Goal: Task Accomplishment & Management: Use online tool/utility

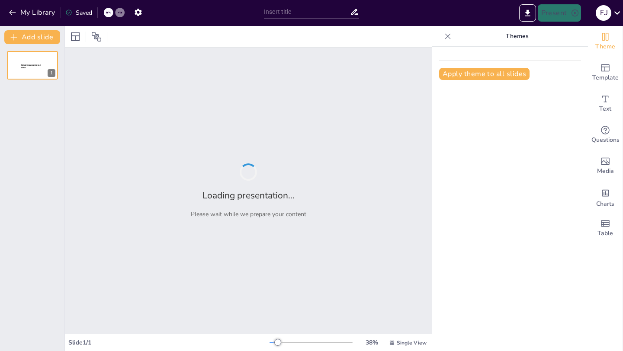
type input "Imported art lesson 1.pptx"
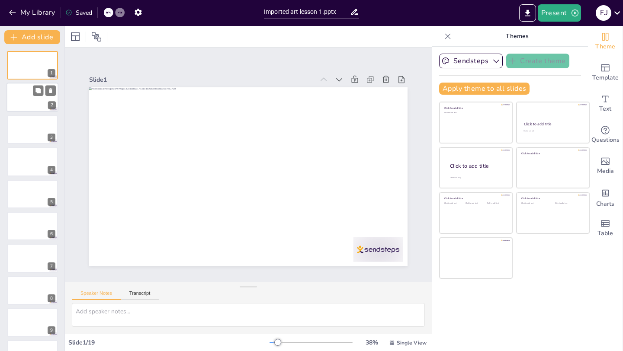
click at [29, 109] on div at bounding box center [32, 97] width 52 height 29
click at [29, 137] on div at bounding box center [32, 129] width 52 height 29
click at [25, 92] on div at bounding box center [32, 97] width 52 height 29
click at [28, 55] on div at bounding box center [32, 65] width 52 height 29
click at [27, 40] on button "Add slide" at bounding box center [32, 37] width 56 height 14
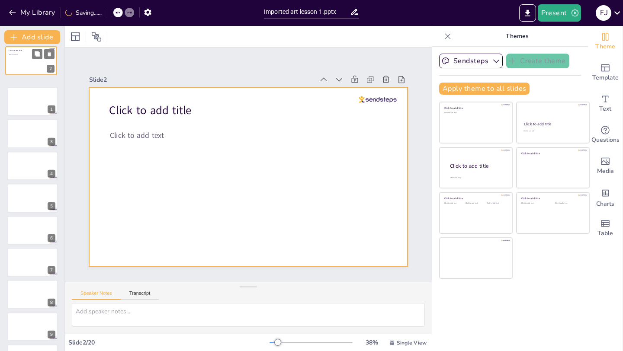
drag, startPoint x: 31, startPoint y: 95, endPoint x: 29, endPoint y: 58, distance: 36.8
click at [30, 57] on div at bounding box center [31, 60] width 51 height 29
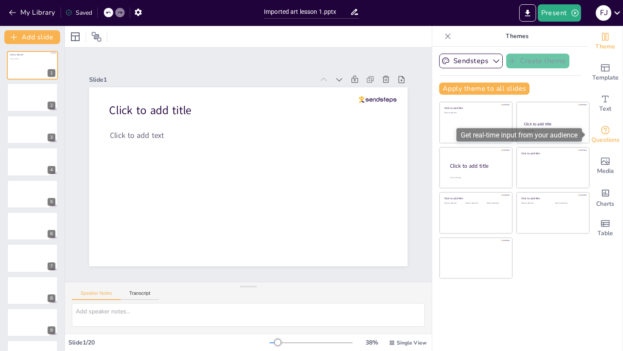
click at [605, 129] on icon "Get real-time input from your audience" at bounding box center [605, 130] width 10 height 10
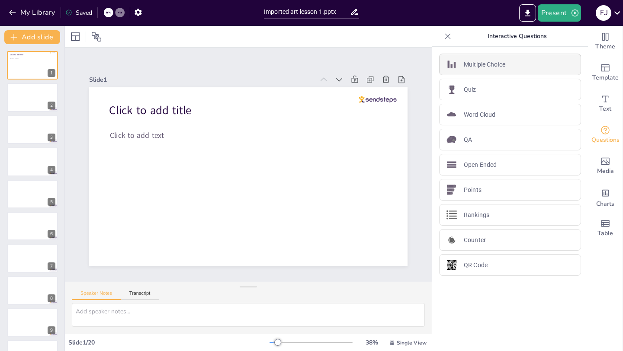
click at [501, 65] on p "Multiple Choice" at bounding box center [485, 64] width 42 height 9
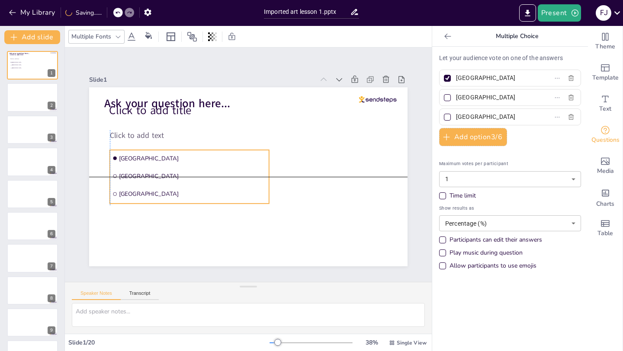
drag, startPoint x: 221, startPoint y: 130, endPoint x: 219, endPoint y: 151, distance: 20.9
click at [220, 153] on li "Amsterdam" at bounding box center [190, 152] width 160 height 33
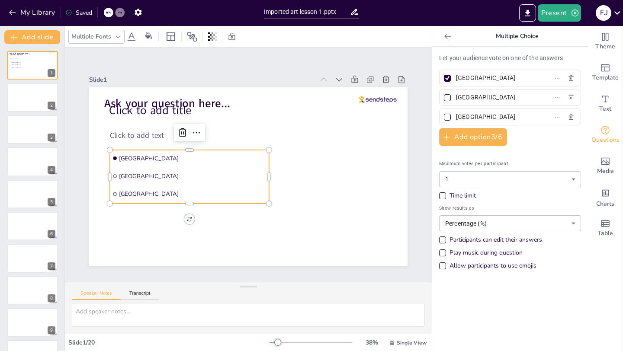
click at [478, 78] on input "Amsterdam" at bounding box center [496, 78] width 80 height 13
drag, startPoint x: 496, startPoint y: 77, endPoint x: 459, endPoint y: 76, distance: 37.2
click at [459, 76] on input "Amsterdam" at bounding box center [496, 78] width 80 height 13
type input "A"
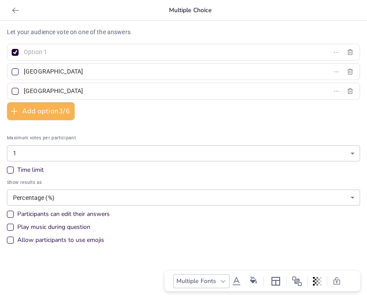
click at [134, 31] on p "Let your audience vote on one of the answers" at bounding box center [184, 32] width 354 height 9
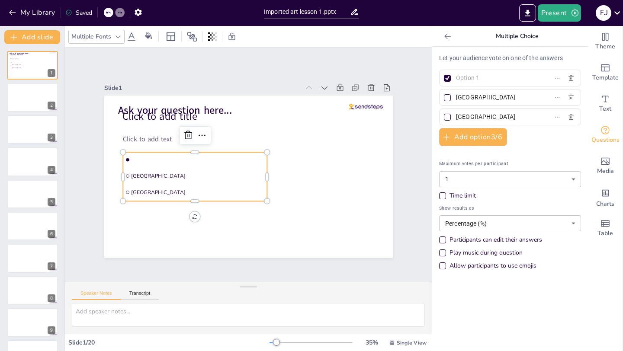
click at [197, 161] on li at bounding box center [201, 139] width 138 height 72
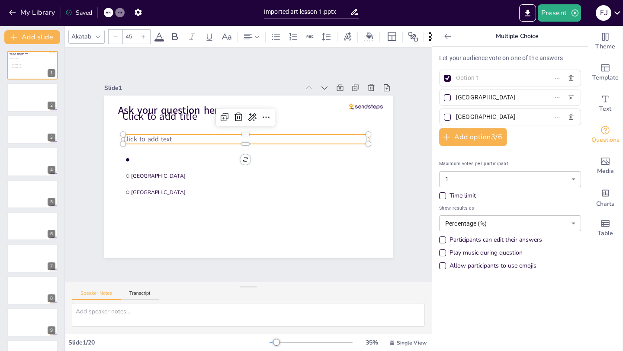
click at [165, 121] on span "Click to add text" at bounding box center [159, 109] width 49 height 24
type input "24"
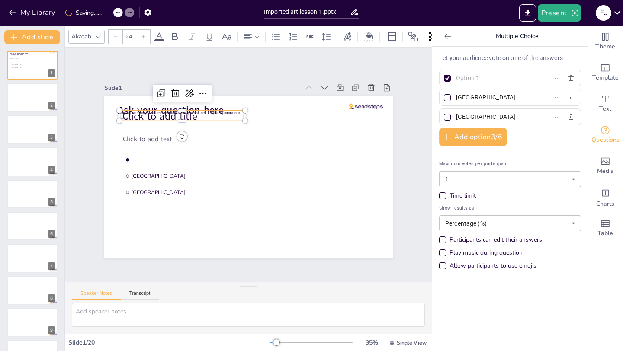
click at [195, 113] on span "This is [PERSON_NAME] most famous work painted around [DATE]. What is it called?" at bounding box center [191, 100] width 120 height 30
click at [195, 113] on span "Ask your question here..." at bounding box center [230, 75] width 94 height 87
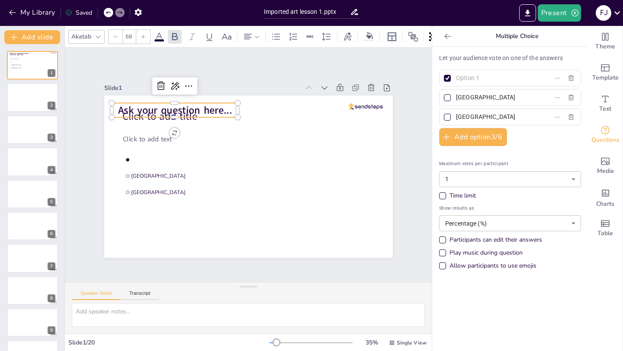
click at [206, 110] on span "Ask your question here..." at bounding box center [212, 80] width 106 height 69
type input "24"
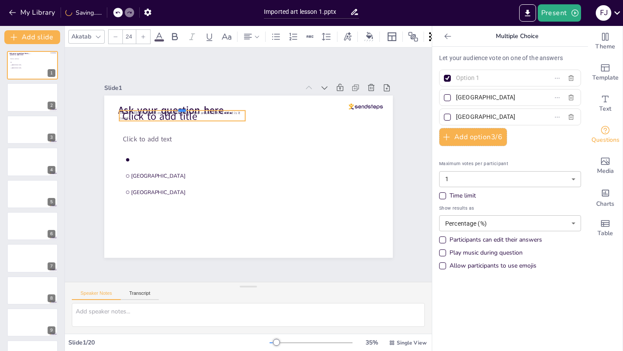
click at [224, 110] on div at bounding box center [188, 101] width 126 height 20
click at [194, 81] on icon at bounding box center [200, 74] width 13 height 13
click at [182, 111] on span "Ask your question here..." at bounding box center [180, 103] width 115 height 26
click at [193, 110] on span "Ask your question here..." at bounding box center [180, 103] width 115 height 26
click at [193, 110] on span "Ask your question here..." at bounding box center [188, 95] width 114 height 37
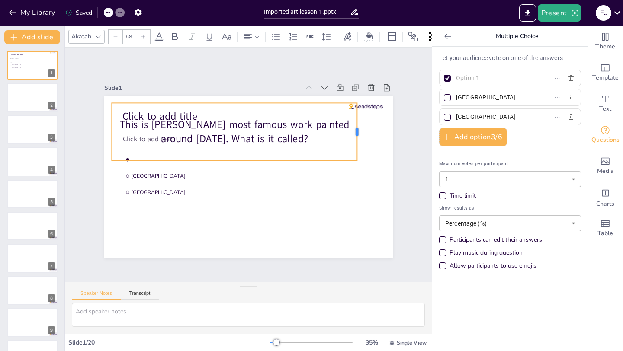
drag, startPoint x: 239, startPoint y: 131, endPoint x: 364, endPoint y: 137, distance: 125.2
click at [364, 140] on div at bounding box center [365, 168] width 24 height 57
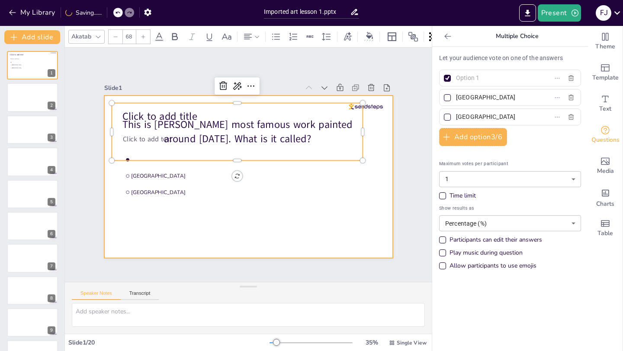
drag, startPoint x: 301, startPoint y: 160, endPoint x: 299, endPoint y: 173, distance: 13.0
click at [300, 179] on div "Click to add title Click to add text Rotterdam The Hague This is Leonardo da Vi…" at bounding box center [244, 176] width 330 height 266
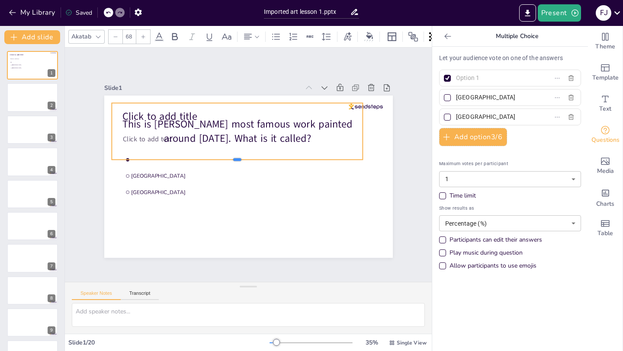
drag, startPoint x: 293, startPoint y: 161, endPoint x: 292, endPoint y: 168, distance: 7.9
click at [292, 168] on div at bounding box center [237, 161] width 247 height 59
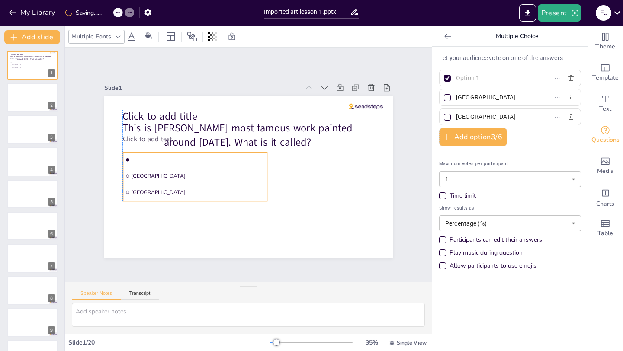
click at [239, 189] on span "The Hague" at bounding box center [191, 175] width 129 height 48
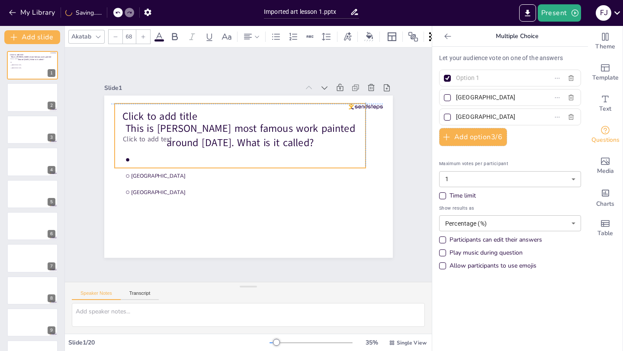
click at [181, 115] on div "This is Leonardo da Vinchi's most famous work painted around 1505. What is it c…" at bounding box center [253, 135] width 256 height 161
click at [190, 103] on div at bounding box center [260, 101] width 241 height 84
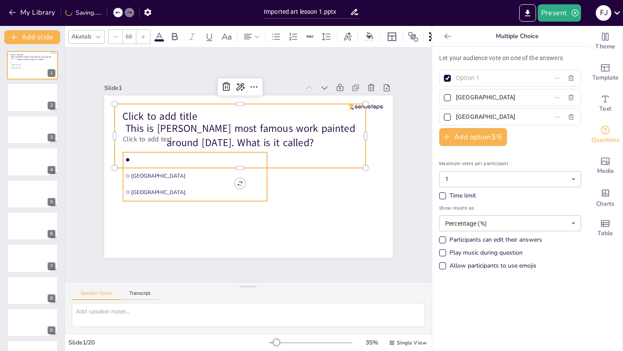
click at [202, 165] on li at bounding box center [199, 143] width 142 height 59
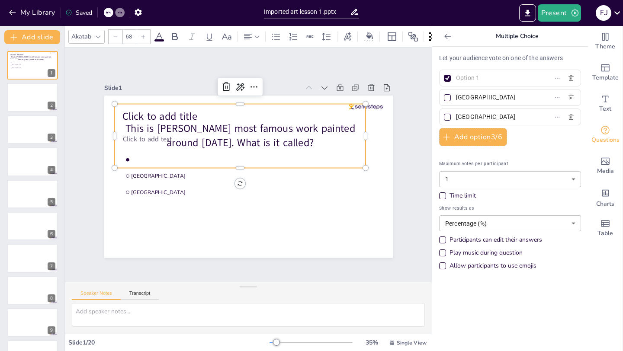
click at [168, 113] on div "This is Leonardo da Vinchi's most famous work painted around 1505. What is it c…" at bounding box center [246, 135] width 259 height 115
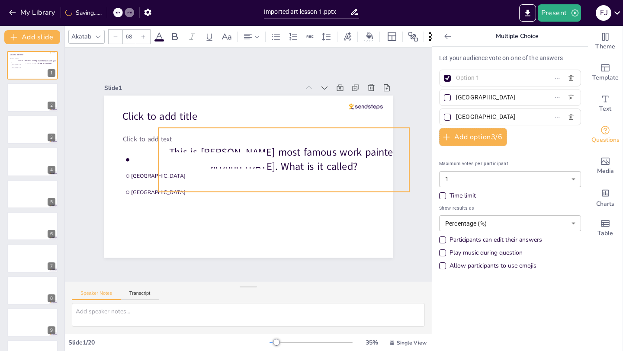
drag, startPoint x: 196, startPoint y: 105, endPoint x: 240, endPoint y: 129, distance: 49.8
click at [240, 129] on div "This is Leonardo da Vinchi's most famous work painted around 1505. What is it c…" at bounding box center [283, 167] width 259 height 115
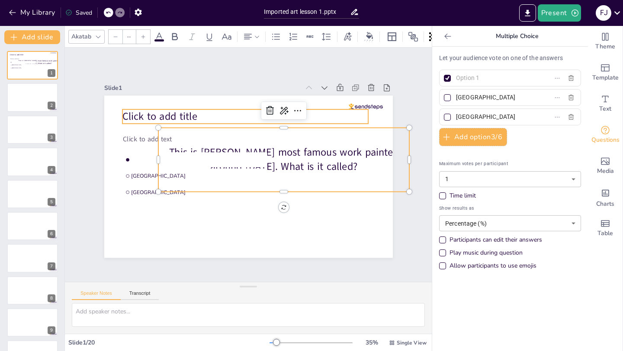
type input "68"
click at [176, 110] on span "Click to add title" at bounding box center [178, 92] width 75 height 36
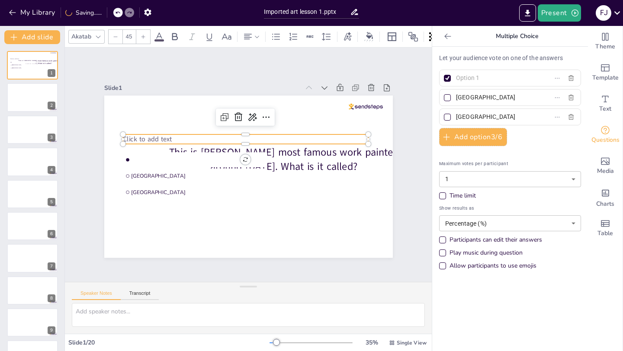
click at [145, 121] on span "Click to add text" at bounding box center [159, 109] width 49 height 24
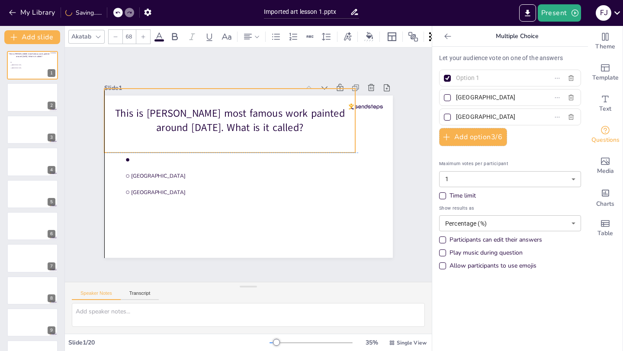
drag, startPoint x: 282, startPoint y: 154, endPoint x: 231, endPoint y: 117, distance: 63.4
click at [231, 117] on p "This is Leonardo da Vinchi's most famous work painted around 1505. What is it c…" at bounding box center [229, 120] width 251 height 29
click at [509, 75] on input "text" at bounding box center [496, 78] width 80 height 13
type input "Smiling Lisa"
click at [450, 97] on div at bounding box center [447, 97] width 7 height 7
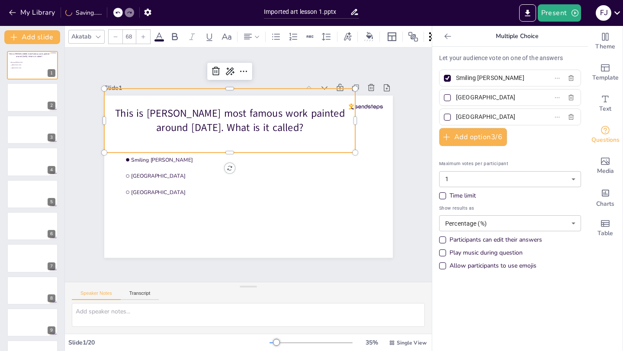
click at [456, 97] on input "Rotterdam" at bounding box center [496, 97] width 80 height 13
checkbox input "true"
click at [450, 75] on div at bounding box center [447, 78] width 7 height 7
click at [456, 75] on input "Smiling Lisa" at bounding box center [496, 78] width 80 height 13
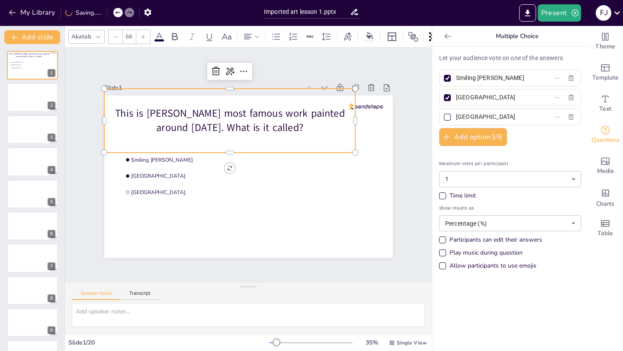
checkbox input "false"
click at [490, 96] on input "Rotterdam" at bounding box center [496, 97] width 80 height 13
type input "R"
type input "Mona Lisa"
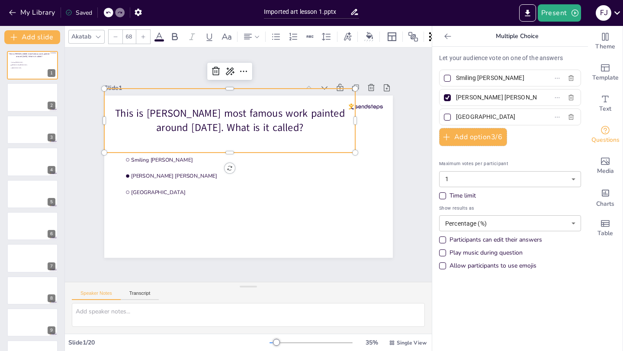
click at [499, 116] on input "The Hague" at bounding box center [496, 117] width 80 height 13
type input "T"
type input "Lisa's Chicken"
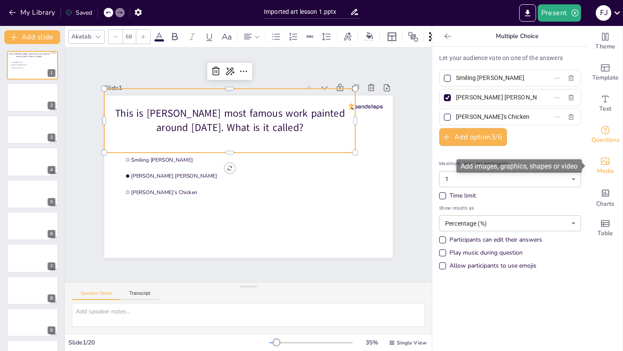
click at [612, 163] on div "Media" at bounding box center [605, 166] width 35 height 31
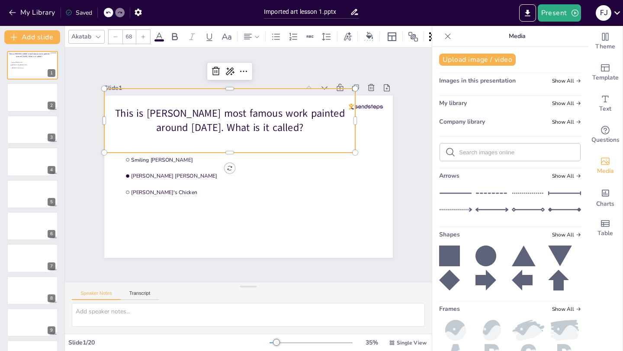
scroll to position [20, 0]
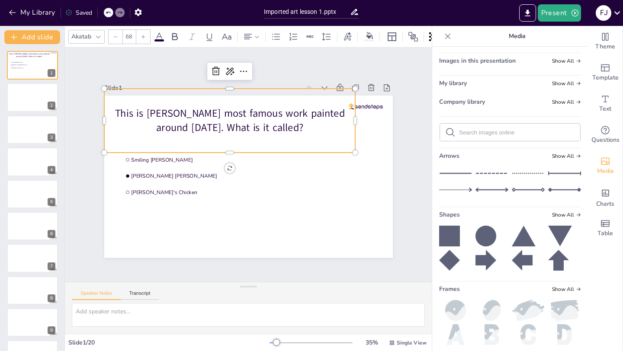
click at [489, 134] on input "text" at bounding box center [517, 132] width 116 height 6
type input "mona lisa"
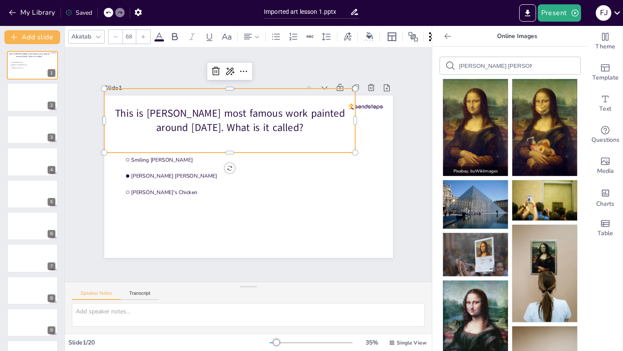
click at [476, 107] on img at bounding box center [475, 127] width 65 height 97
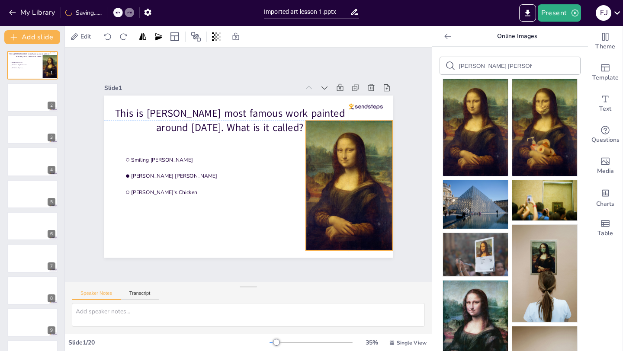
drag, startPoint x: 253, startPoint y: 156, endPoint x: 352, endPoint y: 167, distance: 99.3
click at [352, 167] on div at bounding box center [346, 196] width 100 height 138
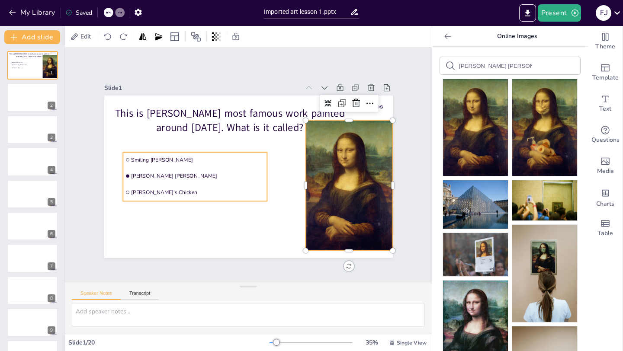
click at [234, 181] on li "Mona Lisa" at bounding box center [194, 171] width 145 height 30
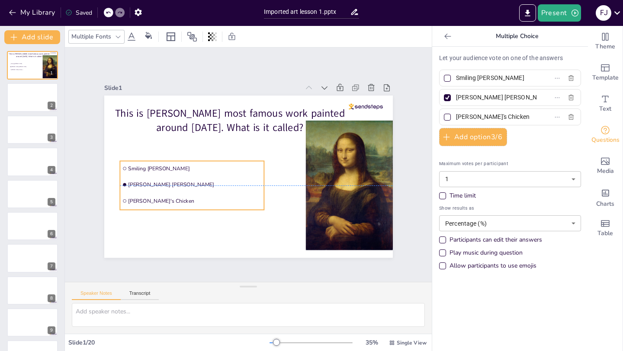
drag, startPoint x: 194, startPoint y: 200, endPoint x: 190, endPoint y: 207, distance: 7.9
click at [190, 207] on ul "Smiling Lisa Mona Lisa Lisa's Chicken" at bounding box center [188, 167] width 152 height 91
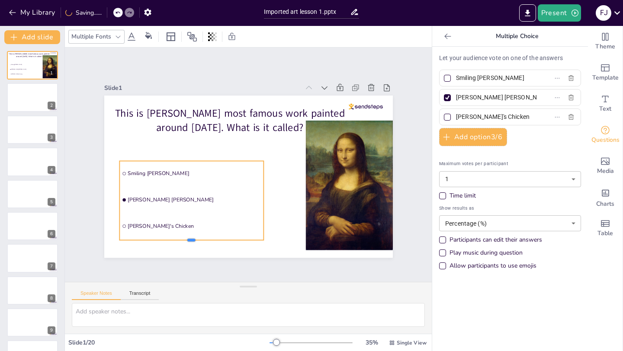
drag, startPoint x: 191, startPoint y: 211, endPoint x: 191, endPoint y: 240, distance: 29.0
click at [192, 241] on div at bounding box center [176, 230] width 143 height 37
click at [31, 40] on button "Add slide" at bounding box center [32, 37] width 56 height 14
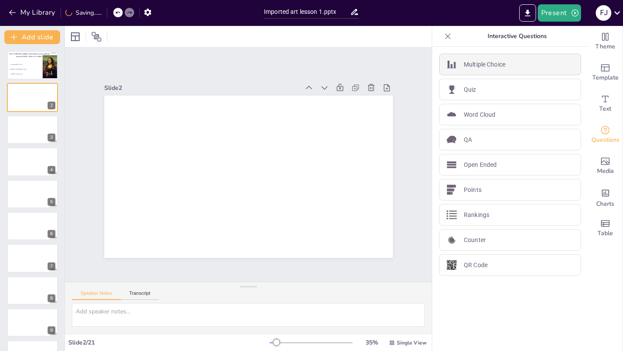
click at [483, 68] on p "Multiple Choice" at bounding box center [485, 64] width 42 height 9
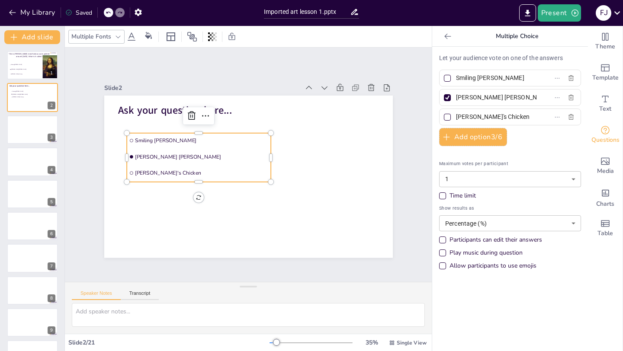
click at [213, 111] on div at bounding box center [216, 103] width 35 height 26
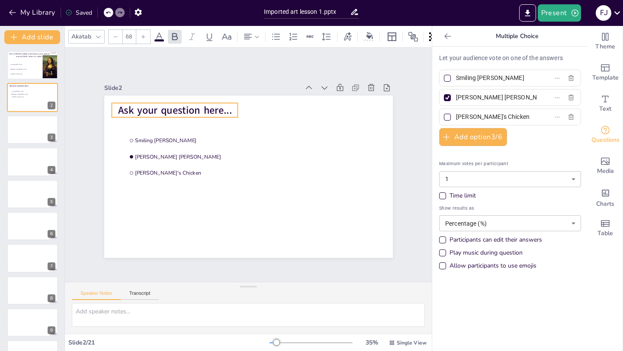
click at [225, 109] on span "Ask your question here..." at bounding box center [187, 95] width 114 height 37
type input "24"
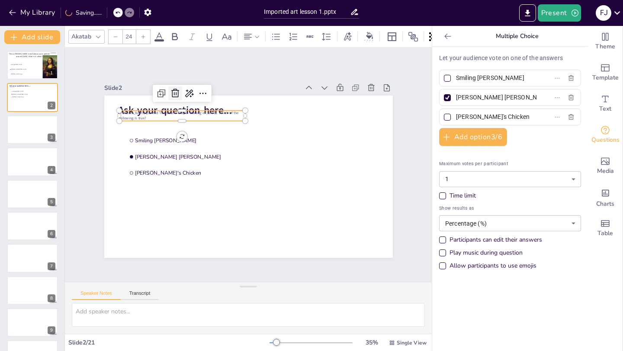
click at [177, 92] on icon at bounding box center [182, 85] width 11 height 11
click at [220, 111] on span "Ask your question here..." at bounding box center [195, 90] width 113 height 48
click at [225, 111] on span "Ask your question here..." at bounding box center [195, 90] width 113 height 48
click at [225, 111] on span "Ask your question here..." at bounding box center [180, 103] width 115 height 26
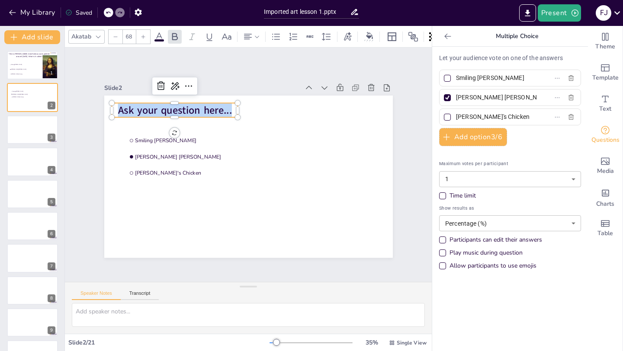
drag, startPoint x: 232, startPoint y: 111, endPoint x: 117, endPoint y: 109, distance: 115.1
click at [143, 108] on p "Ask your question here..." at bounding box center [203, 85] width 121 height 64
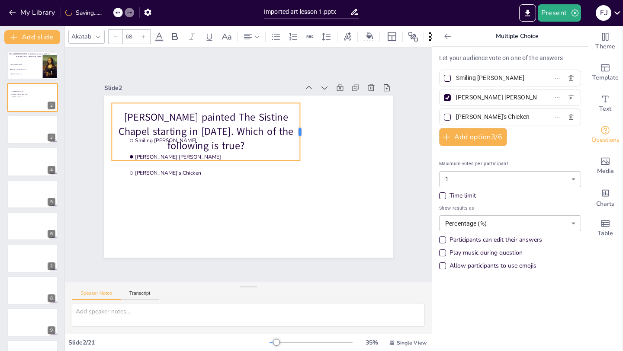
drag, startPoint x: 238, startPoint y: 129, endPoint x: 304, endPoint y: 128, distance: 65.3
click at [276, 212] on div at bounding box center [249, 229] width 53 height 35
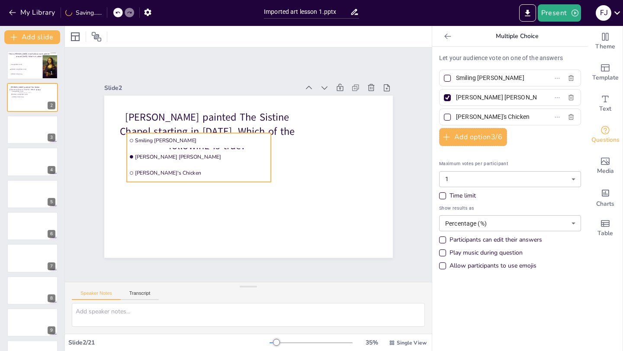
click at [163, 170] on li "Lisa's Chicken" at bounding box center [197, 168] width 145 height 30
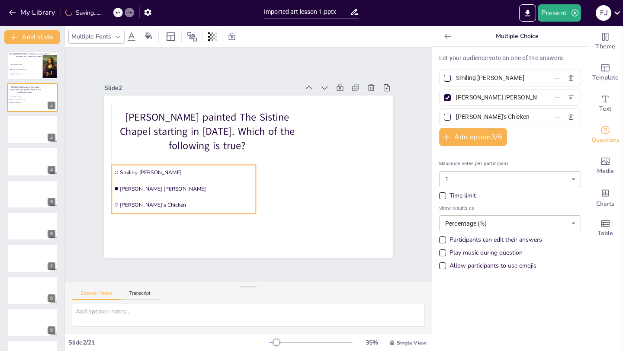
drag, startPoint x: 163, startPoint y: 182, endPoint x: 145, endPoint y: 210, distance: 32.7
click at [146, 211] on li "Lisa's Chicken" at bounding box center [177, 190] width 144 height 45
click at [492, 76] on input "Smiling Lisa" at bounding box center [496, 78] width 80 height 13
type input "S"
type input "It contains no animals"
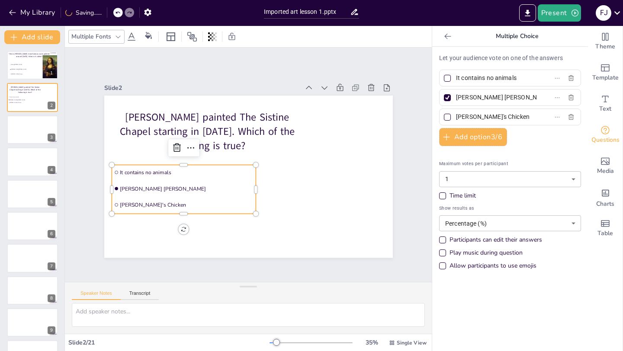
click at [508, 96] on input "Mona Lisa" at bounding box center [496, 97] width 80 height 13
type input "M"
type input "i"
type input "I"
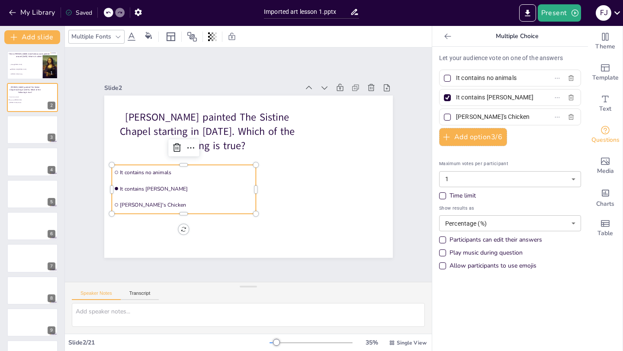
type input "It contains [PERSON_NAME]"
click at [500, 114] on input "Lisa's Chicken" at bounding box center [496, 117] width 80 height 13
drag, startPoint x: 508, startPoint y: 116, endPoint x: 457, endPoint y: 117, distance: 51.9
click at [457, 117] on input "Lisa's Chicken" at bounding box center [496, 117] width 80 height 13
paste input "t contains over 300 human images"
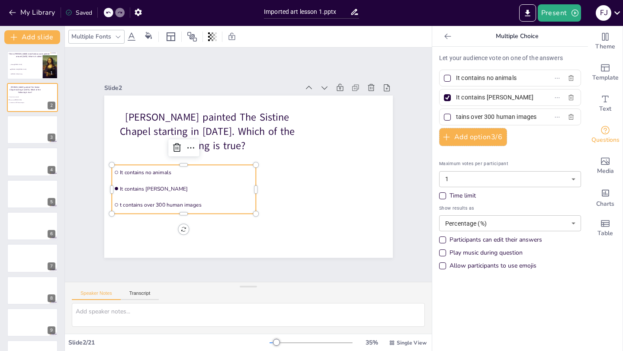
scroll to position [0, 0]
click at [456, 116] on span "t contains over 300 human images" at bounding box center [493, 117] width 80 height 13
click at [456, 116] on input "t contains over 300 human images" at bounding box center [496, 117] width 80 height 13
drag, startPoint x: 467, startPoint y: 119, endPoint x: 450, endPoint y: 119, distance: 17.3
click at [450, 119] on label "t contains over 300 human images" at bounding box center [496, 117] width 108 height 13
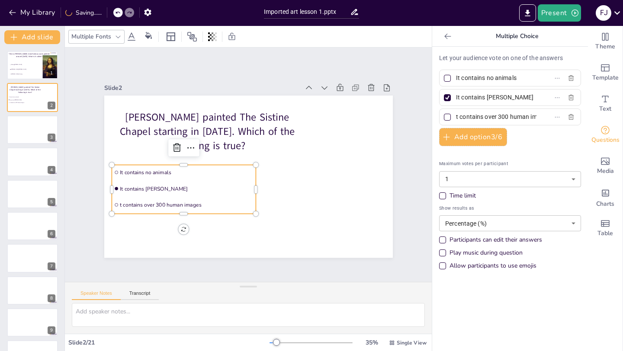
click at [456, 119] on input "t contains over 300 human images" at bounding box center [496, 117] width 80 height 13
click at [457, 117] on input "t contains over 300 human images" at bounding box center [496, 117] width 80 height 13
type input "It contains over 300 human images"
click at [450, 119] on div at bounding box center [447, 117] width 7 height 7
click at [456, 119] on input "It contains over 300 human images" at bounding box center [496, 117] width 80 height 13
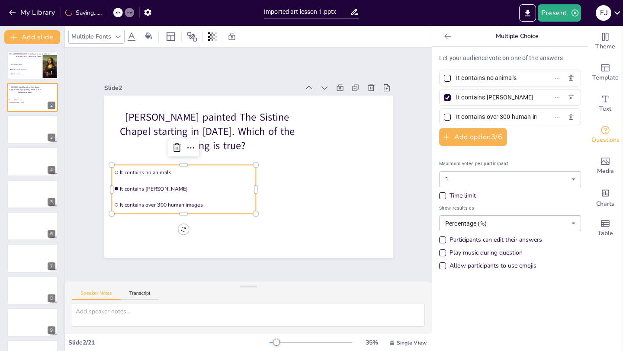
checkbox input "true"
click at [450, 96] on div at bounding box center [447, 97] width 7 height 7
click at [456, 96] on input "It contains Zeus" at bounding box center [496, 97] width 80 height 13
checkbox input "false"
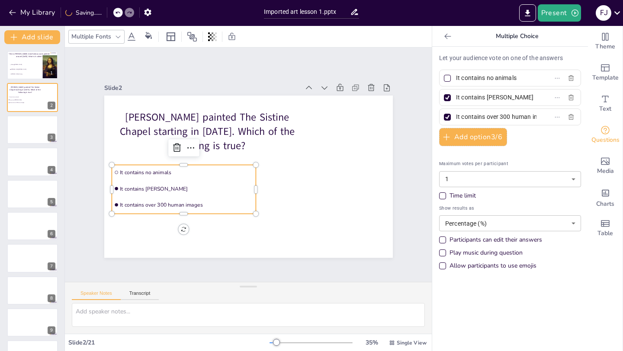
checkbox input "false"
click at [443, 198] on div "Time limit" at bounding box center [442, 196] width 7 height 7
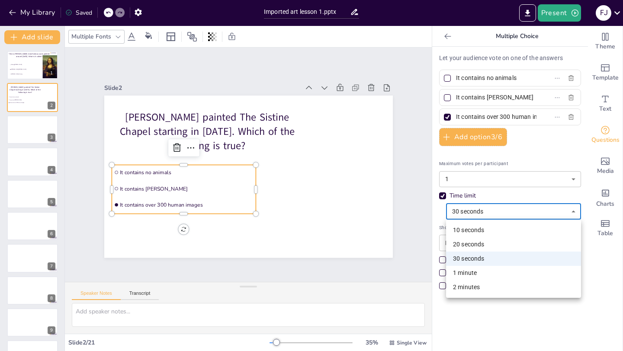
click at [473, 213] on body "My Library Saved Imported art lesson 1.pptx Present F J Document fonts Akatab R…" at bounding box center [311, 175] width 623 height 351
click at [472, 212] on div at bounding box center [311, 175] width 623 height 351
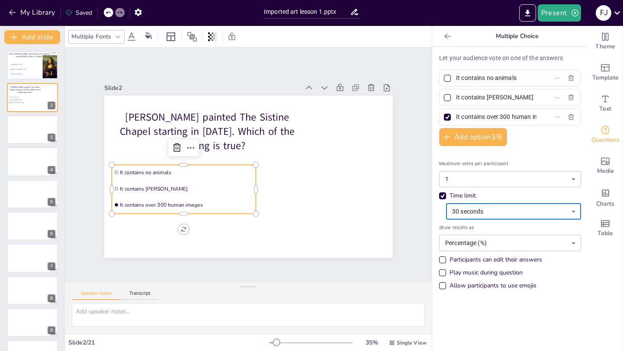
click at [504, 246] on body "My Library Saved Imported art lesson 1.pptx Present F J Document fonts Akatab R…" at bounding box center [311, 175] width 623 height 351
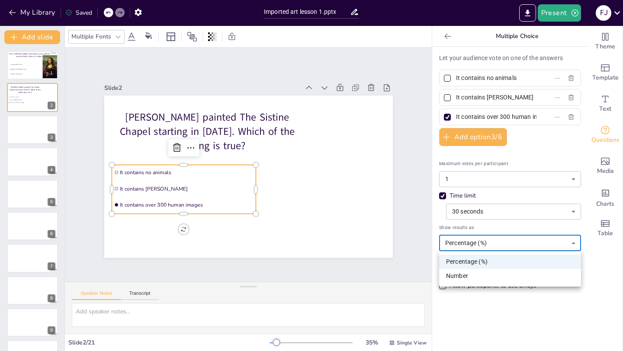
click at [504, 246] on div at bounding box center [311, 175] width 623 height 351
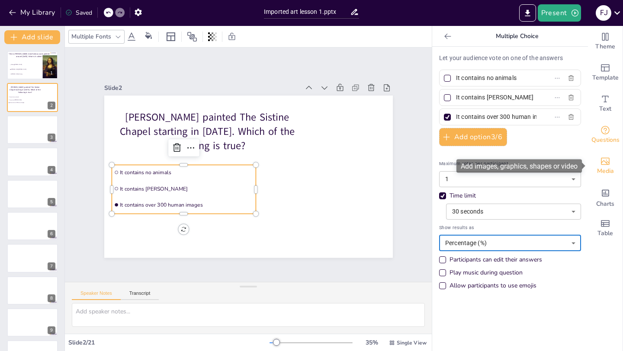
click at [603, 158] on icon "Add images, graphics, shapes or video" at bounding box center [605, 161] width 10 height 10
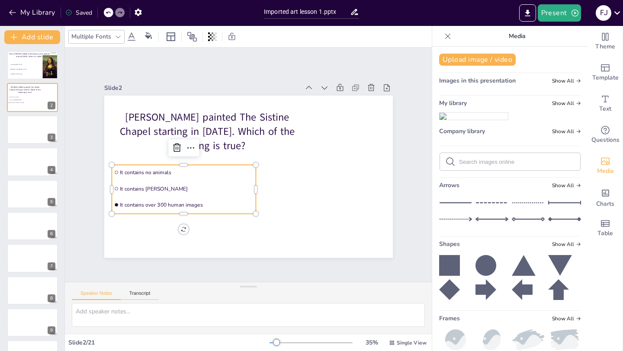
click at [504, 120] on img at bounding box center [474, 116] width 68 height 7
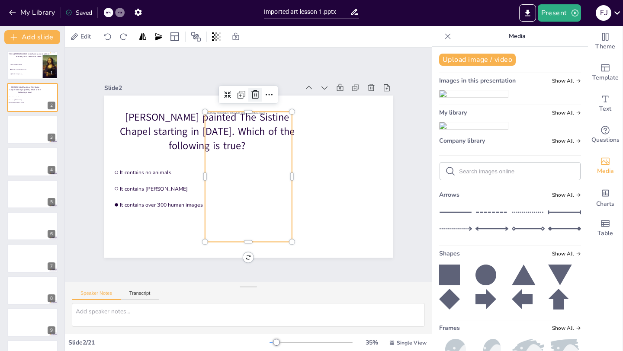
click at [257, 93] on icon at bounding box center [262, 95] width 11 height 11
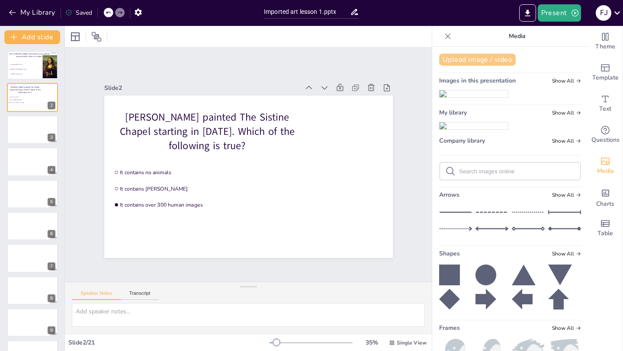
click at [489, 62] on button "Upload image / video" at bounding box center [477, 60] width 77 height 12
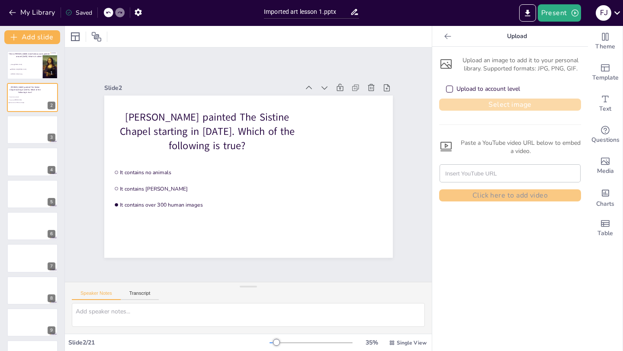
click at [462, 106] on button "Select image" at bounding box center [510, 105] width 142 height 12
click at [449, 35] on icon at bounding box center [447, 36] width 6 height 6
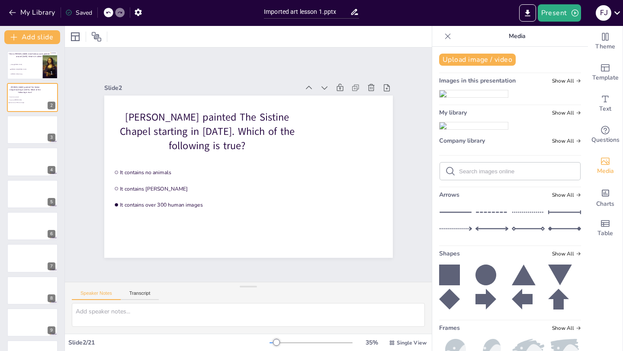
click at [449, 37] on icon at bounding box center [448, 36] width 6 height 6
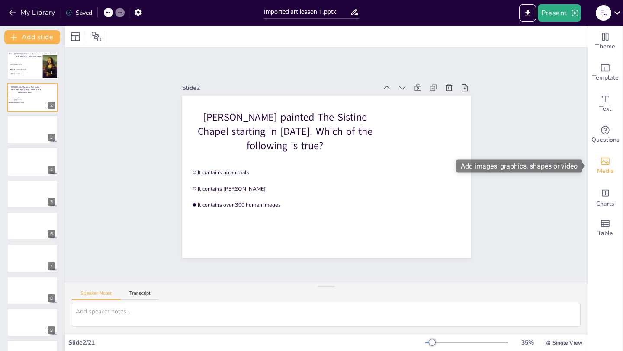
click at [614, 158] on div "Media" at bounding box center [605, 166] width 35 height 31
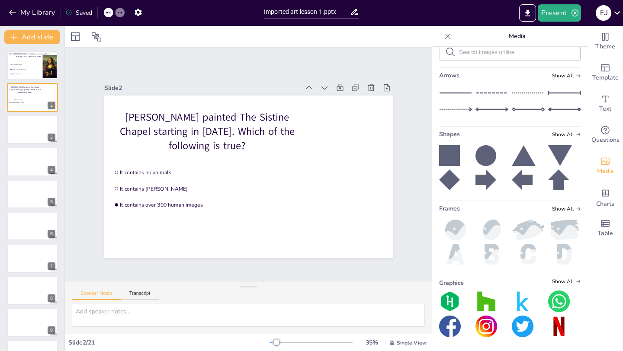
scroll to position [149, 0]
click at [511, 55] on input "text" at bounding box center [517, 52] width 116 height 6
drag, startPoint x: 480, startPoint y: 212, endPoint x: 448, endPoint y: 212, distance: 32.0
click at [448, 61] on div "sistin" at bounding box center [510, 51] width 140 height 17
paste input "The Sistine Chapel"
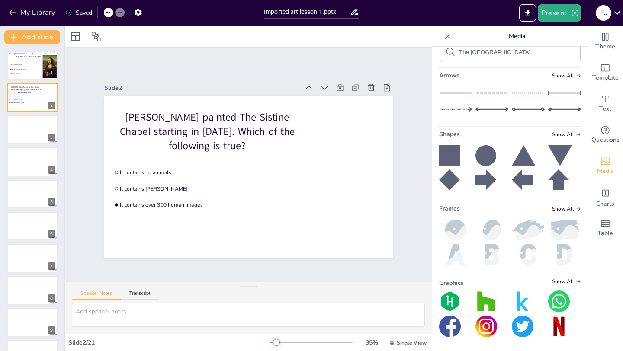
type input "The Sistine Chapel"
click at [450, 57] on icon at bounding box center [450, 52] width 10 height 10
click at [449, 57] on icon at bounding box center [450, 52] width 10 height 10
click at [541, 55] on input "The Sistine Chapel" at bounding box center [517, 52] width 116 height 6
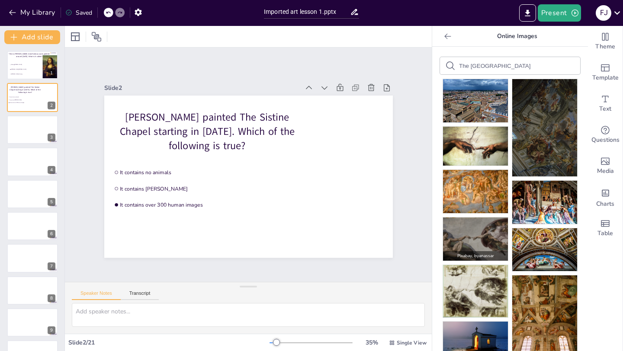
click at [483, 234] on img at bounding box center [475, 239] width 65 height 43
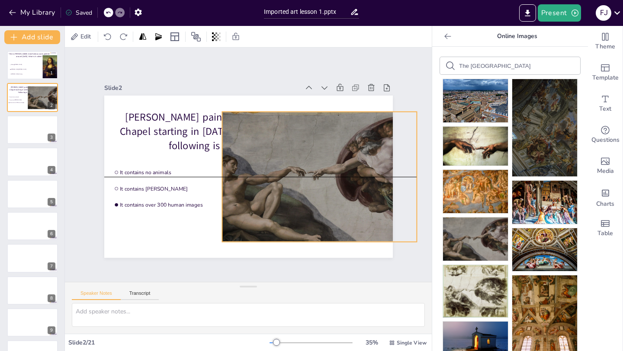
drag, startPoint x: 279, startPoint y: 141, endPoint x: 343, endPoint y: 139, distance: 64.1
click at [347, 140] on div at bounding box center [279, 230] width 219 height 234
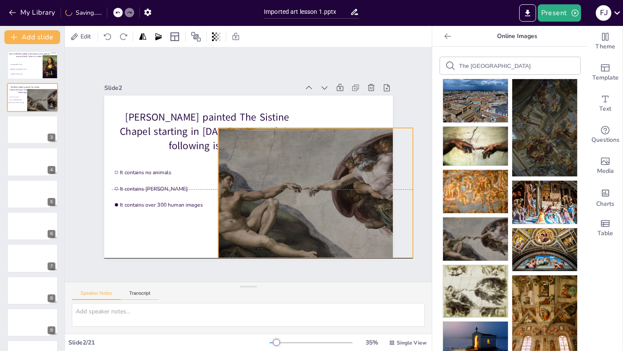
drag, startPoint x: 317, startPoint y: 113, endPoint x: 315, endPoint y: 129, distance: 16.1
click at [315, 129] on div at bounding box center [250, 237] width 198 height 231
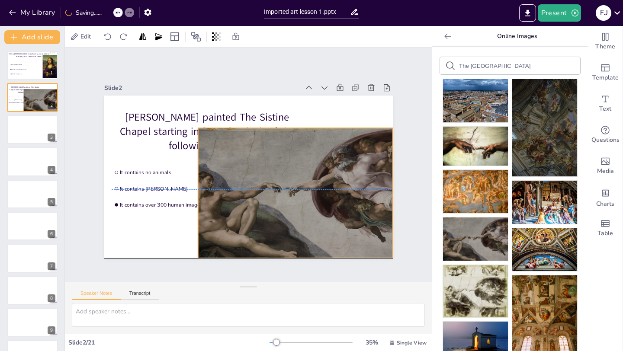
drag, startPoint x: 412, startPoint y: 193, endPoint x: 389, endPoint y: 191, distance: 22.6
click at [389, 191] on div "Slide 1 This is Leonardo da Vinchi's most famous work painted around 1505. What…" at bounding box center [248, 165] width 378 height 282
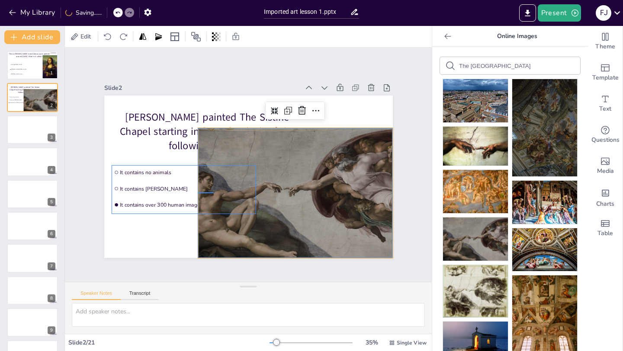
drag, startPoint x: 198, startPoint y: 193, endPoint x: 213, endPoint y: 193, distance: 15.1
click at [213, 193] on div at bounding box center [275, 213] width 234 height 210
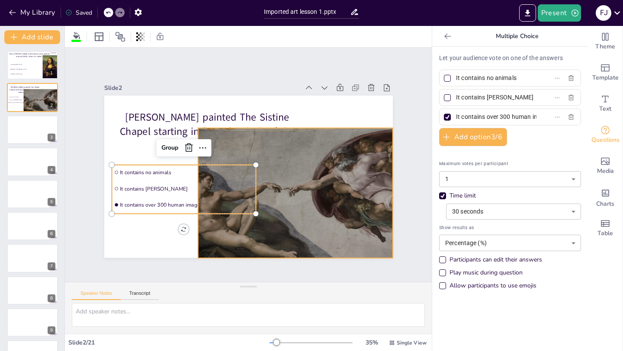
click at [295, 153] on div at bounding box center [283, 207] width 225 height 184
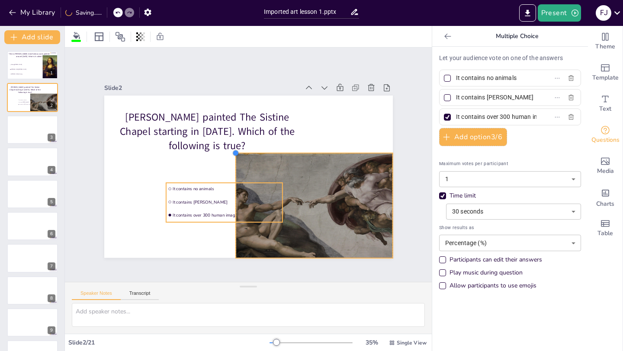
drag, startPoint x: 198, startPoint y: 128, endPoint x: 238, endPoint y: 153, distance: 47.1
click at [238, 153] on div at bounding box center [241, 149] width 9 height 9
click at [218, 190] on span "It contains no animals" at bounding box center [227, 193] width 108 height 6
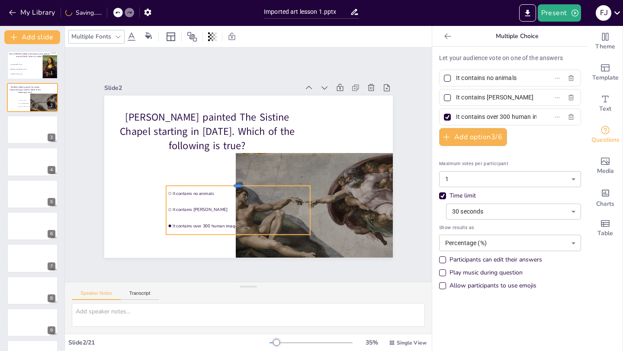
drag, startPoint x: 221, startPoint y: 186, endPoint x: 200, endPoint y: 186, distance: 21.2
click at [199, 186] on div at bounding box center [233, 178] width 139 height 51
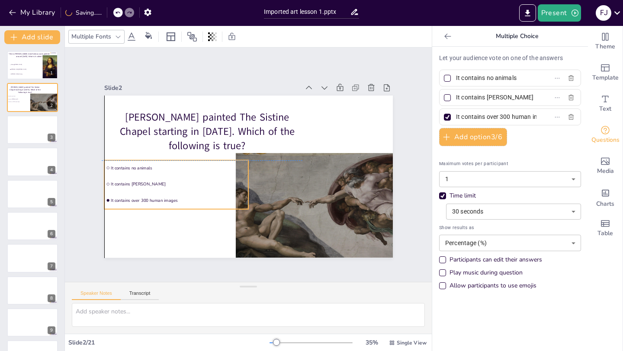
drag, startPoint x: 201, startPoint y: 186, endPoint x: 138, endPoint y: 163, distance: 67.0
click at [138, 163] on li "It contains no animals" at bounding box center [181, 138] width 138 height 73
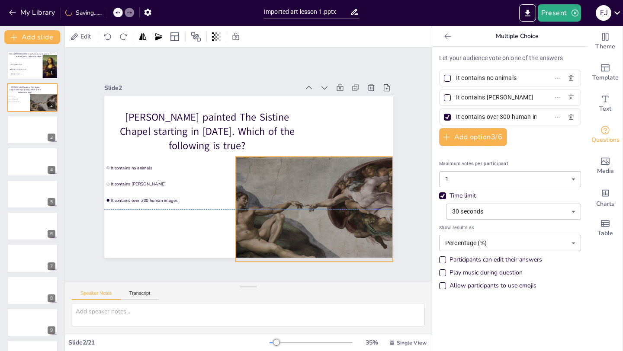
click at [330, 194] on div at bounding box center [290, 232] width 186 height 160
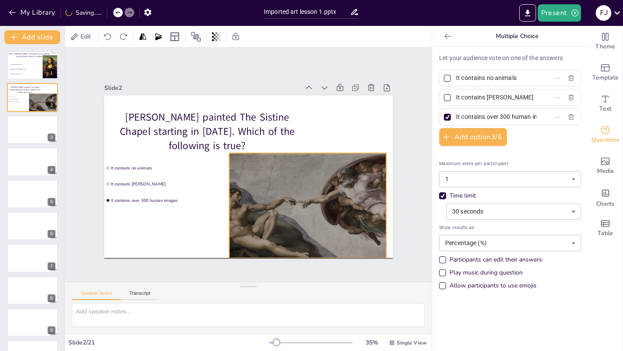
drag, startPoint x: 328, startPoint y: 186, endPoint x: 322, endPoint y: 181, distance: 8.3
click at [322, 181] on div at bounding box center [292, 222] width 182 height 148
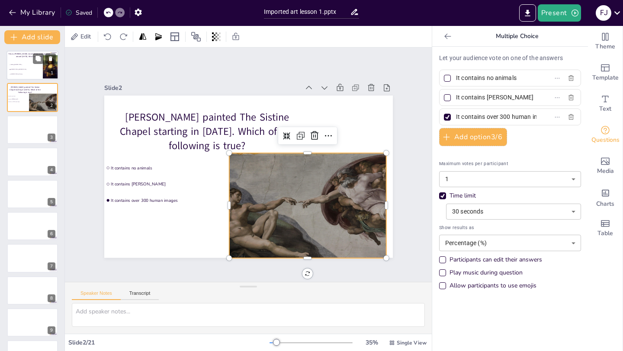
click at [30, 65] on li "Smiling Lisa" at bounding box center [22, 65] width 26 height 4
type input "Smiling Lisa"
type input "Mona Lisa"
type input "Lisa's Chicken"
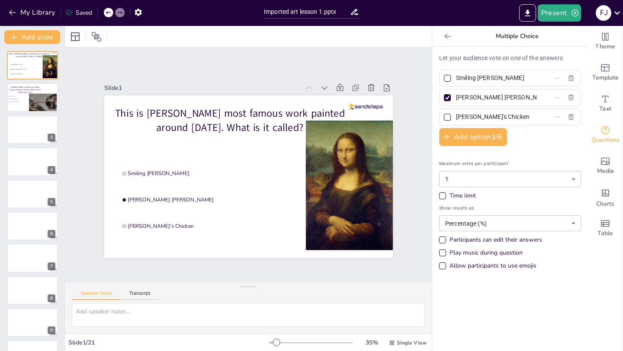
click at [444, 194] on div "Time limit" at bounding box center [442, 196] width 4 height 4
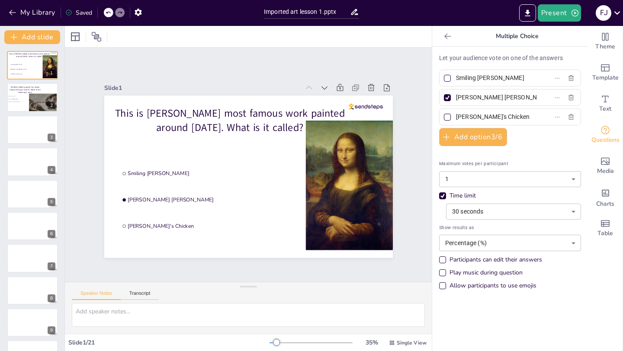
click at [469, 209] on body "My Library Saved Imported art lesson 1.pptx Present F J Document fonts Akatab R…" at bounding box center [311, 175] width 623 height 351
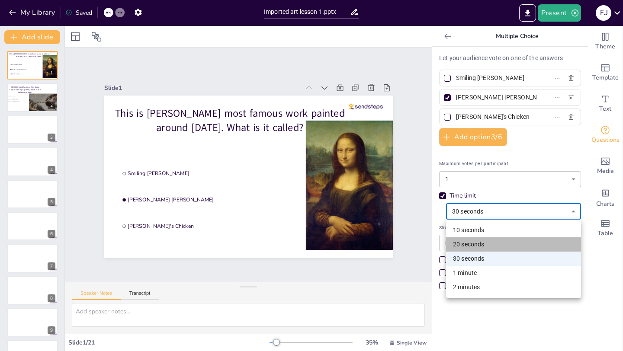
click at [464, 246] on li "20 seconds" at bounding box center [513, 245] width 135 height 14
type input "20"
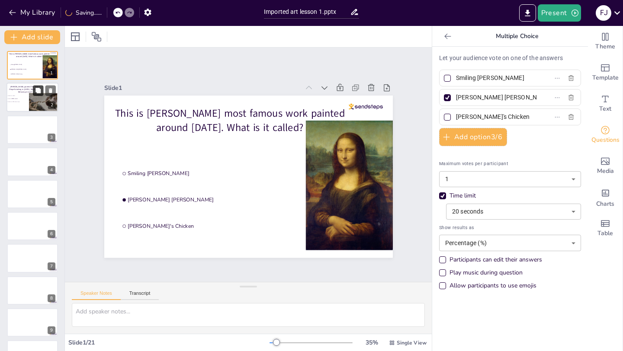
click at [35, 95] on button at bounding box center [38, 91] width 10 height 10
type input "It contains no animals"
type input "It contains [PERSON_NAME]"
type input "It contains over 300 human images"
type input "30"
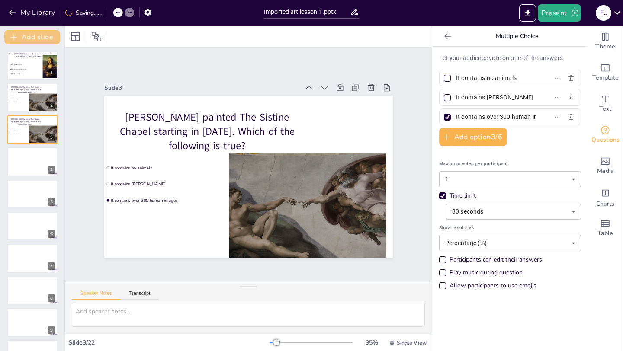
click at [40, 35] on button "Add slide" at bounding box center [32, 37] width 56 height 14
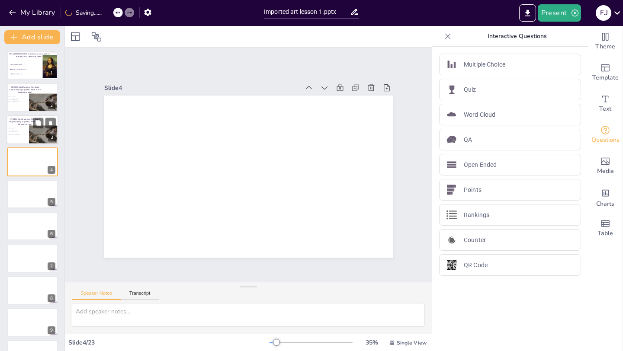
click at [23, 125] on p "[PERSON_NAME] painted The Sistine Chapel starting in [DATE]. Which of the follo…" at bounding box center [25, 122] width 35 height 8
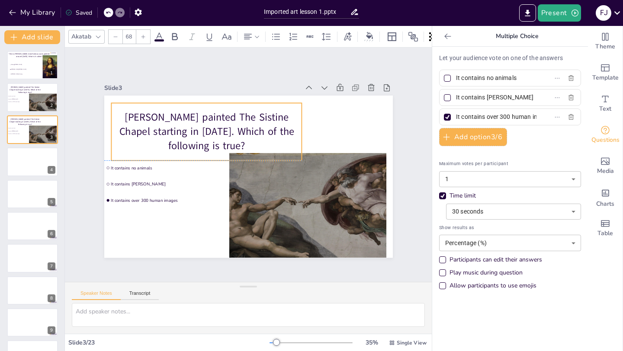
click at [212, 126] on p "[PERSON_NAME] painted The Sistine Chapel starting in [DATE]. Which of the follo…" at bounding box center [224, 117] width 192 height 117
click at [223, 145] on p "[PERSON_NAME] painted The Sistine Chapel starting in [DATE]. Which of the follo…" at bounding box center [214, 124] width 196 height 82
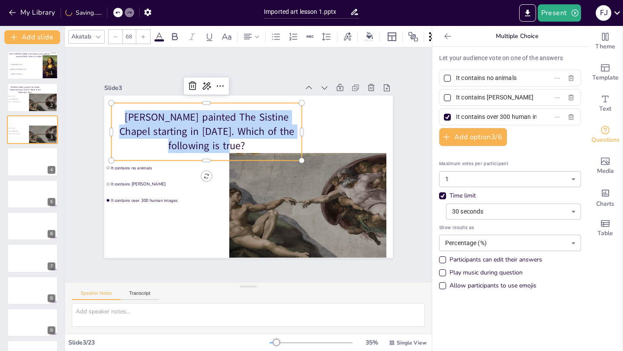
drag, startPoint x: 222, startPoint y: 145, endPoint x: 121, endPoint y: 106, distance: 107.9
click at [121, 106] on div "[PERSON_NAME] painted The Sistine Chapel starting in [DATE]. Which of the follo…" at bounding box center [214, 124] width 199 height 96
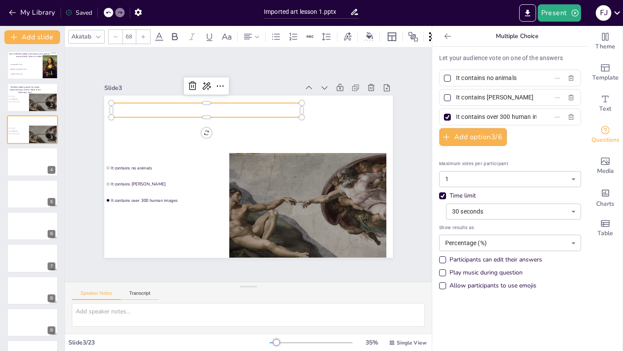
click at [174, 114] on p at bounding box center [219, 103] width 190 height 54
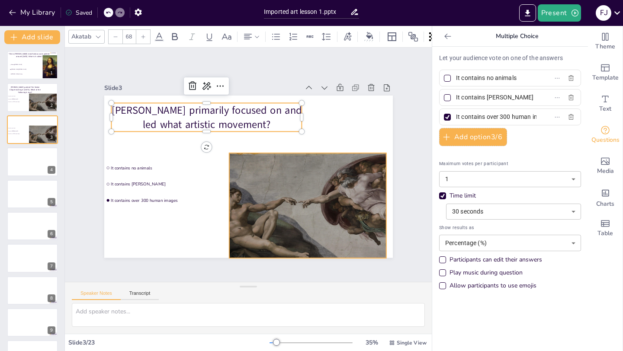
click at [315, 182] on div at bounding box center [298, 217] width 176 height 135
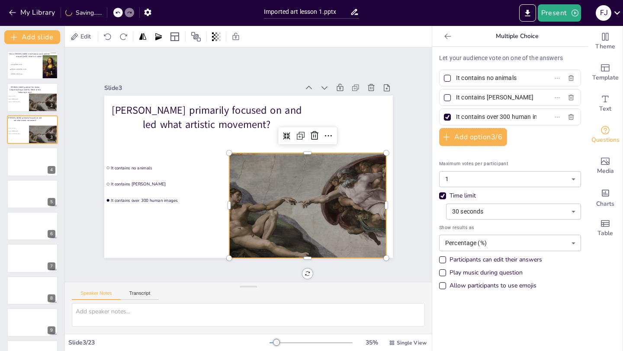
click at [447, 36] on icon at bounding box center [447, 36] width 6 height 6
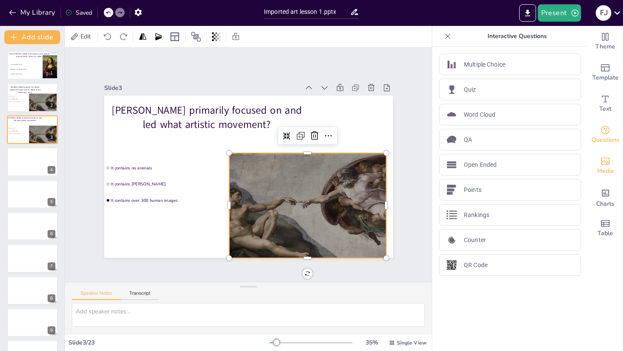
click at [605, 161] on icon "Add images, graphics, shapes or video" at bounding box center [605, 161] width 10 height 10
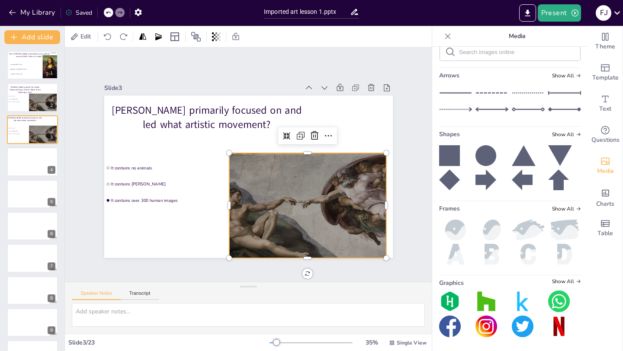
scroll to position [183, 0]
click at [522, 55] on input "text" at bounding box center [517, 52] width 116 height 6
type input "rembrant"
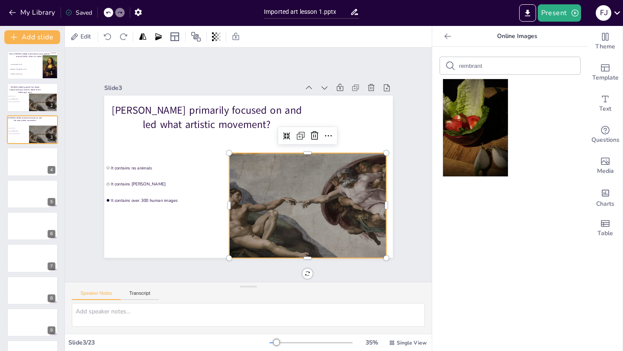
click at [489, 64] on input "rembrant" at bounding box center [495, 66] width 73 height 6
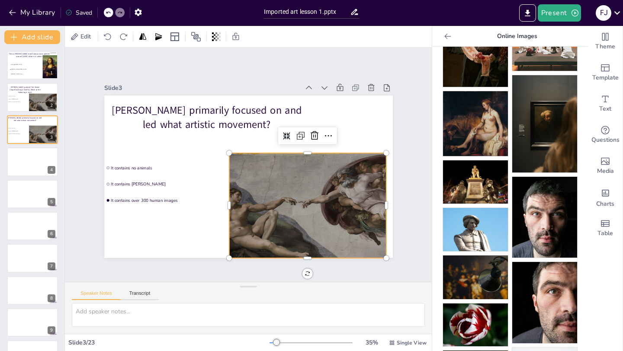
scroll to position [0, 0]
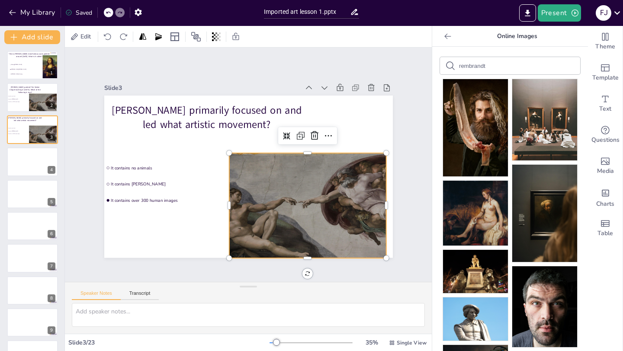
click at [498, 66] on input "rembrandt" at bounding box center [495, 66] width 73 height 6
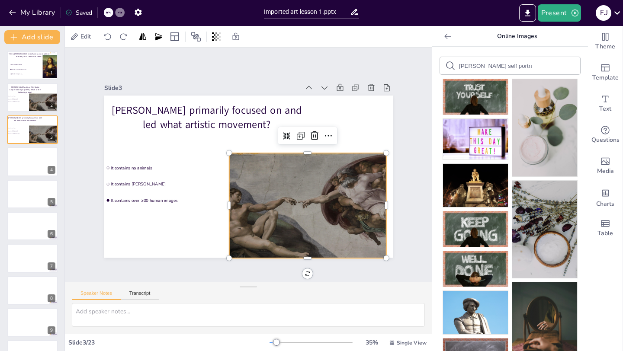
type input "rembrandt self portrait"
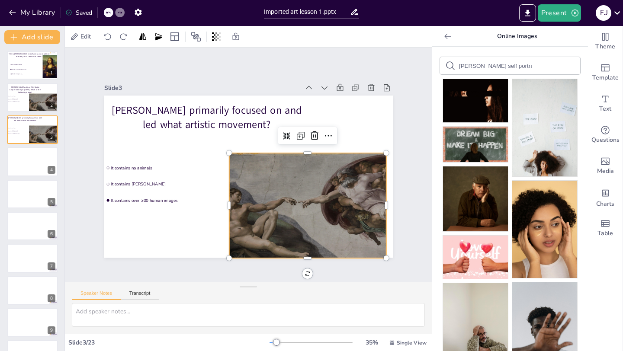
click at [449, 37] on icon at bounding box center [448, 36] width 9 height 9
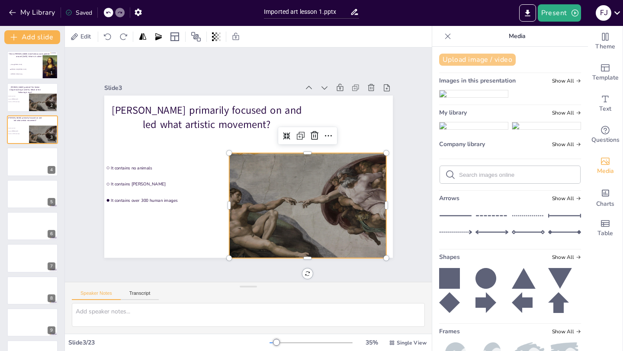
click at [490, 58] on button "Upload image / video" at bounding box center [477, 60] width 77 height 12
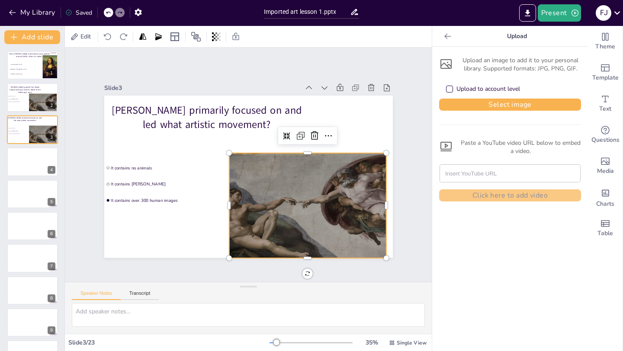
click at [454, 97] on div "Upload to account level" at bounding box center [510, 89] width 142 height 19
click at [460, 103] on button "Select image" at bounding box center [510, 105] width 142 height 12
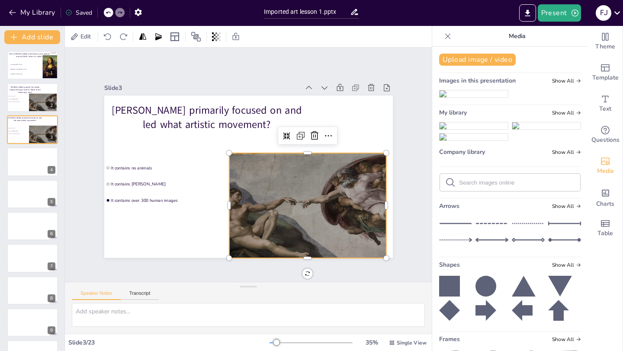
click at [470, 129] on img at bounding box center [474, 125] width 68 height 7
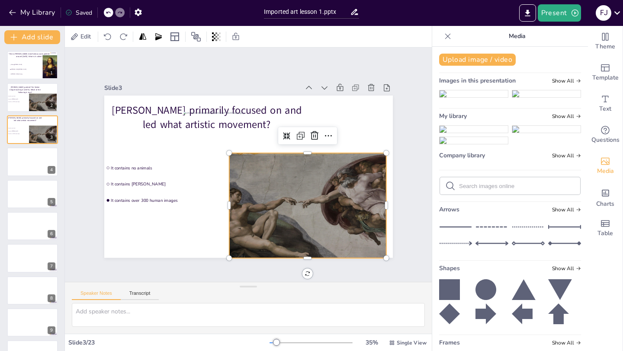
click at [347, 196] on div at bounding box center [279, 229] width 189 height 169
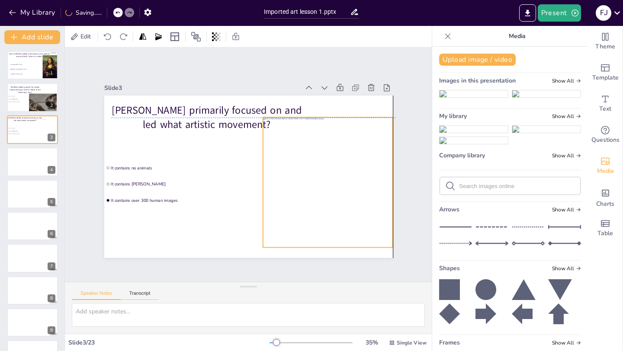
drag, startPoint x: 271, startPoint y: 175, endPoint x: 351, endPoint y: 178, distance: 80.6
click at [353, 178] on div at bounding box center [325, 190] width 143 height 143
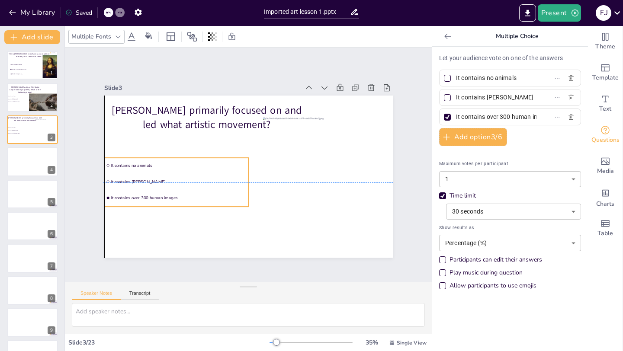
click at [148, 178] on li "It contains [PERSON_NAME]" at bounding box center [174, 174] width 145 height 30
click at [517, 77] on input "It contains no animals" at bounding box center [496, 78] width 80 height 13
click at [527, 78] on label "It contains no animals" at bounding box center [496, 78] width 108 height 13
click at [527, 78] on input "It contains no animals" at bounding box center [496, 78] width 80 height 13
drag, startPoint x: 521, startPoint y: 77, endPoint x: 453, endPoint y: 77, distance: 67.9
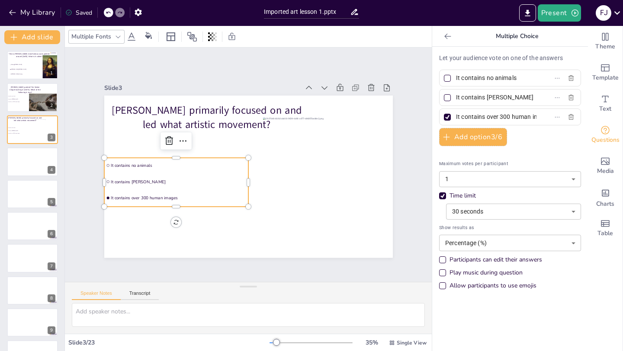
click at [454, 77] on span "It contains no animals" at bounding box center [493, 78] width 80 height 13
click at [456, 77] on input "It contains no animals" at bounding box center [496, 78] width 80 height 13
paste input "Realism"
type input "Realism"
drag, startPoint x: 508, startPoint y: 97, endPoint x: 441, endPoint y: 96, distance: 67.1
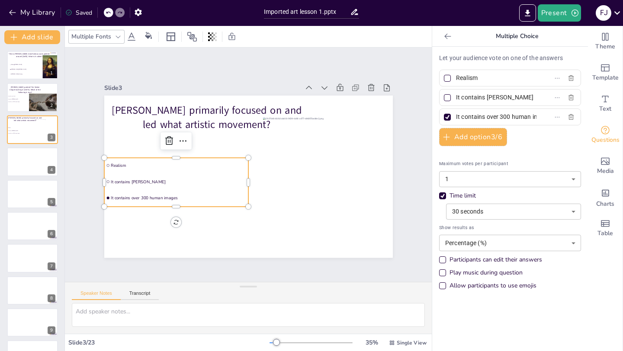
click at [441, 96] on div "It contains [PERSON_NAME]" at bounding box center [510, 97] width 142 height 17
paste input "Barogue"
type input "Barogue"
click at [447, 97] on div at bounding box center [447, 98] width 4 height 4
click at [456, 97] on input "Barogue" at bounding box center [496, 97] width 80 height 13
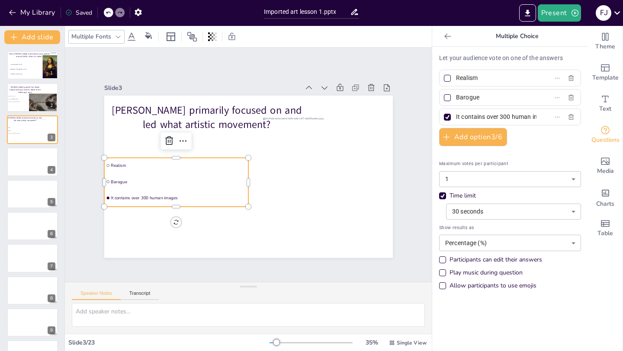
checkbox input "true"
click at [448, 118] on div at bounding box center [447, 117] width 7 height 7
click at [456, 118] on input "It contains over 300 human images" at bounding box center [496, 117] width 80 height 13
checkbox input "false"
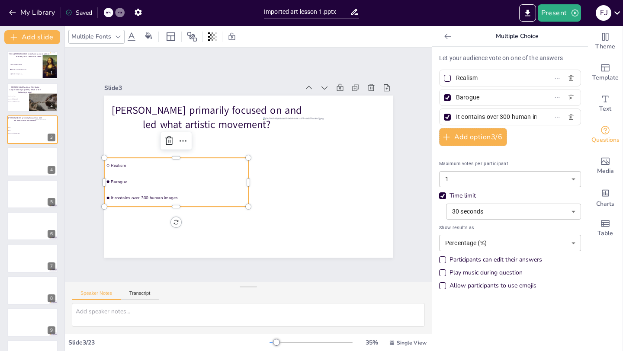
checkbox input "false"
drag, startPoint x: 457, startPoint y: 118, endPoint x: 575, endPoint y: 122, distance: 118.2
click at [576, 122] on div "It contains over 300 human images" at bounding box center [510, 117] width 142 height 17
type input "I"
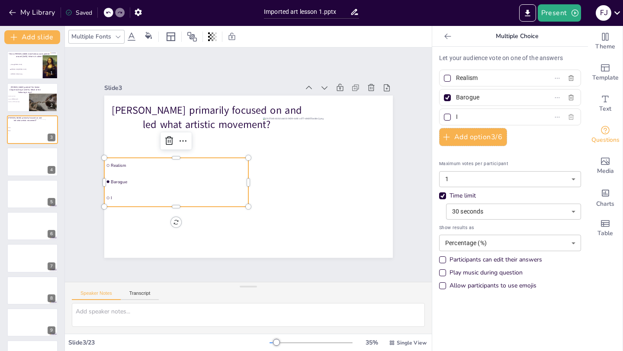
scroll to position [0, 0]
paste input "Impressionism"
type input "Impressionism"
drag, startPoint x: 222, startPoint y: 158, endPoint x: 228, endPoint y: 157, distance: 5.7
click at [228, 157] on div at bounding box center [180, 140] width 143 height 37
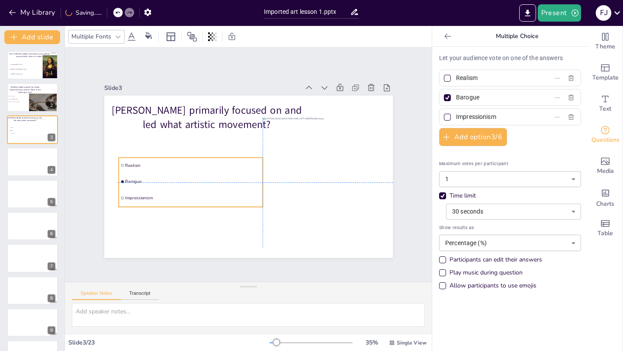
drag, startPoint x: 225, startPoint y: 158, endPoint x: 238, endPoint y: 158, distance: 13.0
click at [238, 158] on li "Realism" at bounding box center [193, 147] width 142 height 59
click at [182, 182] on span "Barogue" at bounding box center [192, 176] width 136 height 20
click at [609, 96] on icon "Add text boxes" at bounding box center [605, 99] width 10 height 10
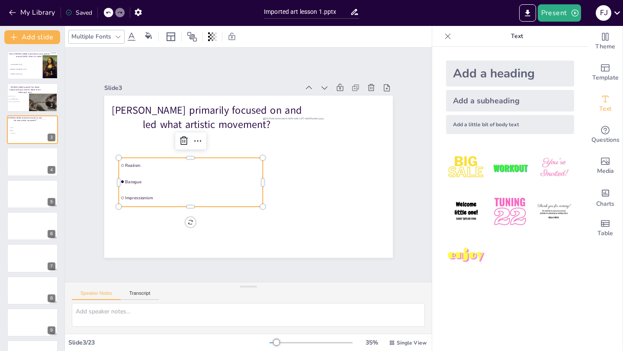
click at [482, 79] on div "Add a heading" at bounding box center [510, 74] width 128 height 26
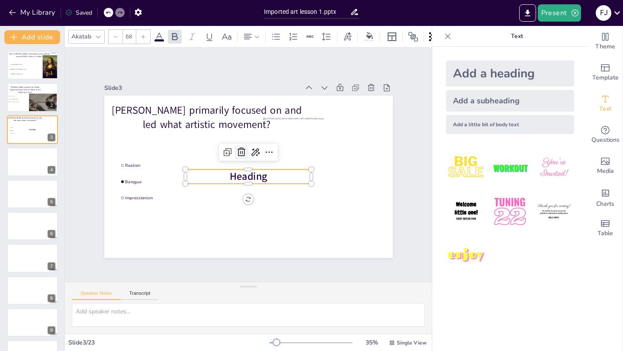
click at [255, 158] on icon at bounding box center [262, 165] width 14 height 14
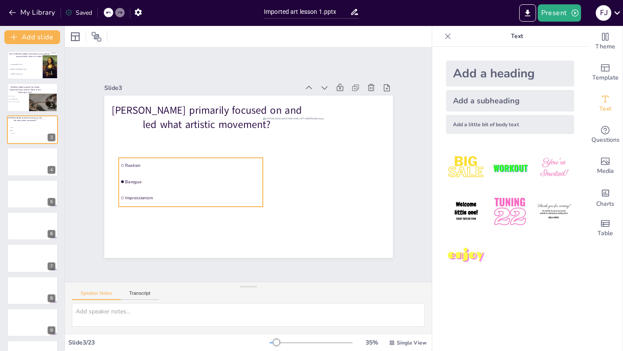
click at [130, 162] on li "Realism" at bounding box center [191, 153] width 145 height 45
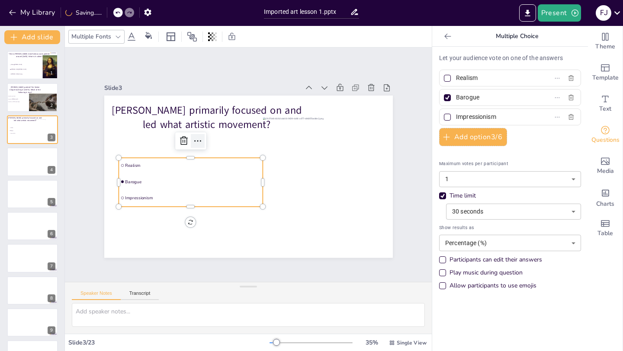
click at [235, 113] on icon at bounding box center [237, 109] width 5 height 6
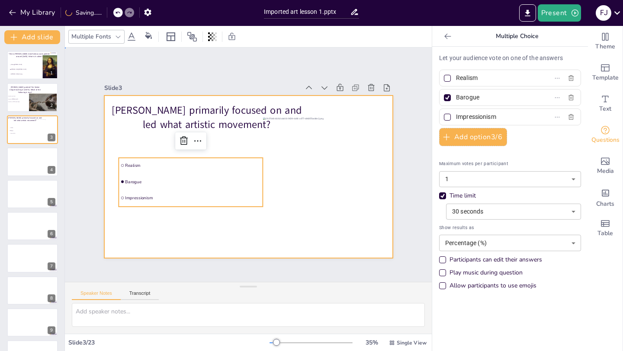
click at [233, 132] on div at bounding box center [247, 177] width 304 height 192
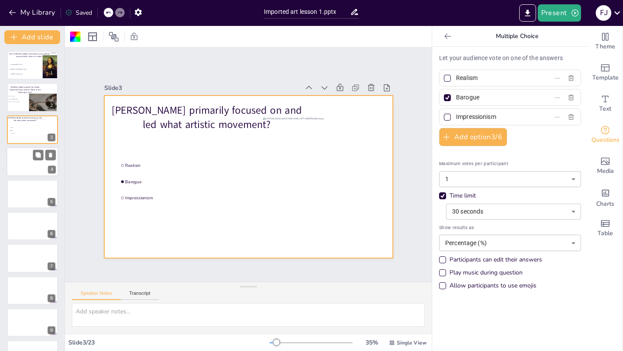
click at [13, 163] on div at bounding box center [32, 161] width 52 height 29
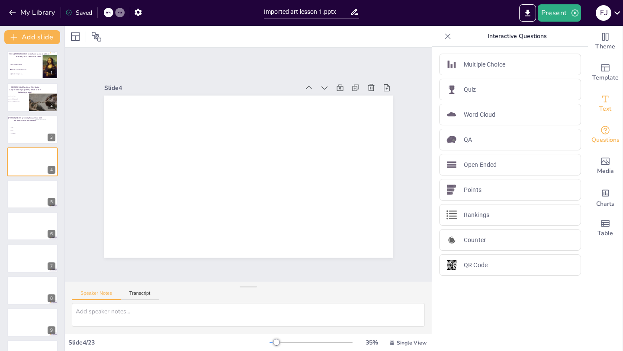
click at [610, 104] on span "Text" at bounding box center [605, 109] width 12 height 10
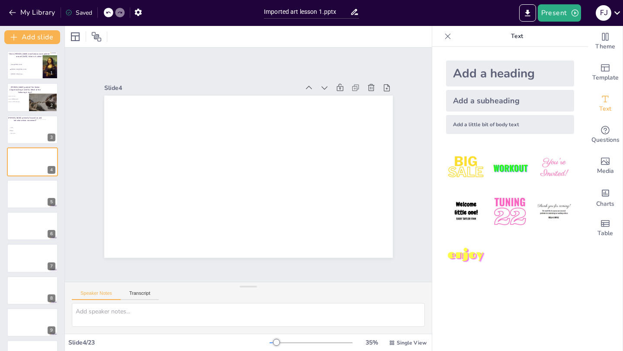
click at [446, 39] on icon at bounding box center [448, 36] width 9 height 9
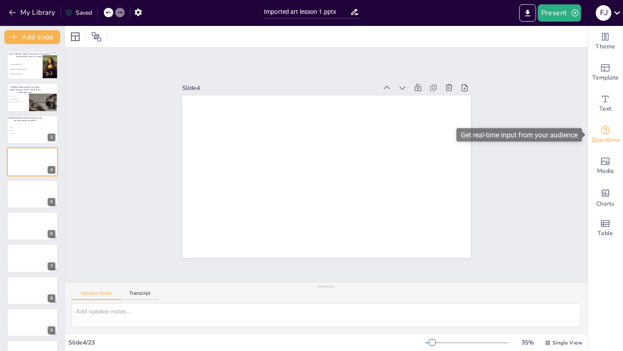
click at [610, 132] on icon "Get real-time input from your audience" at bounding box center [605, 130] width 10 height 10
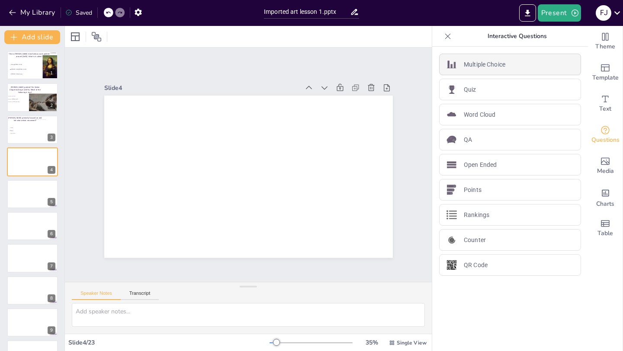
click at [469, 65] on p "Multiple Choice" at bounding box center [485, 64] width 42 height 9
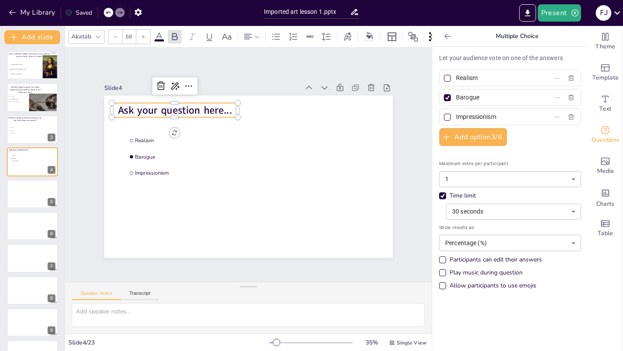
click at [166, 114] on span "Ask your question here..." at bounding box center [195, 90] width 113 height 48
click at [190, 106] on span "Ask your question here..." at bounding box center [180, 103] width 115 height 26
click at [218, 111] on span "Ask your question here..." at bounding box center [180, 103] width 115 height 26
drag, startPoint x: 231, startPoint y: 111, endPoint x: 113, endPoint y: 113, distance: 118.6
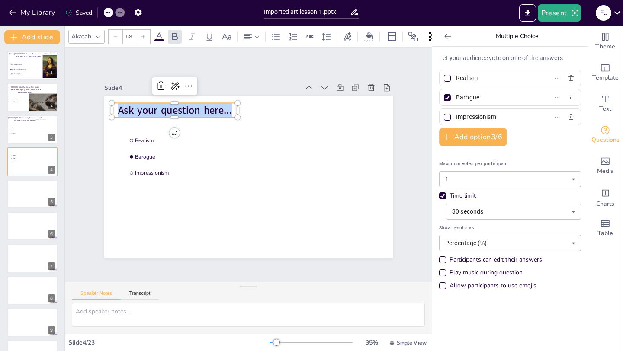
click at [117, 113] on p "Ask your question here..." at bounding box center [180, 103] width 127 height 28
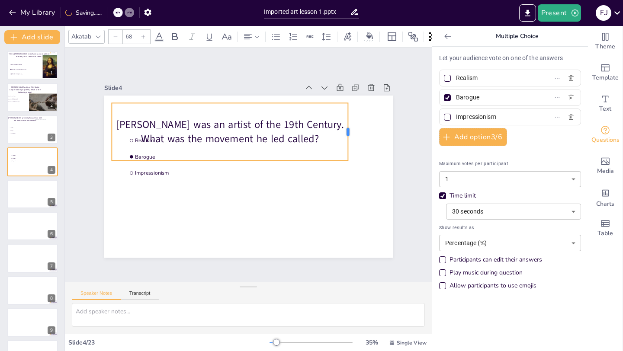
drag, startPoint x: 239, startPoint y: 129, endPoint x: 352, endPoint y: 127, distance: 112.5
click at [352, 127] on div at bounding box center [354, 143] width 13 height 58
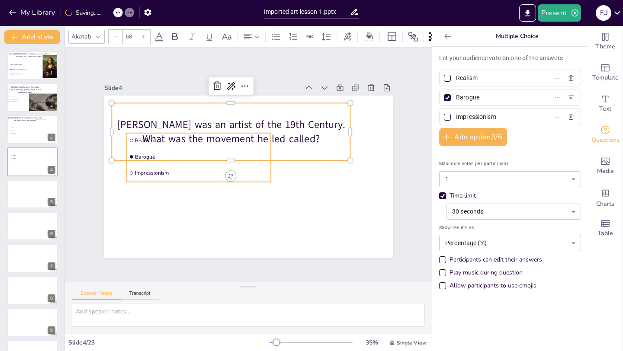
click at [149, 175] on span "Impressionism" at bounding box center [205, 144] width 113 height 84
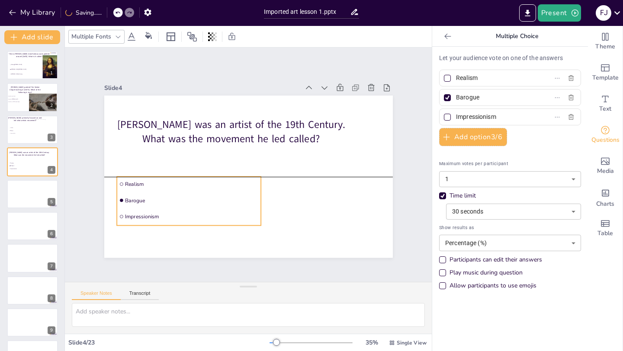
drag, startPoint x: 147, startPoint y: 177, endPoint x: 136, endPoint y: 215, distance: 39.9
click at [137, 216] on li "Impressionism" at bounding box center [179, 203] width 144 height 45
drag, startPoint x: 493, startPoint y: 80, endPoint x: 451, endPoint y: 77, distance: 42.1
click at [451, 77] on label "Realism" at bounding box center [496, 78] width 108 height 13
click at [456, 77] on input "Realism" at bounding box center [496, 78] width 80 height 13
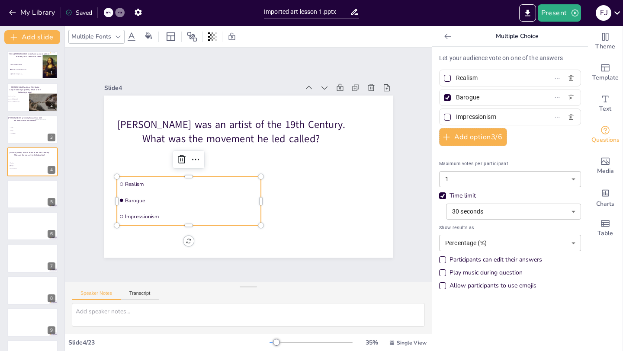
paste input "The Impressionists"
type input "The Impressionists"
click at [450, 77] on div at bounding box center [447, 78] width 7 height 7
click at [456, 77] on input "The Impressionists" at bounding box center [496, 78] width 80 height 13
checkbox input "true"
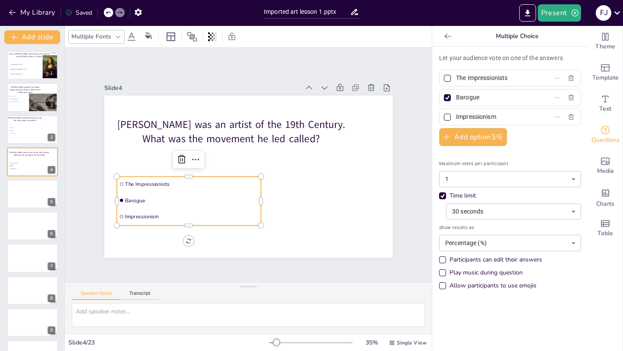
checkbox input "true"
click at [450, 97] on div at bounding box center [447, 97] width 7 height 7
click at [456, 97] on input "Barogue" at bounding box center [496, 97] width 80 height 13
checkbox input "false"
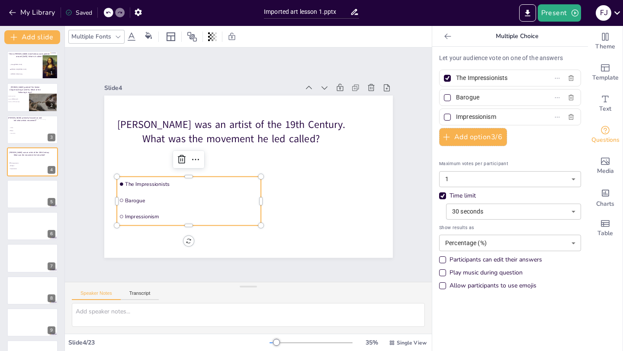
drag, startPoint x: 503, startPoint y: 98, endPoint x: 455, endPoint y: 97, distance: 48.0
click at [455, 97] on span "Barogue" at bounding box center [493, 97] width 80 height 13
click at [456, 97] on input "Barogue" at bounding box center [496, 97] width 80 height 13
paste input "The Realists"
type input "The Realists"
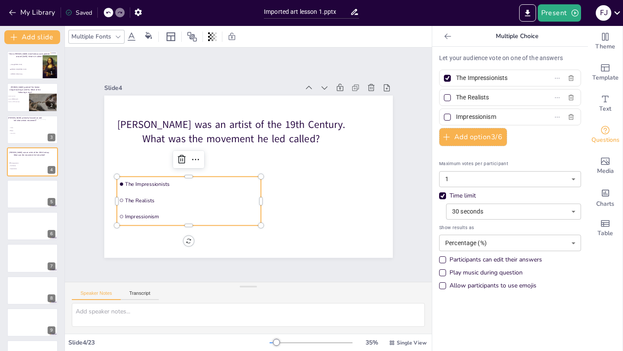
drag, startPoint x: 510, startPoint y: 115, endPoint x: 457, endPoint y: 113, distance: 52.8
click at [457, 113] on input "Impressionism" at bounding box center [496, 117] width 80 height 13
type input "I"
paste input "The [DEMOGRAPHIC_DATA]"
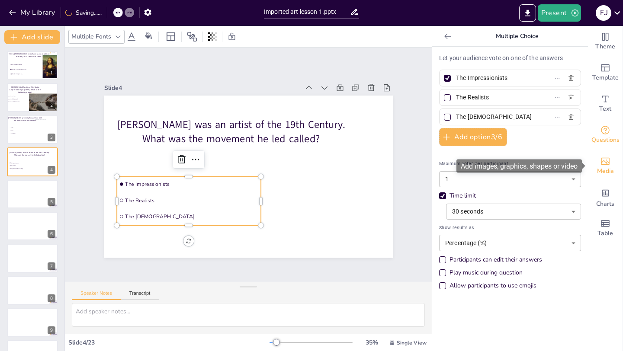
type input "The [DEMOGRAPHIC_DATA]"
click at [601, 167] on span "Media" at bounding box center [605, 172] width 17 height 10
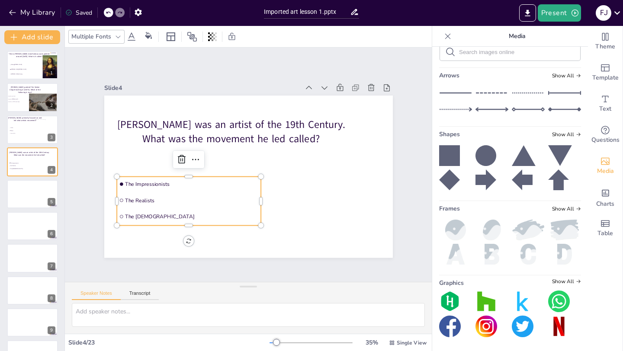
scroll to position [229, 0]
click at [514, 55] on input "text" at bounding box center [517, 52] width 116 height 6
type input "claude monet"
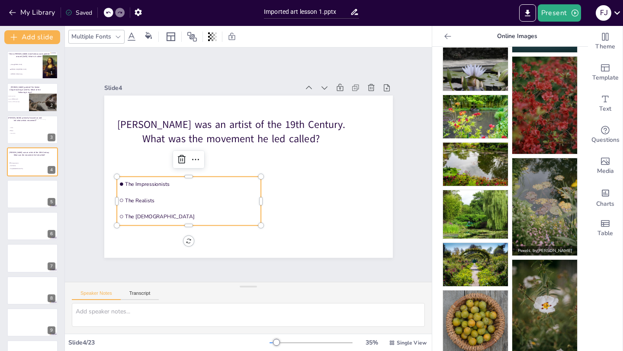
scroll to position [0, 0]
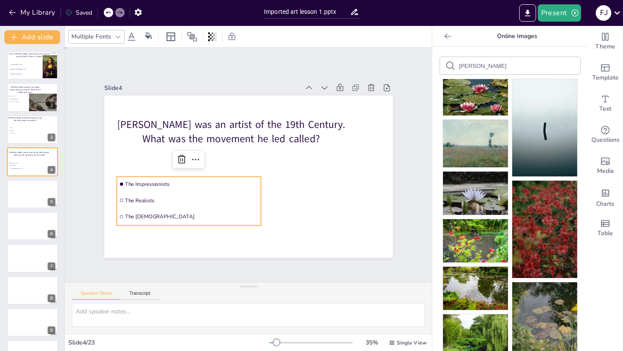
click at [415, 96] on div "Slide 1 This is Leonardo da Vinchi's most famous work painted around 1505. What…" at bounding box center [248, 165] width 369 height 253
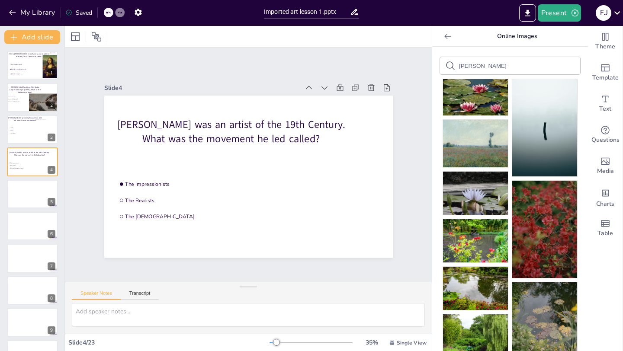
click at [447, 36] on icon at bounding box center [447, 36] width 6 height 6
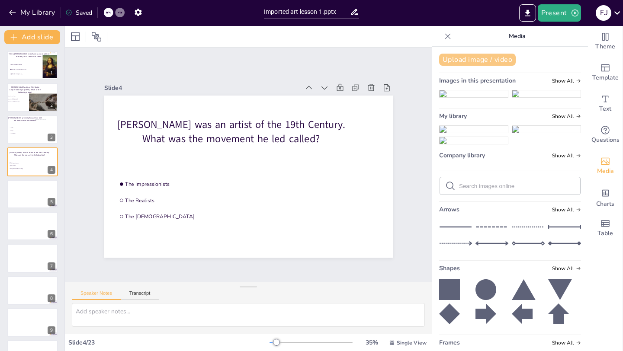
click at [475, 60] on button "Upload image / video" at bounding box center [477, 60] width 77 height 12
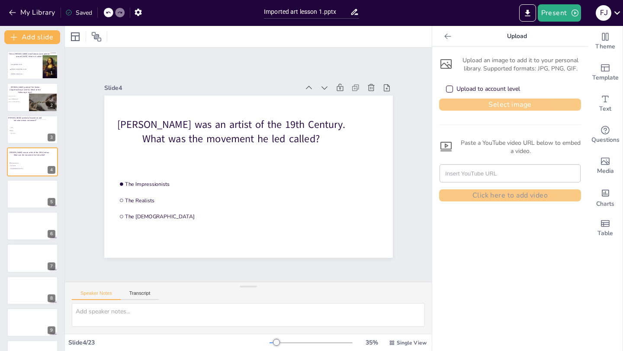
click at [467, 102] on button "Select image" at bounding box center [510, 105] width 142 height 12
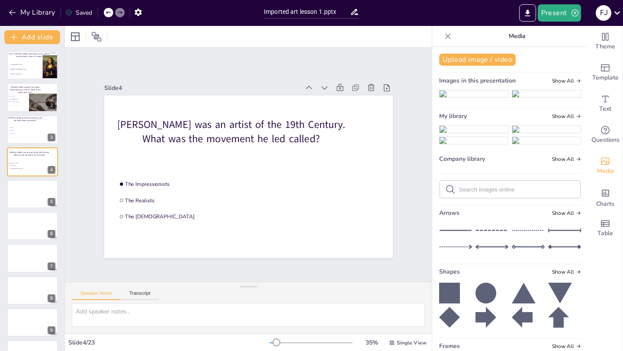
click at [463, 133] on img at bounding box center [474, 129] width 68 height 7
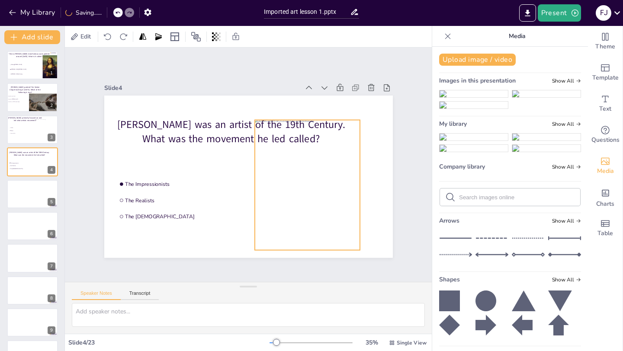
drag, startPoint x: 238, startPoint y: 184, endPoint x: 296, endPoint y: 192, distance: 58.5
click at [297, 193] on div at bounding box center [298, 202] width 140 height 156
drag, startPoint x: 306, startPoint y: 250, endPoint x: 307, endPoint y: 227, distance: 22.9
click at [309, 227] on div "Claude Monet was an artist of the 19th Century. What was the movement he led ca…" at bounding box center [247, 177] width 304 height 192
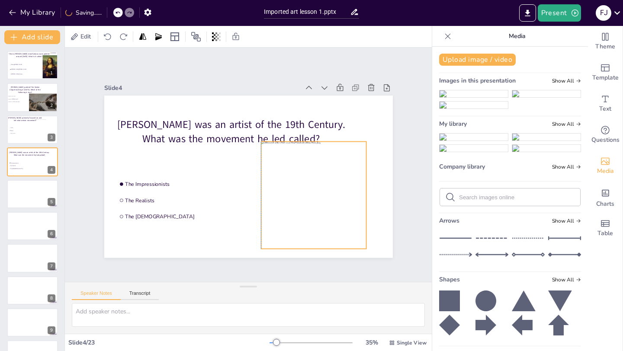
drag, startPoint x: 315, startPoint y: 172, endPoint x: 319, endPoint y: 194, distance: 22.2
click at [319, 194] on div at bounding box center [303, 219] width 130 height 149
drag, startPoint x: 314, startPoint y: 250, endPoint x: 314, endPoint y: 260, distance: 10.4
click at [155, 260] on div at bounding box center [151, 229] width 7 height 105
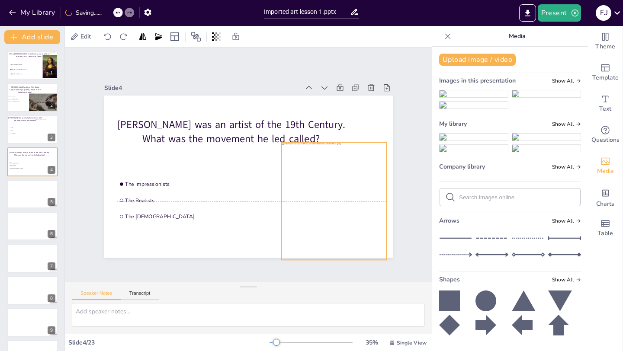
drag, startPoint x: 314, startPoint y: 232, endPoint x: 334, endPoint y: 232, distance: 20.3
click at [334, 232] on div at bounding box center [333, 208] width 105 height 130
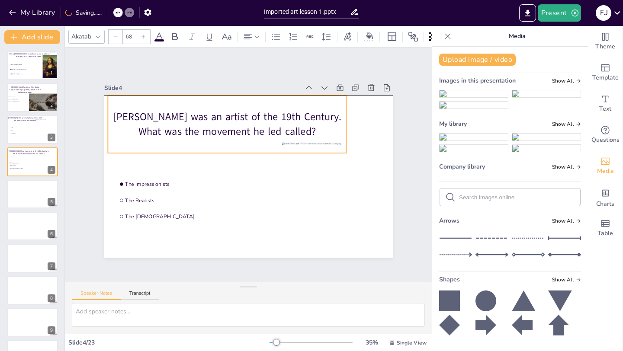
drag, startPoint x: 232, startPoint y: 131, endPoint x: 228, endPoint y: 122, distance: 10.1
click at [228, 122] on p "[PERSON_NAME] was an artist of the 19th Century. What was the movement he led c…" at bounding box center [240, 119] width 236 height 101
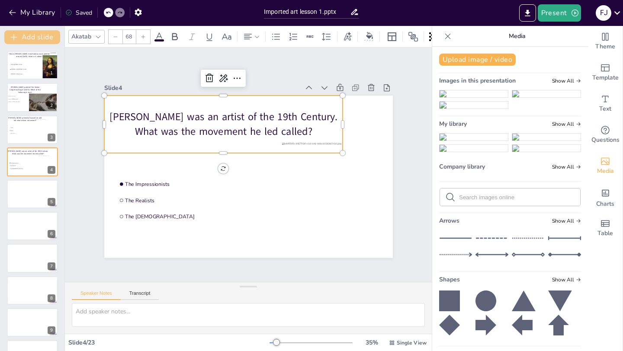
click at [29, 37] on button "Add slide" at bounding box center [32, 37] width 56 height 14
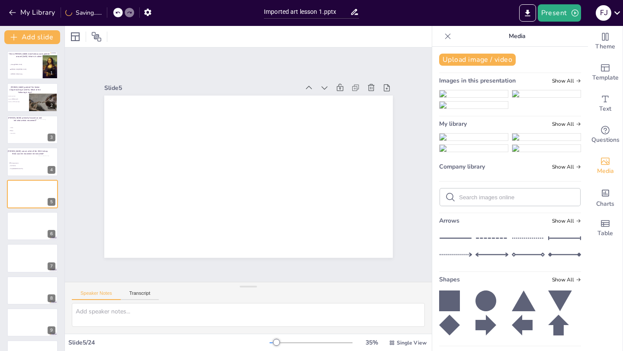
click at [448, 33] on icon at bounding box center [448, 36] width 9 height 9
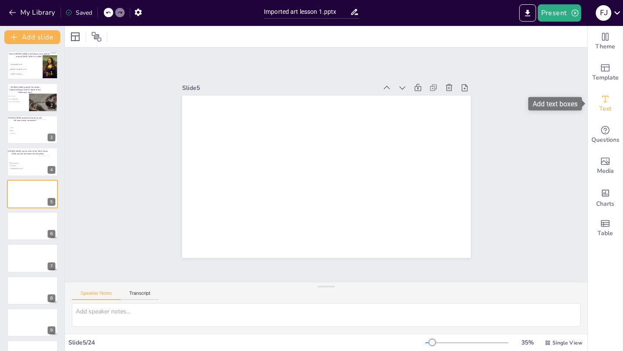
click at [608, 106] on span "Text" at bounding box center [605, 109] width 12 height 10
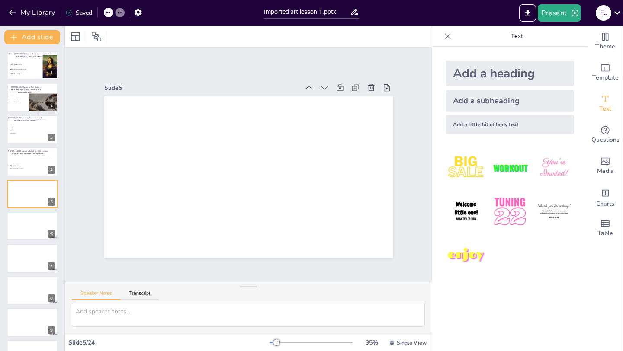
click at [453, 37] on div at bounding box center [448, 36] width 14 height 14
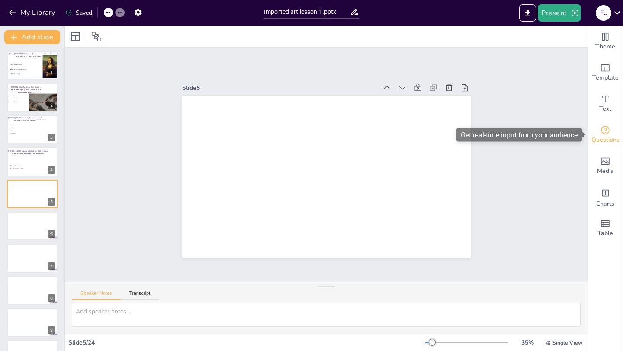
click at [611, 137] on span "Questions" at bounding box center [606, 140] width 28 height 10
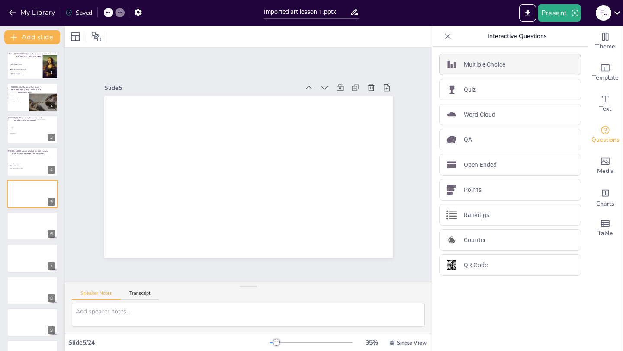
click at [482, 68] on p "Multiple Choice" at bounding box center [485, 64] width 42 height 9
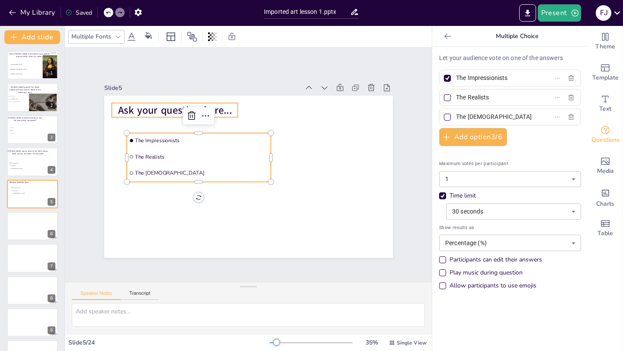
click at [161, 113] on span "Ask your question here..." at bounding box center [188, 95] width 114 height 37
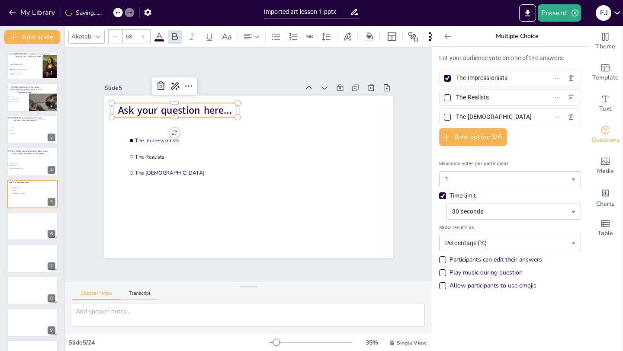
click at [139, 107] on span "Ask your question here..." at bounding box center [195, 90] width 113 height 48
click at [123, 107] on span "Ask your question here..." at bounding box center [180, 103] width 115 height 26
drag, startPoint x: 119, startPoint y: 110, endPoint x: 238, endPoint y: 109, distance: 118.1
click at [238, 109] on div "The Impressionists The Realists The Flowerists Ask your question here..." at bounding box center [246, 177] width 316 height 219
click at [230, 109] on span "Ask your question here..." at bounding box center [203, 85] width 110 height 59
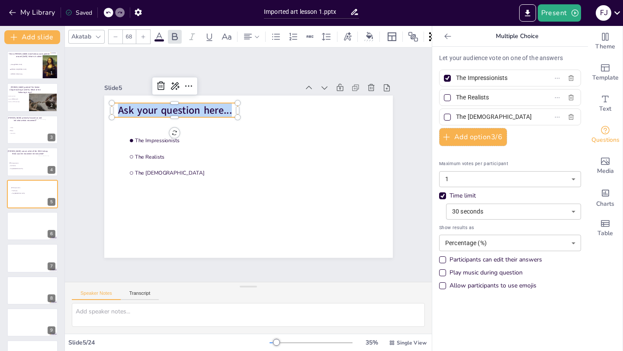
drag, startPoint x: 233, startPoint y: 110, endPoint x: 117, endPoint y: 106, distance: 116.0
click at [143, 106] on p "Ask your question here..." at bounding box center [203, 85] width 121 height 64
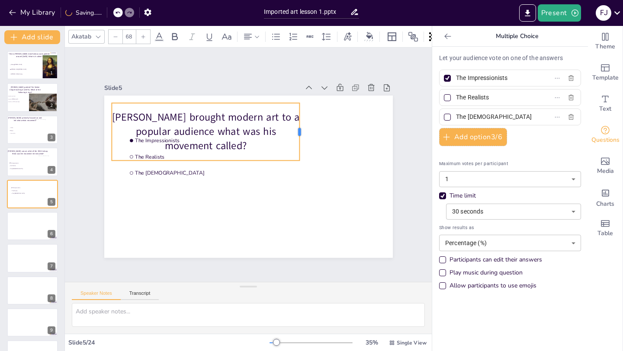
drag, startPoint x: 239, startPoint y: 132, endPoint x: 299, endPoint y: 132, distance: 60.6
click at [300, 133] on div at bounding box center [308, 145] width 19 height 58
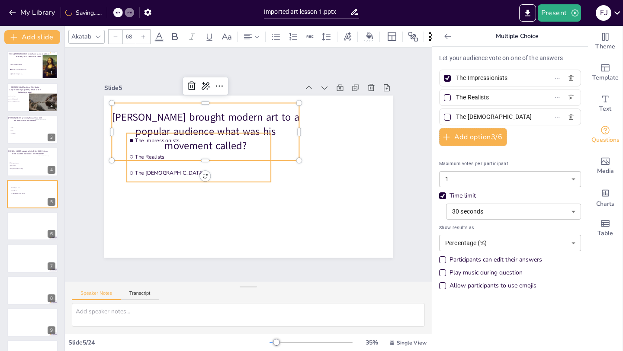
click at [156, 168] on ul "The Impressionists The Realists The Flowerists" at bounding box center [199, 153] width 148 height 64
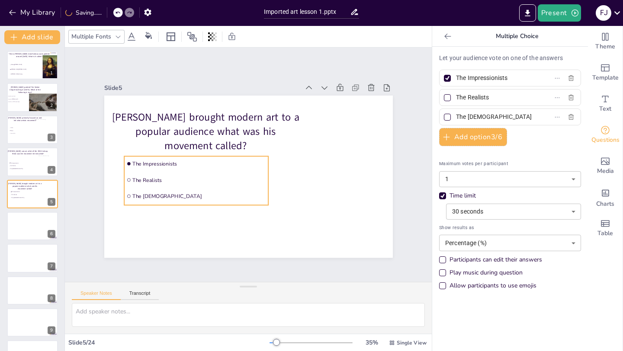
drag, startPoint x: 155, startPoint y: 182, endPoint x: 151, endPoint y: 203, distance: 21.6
click at [152, 204] on li "The [DEMOGRAPHIC_DATA]" at bounding box center [193, 191] width 145 height 30
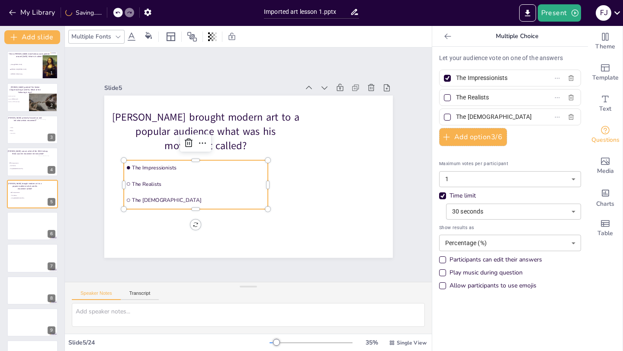
click at [525, 77] on label "The Impressionists" at bounding box center [496, 78] width 108 height 13
click at [525, 77] on input "The Impressionists" at bounding box center [496, 78] width 80 height 13
click at [517, 77] on input "The Impressionists" at bounding box center [496, 78] width 80 height 13
click at [519, 78] on input "The Impressionists" at bounding box center [496, 78] width 80 height 13
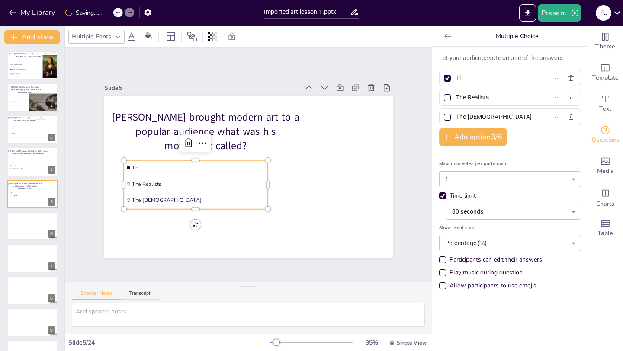
type input "T"
type input "Pop art"
click at [507, 96] on input "The Realists" at bounding box center [496, 97] width 80 height 13
drag, startPoint x: 507, startPoint y: 96, endPoint x: 446, endPoint y: 96, distance: 60.6
click at [446, 96] on label "The Realists" at bounding box center [496, 97] width 108 height 13
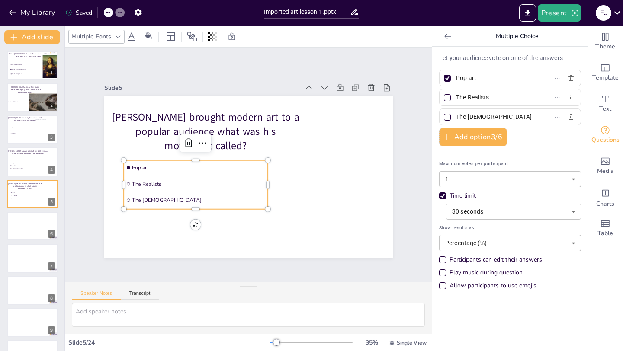
click at [456, 96] on input "The Realists" at bounding box center [496, 97] width 80 height 13
type input "Cubism"
click at [521, 116] on input "The [DEMOGRAPHIC_DATA]" at bounding box center [496, 117] width 80 height 13
drag, startPoint x: 521, startPoint y: 116, endPoint x: 452, endPoint y: 116, distance: 68.8
click at [453, 116] on span "The [DEMOGRAPHIC_DATA]" at bounding box center [493, 117] width 80 height 13
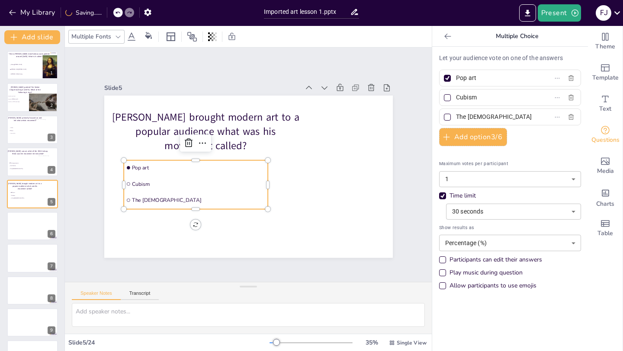
click at [456, 116] on input "The [DEMOGRAPHIC_DATA]" at bounding box center [496, 117] width 80 height 13
type input "r"
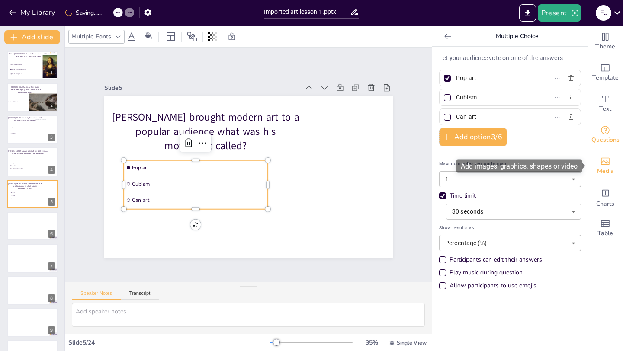
type input "Can art"
click at [606, 167] on span "Media" at bounding box center [605, 172] width 17 height 10
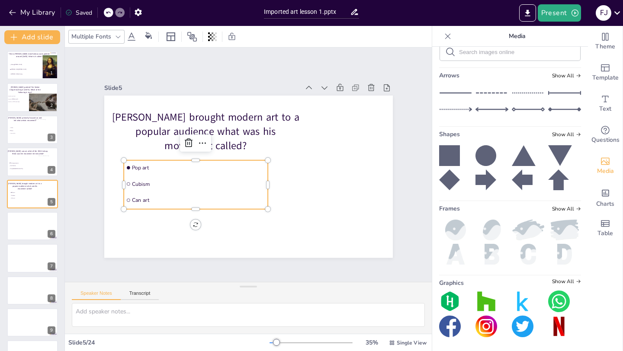
scroll to position [209, 0]
click at [494, 55] on input "text" at bounding box center [517, 52] width 116 height 6
type input "andy warhol"
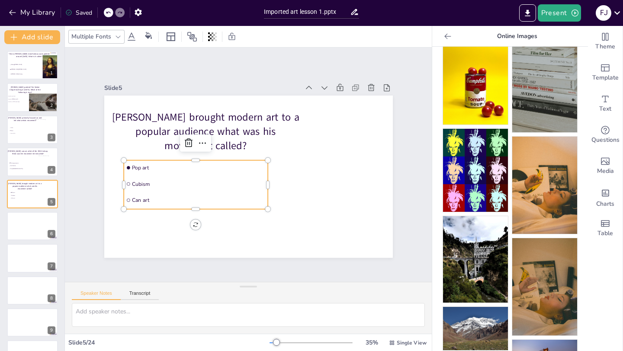
scroll to position [0, 0]
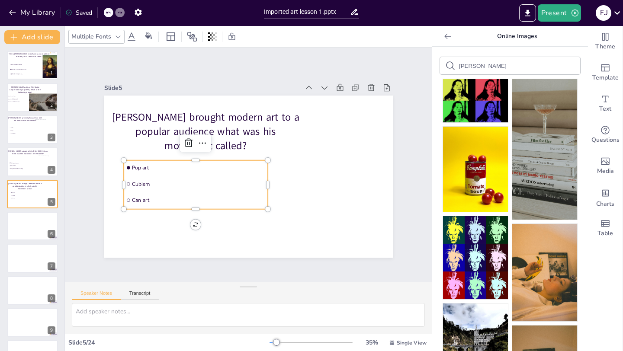
click at [447, 34] on icon at bounding box center [447, 36] width 6 height 6
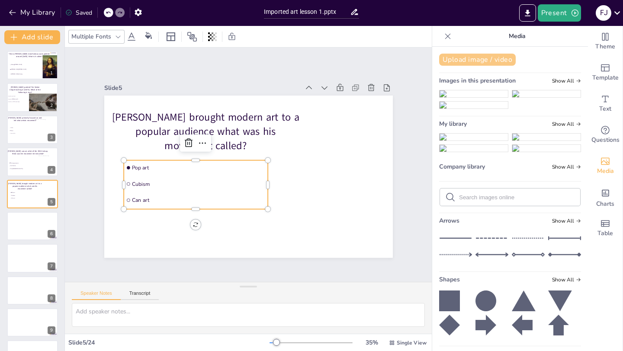
click at [477, 60] on button "Upload image / video" at bounding box center [477, 60] width 77 height 12
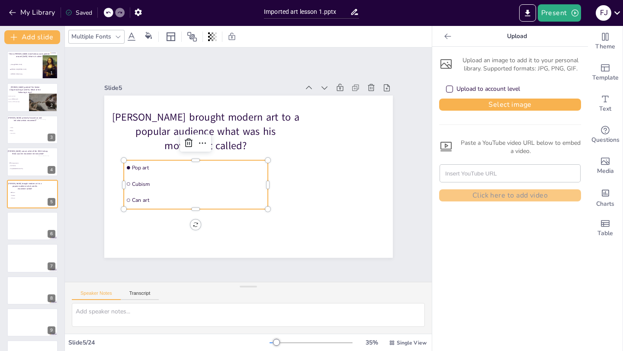
click at [449, 89] on div "Upload to account level" at bounding box center [449, 89] width 7 height 7
click at [465, 104] on button "Select image" at bounding box center [510, 105] width 142 height 12
click at [452, 87] on div "Upload to account level" at bounding box center [449, 89] width 7 height 7
click at [473, 109] on button "Select image" at bounding box center [510, 105] width 142 height 12
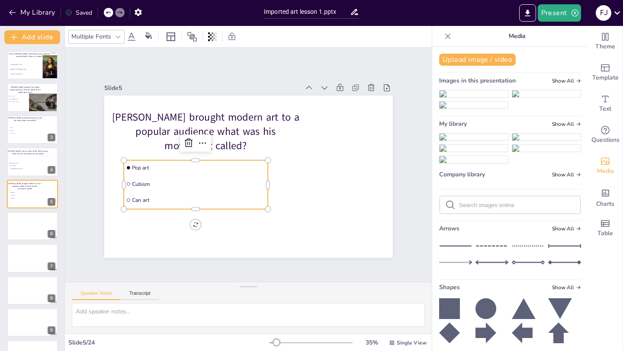
click at [473, 141] on img at bounding box center [474, 137] width 68 height 7
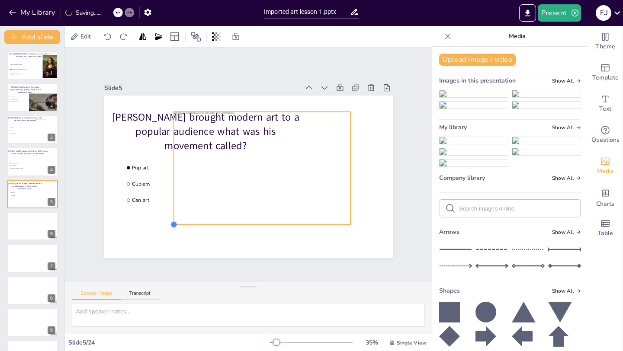
drag, startPoint x: 145, startPoint y: 241, endPoint x: 222, endPoint y: 220, distance: 79.8
click at [225, 221] on div "Andy Warhol brought modern art to a popular audience what was his movement call…" at bounding box center [246, 177] width 316 height 219
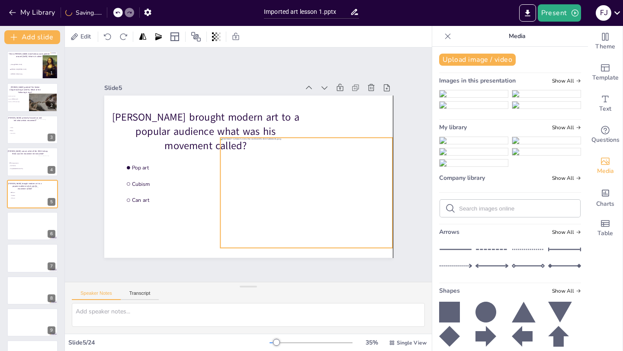
drag, startPoint x: 266, startPoint y: 171, endPoint x: 305, endPoint y: 196, distance: 46.2
click at [305, 197] on div at bounding box center [306, 193] width 173 height 110
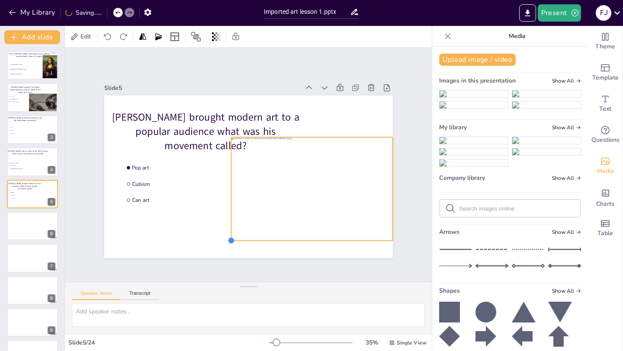
drag, startPoint x: 220, startPoint y: 248, endPoint x: 253, endPoint y: 236, distance: 34.8
click at [253, 240] on div "Andy Warhol brought modern art to a popular audience what was his movement call…" at bounding box center [244, 177] width 325 height 244
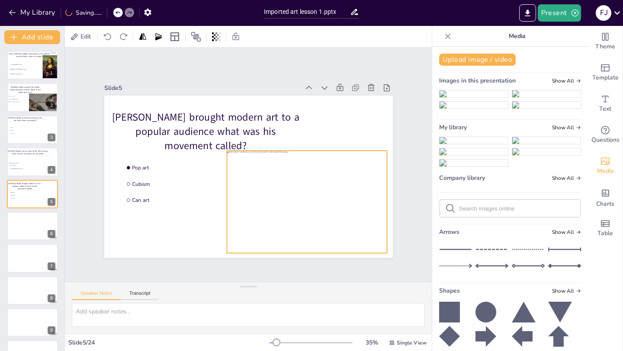
drag, startPoint x: 295, startPoint y: 183, endPoint x: 289, endPoint y: 195, distance: 13.4
click at [289, 195] on div at bounding box center [303, 208] width 170 height 119
click at [27, 34] on button "Add slide" at bounding box center [32, 37] width 56 height 14
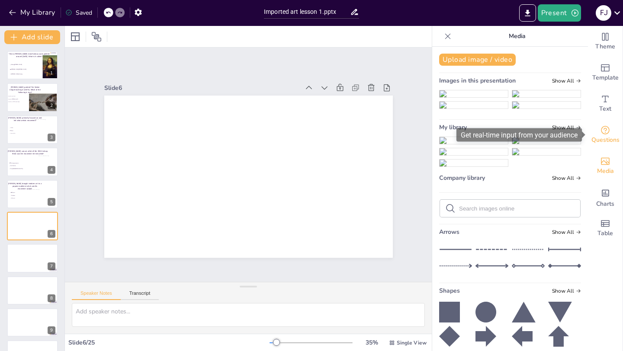
click at [606, 133] on icon "Get real-time input from your audience" at bounding box center [605, 130] width 9 height 9
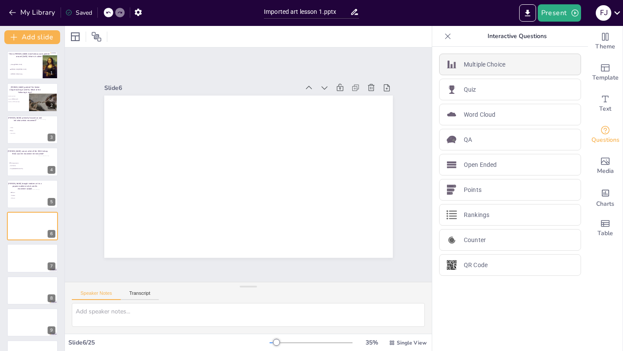
click at [479, 68] on p "Multiple Choice" at bounding box center [485, 64] width 42 height 9
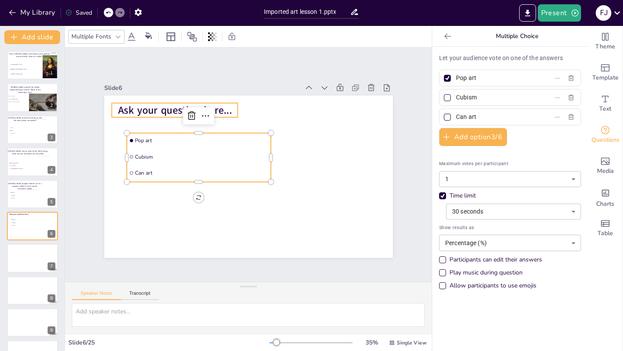
click at [224, 110] on span "Ask your question here..." at bounding box center [195, 90] width 113 height 48
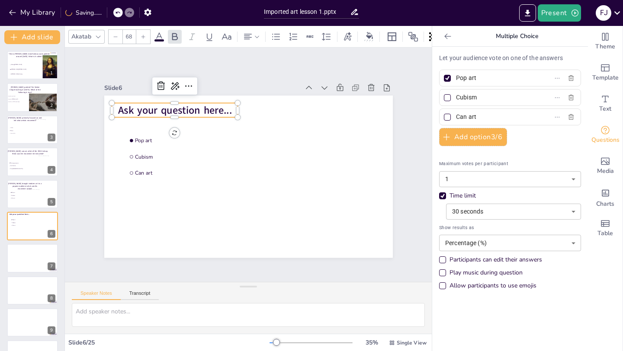
click at [230, 110] on span "Ask your question here..." at bounding box center [187, 96] width 114 height 37
click at [230, 110] on span "Ask your question here..." at bounding box center [187, 95] width 114 height 37
drag, startPoint x: 230, startPoint y: 110, endPoint x: 115, endPoint y: 108, distance: 114.7
click at [192, 107] on p "Ask your question here..." at bounding box center [239, 73] width 95 height 103
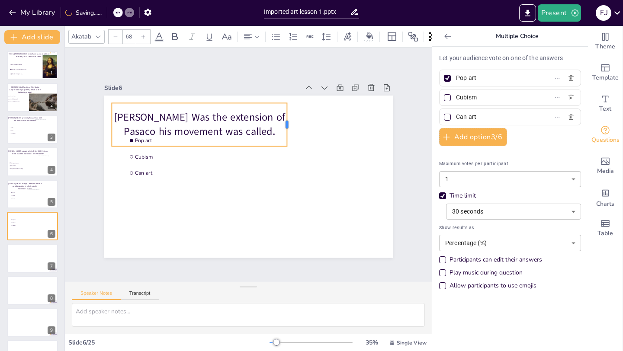
drag, startPoint x: 240, startPoint y: 124, endPoint x: 299, endPoint y: 125, distance: 59.3
click at [298, 124] on div at bounding box center [301, 139] width 20 height 43
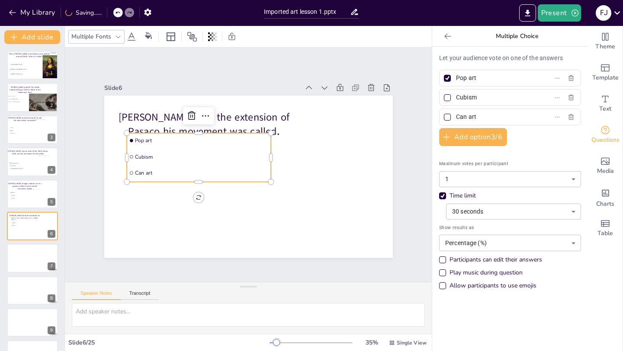
click at [156, 164] on li "Cubism" at bounding box center [206, 137] width 138 height 72
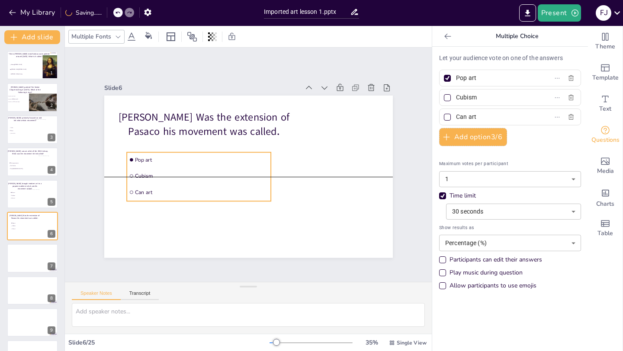
drag, startPoint x: 151, startPoint y: 180, endPoint x: 149, endPoint y: 201, distance: 21.8
click at [150, 203] on li "Can art" at bounding box center [193, 176] width 142 height 59
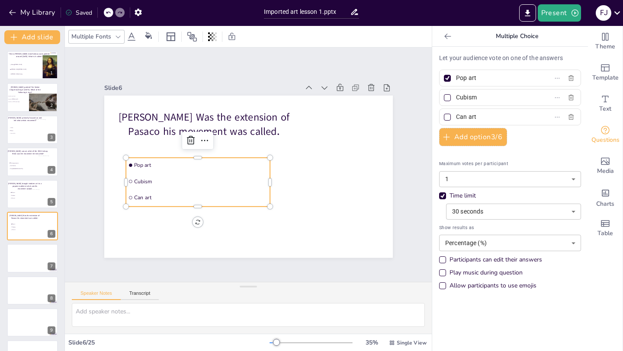
click at [511, 83] on input "Pop art" at bounding box center [496, 78] width 80 height 13
drag, startPoint x: 507, startPoint y: 118, endPoint x: 456, endPoint y: 115, distance: 51.6
click at [456, 115] on span "Can art" at bounding box center [493, 117] width 80 height 13
click at [456, 115] on input "Can art" at bounding box center [496, 117] width 80 height 13
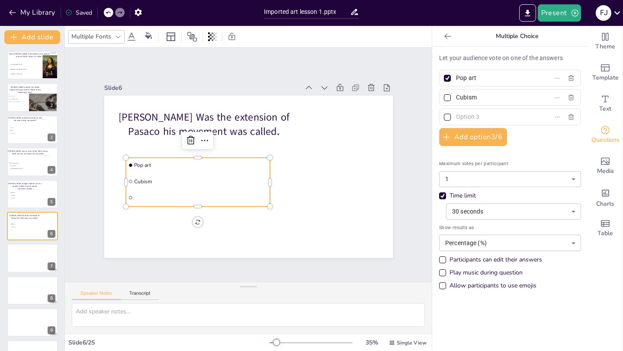
paste input "Surrealism"
type input "Surrealism"
click at [453, 82] on span "Pop art" at bounding box center [493, 78] width 80 height 13
click at [456, 82] on input "Pop art" at bounding box center [496, 78] width 80 height 13
click at [449, 77] on div at bounding box center [447, 78] width 4 height 4
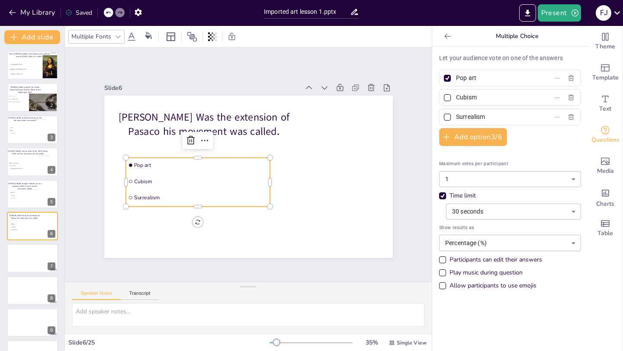
click at [456, 77] on input "Pop art" at bounding box center [496, 78] width 80 height 13
checkbox input "false"
click at [448, 118] on div at bounding box center [447, 117] width 7 height 7
click at [456, 118] on input "Surrealism" at bounding box center [496, 117] width 80 height 13
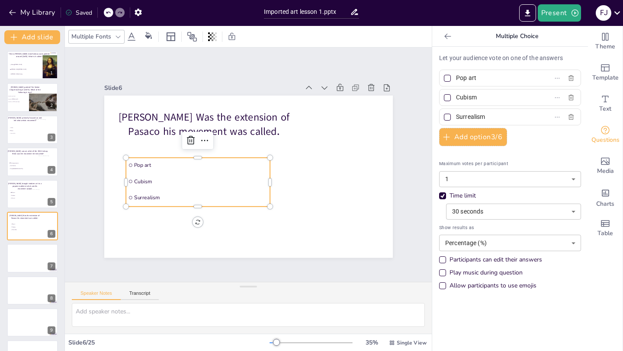
checkbox input "true"
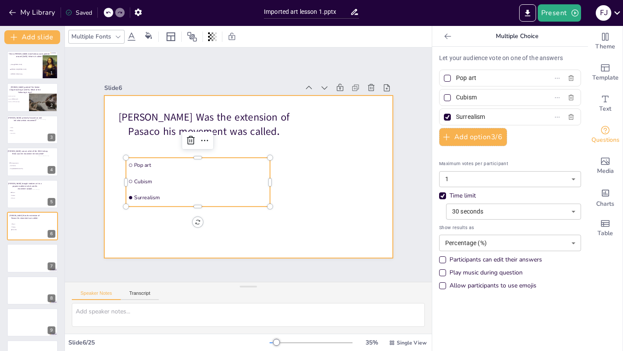
click at [388, 135] on div at bounding box center [244, 176] width 330 height 266
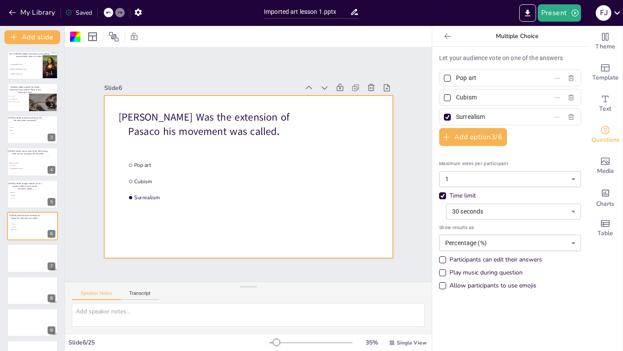
click at [446, 36] on icon at bounding box center [447, 36] width 6 height 6
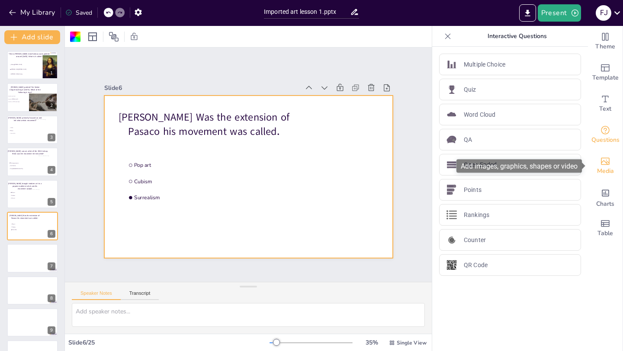
click at [607, 157] on icon "Add images, graphics, shapes or video" at bounding box center [605, 161] width 10 height 10
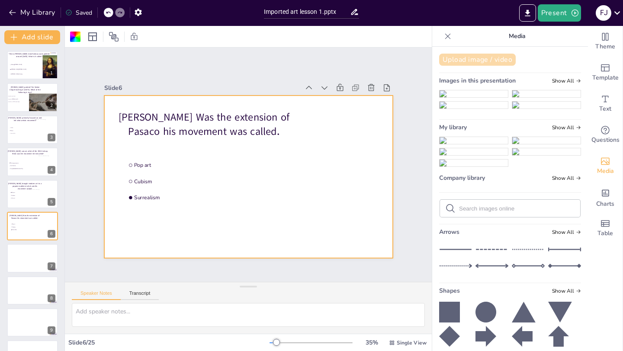
click at [496, 58] on button "Upload image / video" at bounding box center [477, 60] width 77 height 12
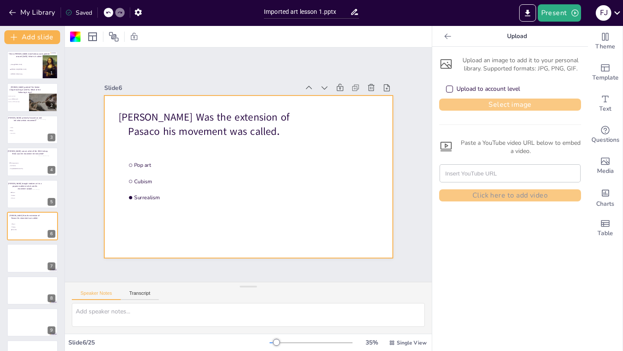
click at [479, 105] on button "Select image" at bounding box center [510, 105] width 142 height 12
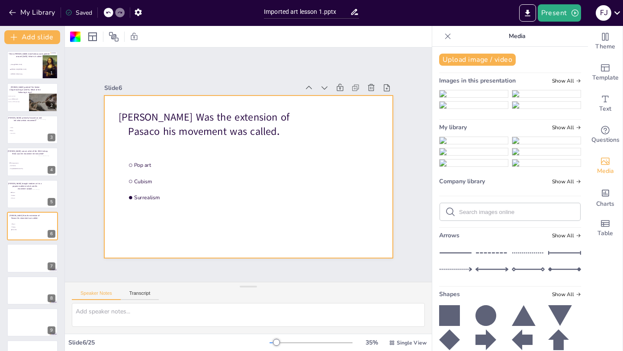
click at [468, 144] on img at bounding box center [474, 140] width 68 height 7
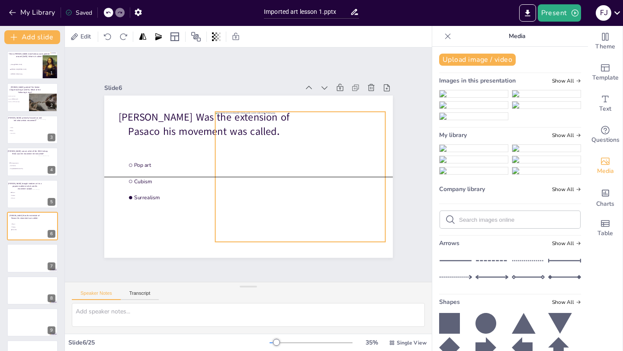
drag, startPoint x: 278, startPoint y: 193, endPoint x: 334, endPoint y: 195, distance: 56.7
click at [335, 196] on div at bounding box center [290, 197] width 209 height 188
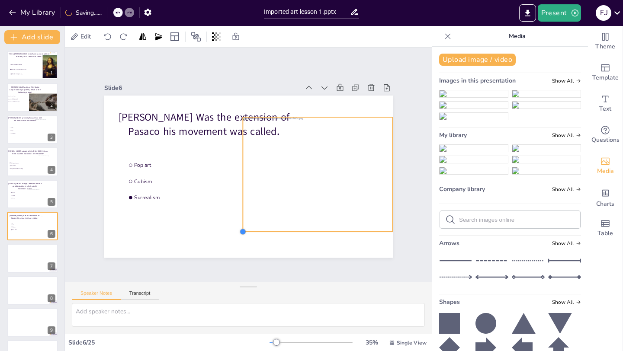
drag, startPoint x: 222, startPoint y: 247, endPoint x: 257, endPoint y: 230, distance: 39.3
click at [258, 230] on div "Salvador Dali Was the extension of Pasaco his movement was called . Pop art Cub…" at bounding box center [242, 175] width 331 height 285
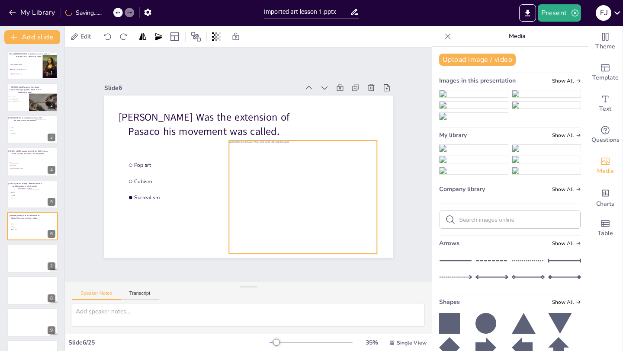
drag, startPoint x: 302, startPoint y: 192, endPoint x: 285, endPoint y: 215, distance: 27.9
click at [285, 215] on div at bounding box center [298, 203] width 159 height 128
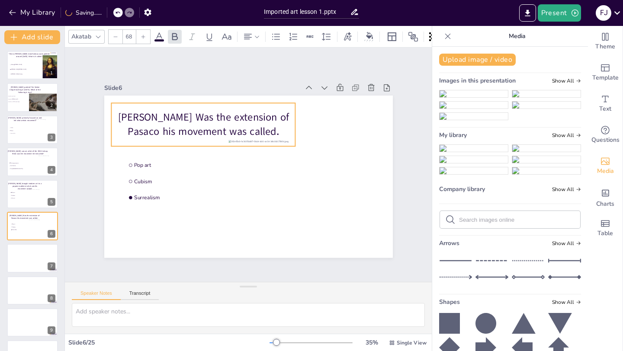
click at [154, 142] on div "Salvador Dali Was the extension of Pasaco his movement was called ." at bounding box center [212, 116] width 189 height 80
click at [154, 130] on p "Salvador Dali Was the extension of Pasaco his movement was called ." at bounding box center [203, 124] width 184 height 29
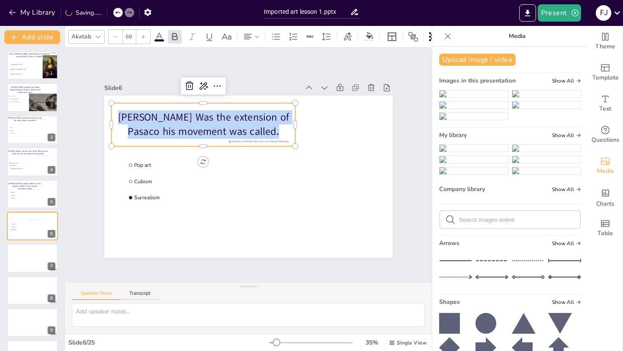
click at [154, 130] on p "Salvador Dali Was the extension of Pasaco his movement was called ." at bounding box center [208, 120] width 186 height 48
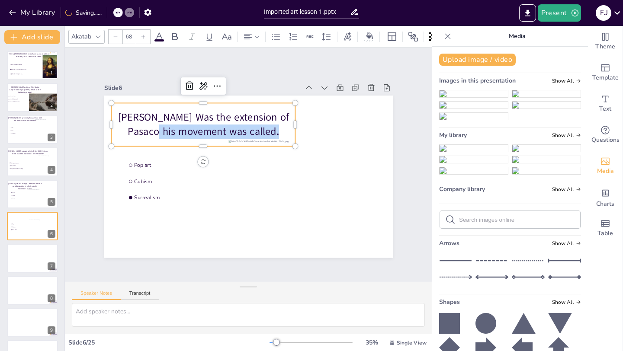
click at [159, 131] on p "Salvador Dali Was the extension of Pasaco his movement was called ." at bounding box center [218, 113] width 184 height 84
click at [165, 131] on p "Salvador Dali Was the extension of Pasaco his movement was called ." at bounding box center [208, 120] width 186 height 48
drag, startPoint x: 158, startPoint y: 132, endPoint x: 134, endPoint y: 132, distance: 24.2
click at [134, 132] on p "Salvador Dali Was the extension of Pasaco his movement was called ." at bounding box center [208, 120] width 186 height 48
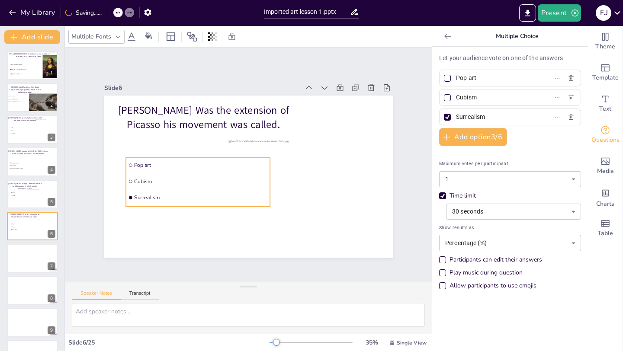
click at [172, 175] on li "Cubism" at bounding box center [195, 170] width 144 height 45
click at [566, 9] on button "Present" at bounding box center [559, 12] width 43 height 17
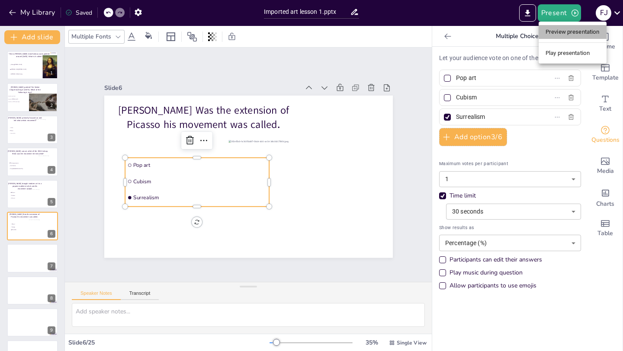
click at [567, 37] on li "Preview presentation" at bounding box center [573, 32] width 68 height 14
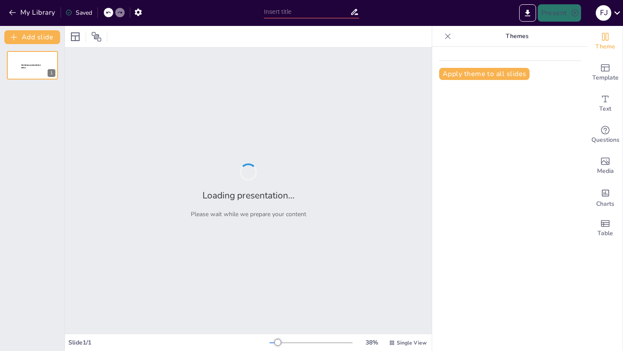
type input "Imported art lesson 1.pptx"
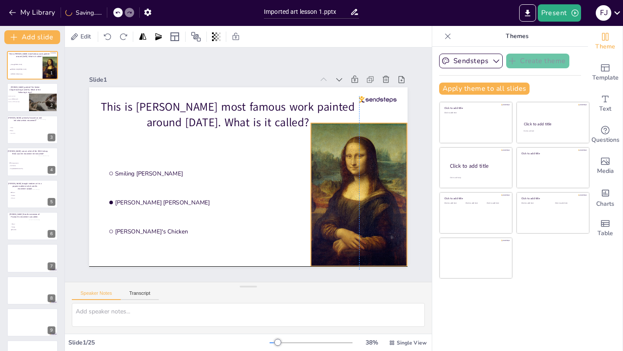
drag, startPoint x: 357, startPoint y: 150, endPoint x: 352, endPoint y: 160, distance: 10.6
click at [352, 161] on div at bounding box center [345, 228] width 136 height 166
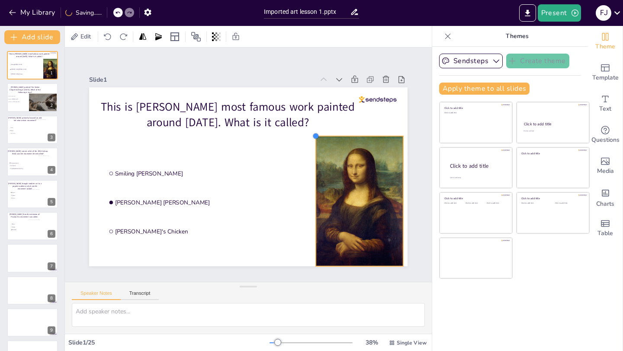
drag, startPoint x: 306, startPoint y: 123, endPoint x: 320, endPoint y: 135, distance: 18.1
click at [320, 135] on div "This is Leonardo da Vinchi's most famous work painted around 1505. What is it c…" at bounding box center [245, 176] width 349 height 241
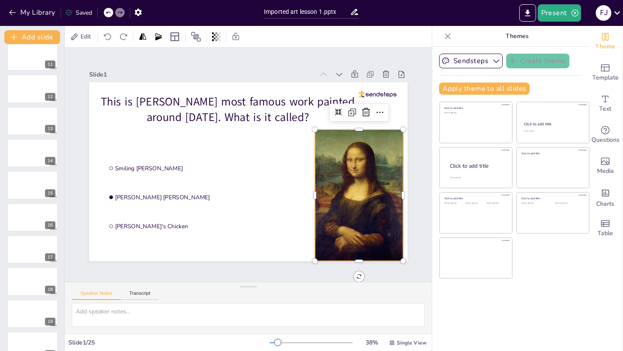
scroll to position [508, 0]
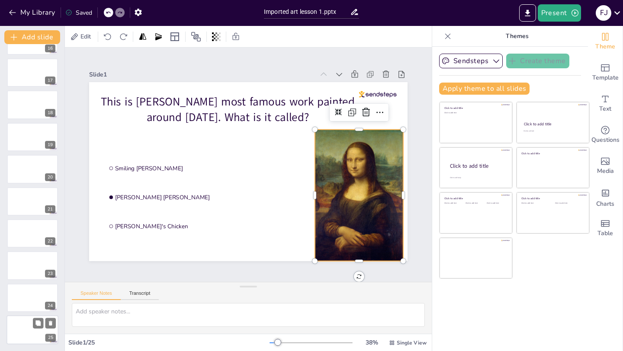
click at [33, 328] on div at bounding box center [44, 323] width 23 height 10
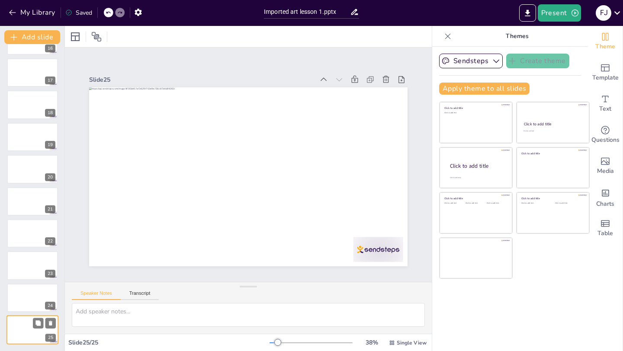
scroll to position [0, 0]
click at [400, 121] on icon at bounding box center [405, 126] width 11 height 11
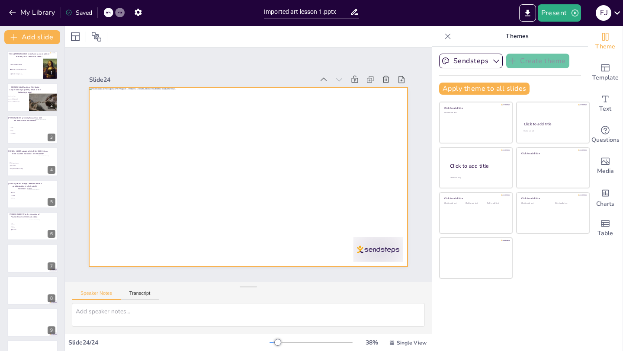
click at [272, 138] on div at bounding box center [243, 175] width 364 height 293
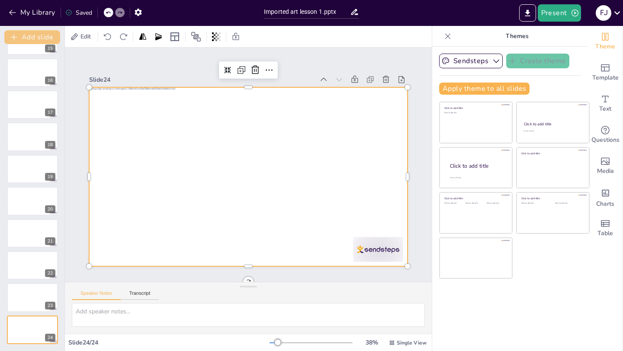
click at [29, 35] on button "Add slide" at bounding box center [32, 37] width 56 height 14
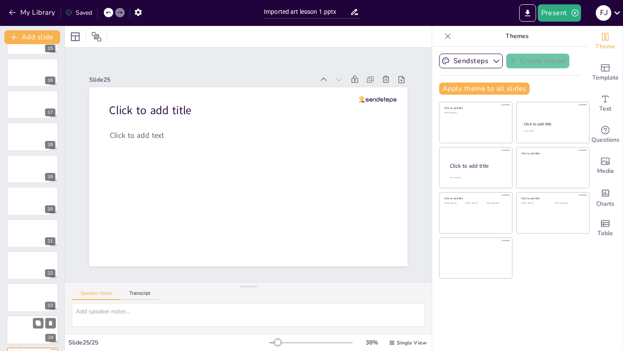
scroll to position [508, 0]
click at [52, 320] on button at bounding box center [50, 323] width 10 height 10
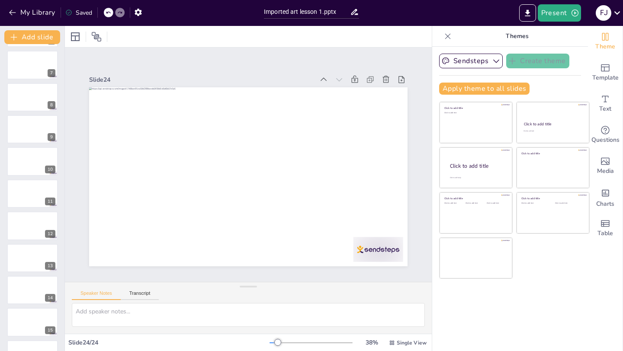
scroll to position [0, 0]
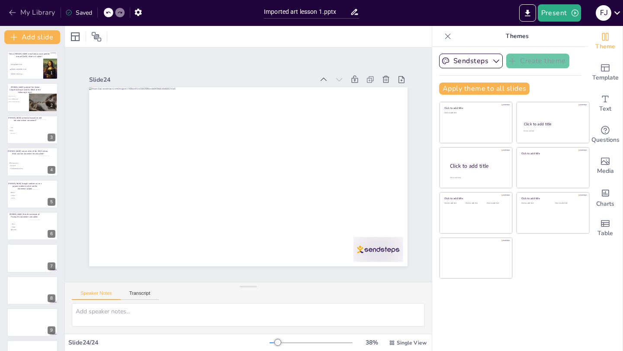
click at [19, 10] on button "My Library" at bounding box center [32, 13] width 52 height 14
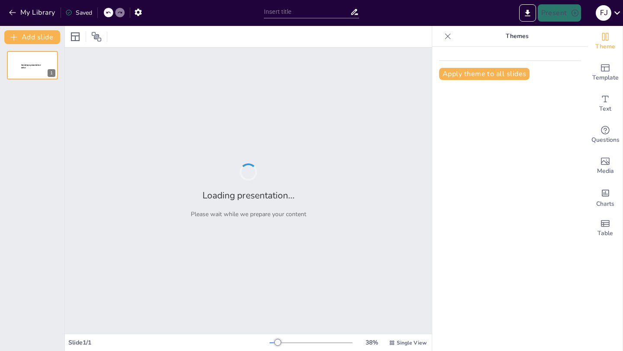
type input "Imported art lesson 1.pptx"
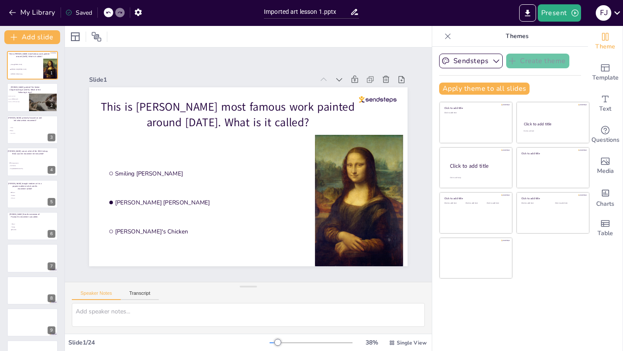
scroll to position [75, 0]
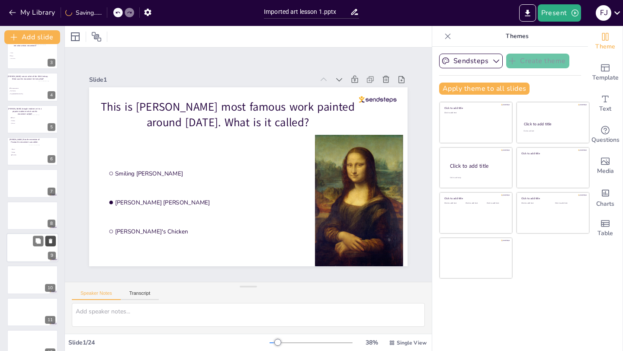
click at [52, 240] on icon at bounding box center [51, 241] width 6 height 6
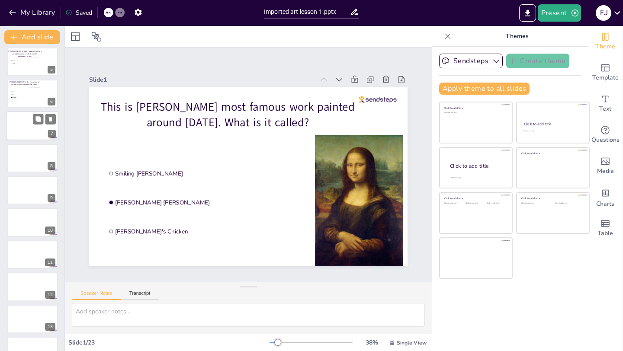
scroll to position [157, 0]
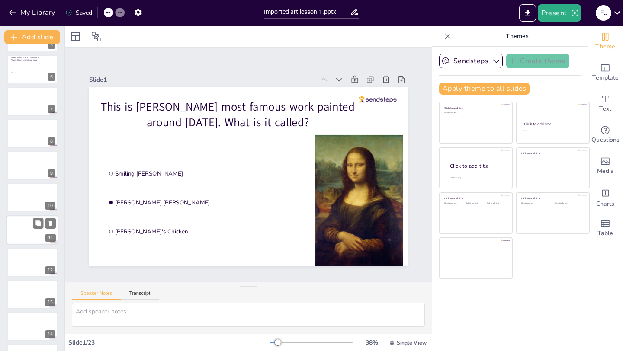
click at [32, 235] on div at bounding box center [32, 229] width 52 height 29
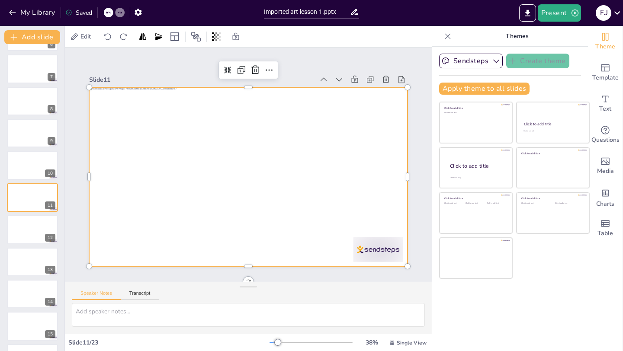
click at [331, 116] on div at bounding box center [240, 174] width 357 height 346
click at [344, 121] on div at bounding box center [241, 175] width 363 height 332
click at [344, 121] on div at bounding box center [243, 175] width 364 height 293
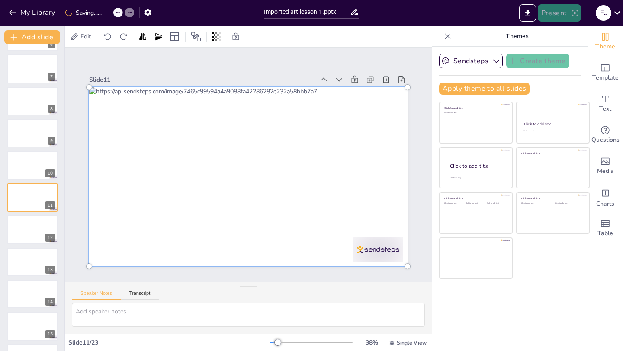
click at [562, 15] on button "Present" at bounding box center [559, 12] width 43 height 17
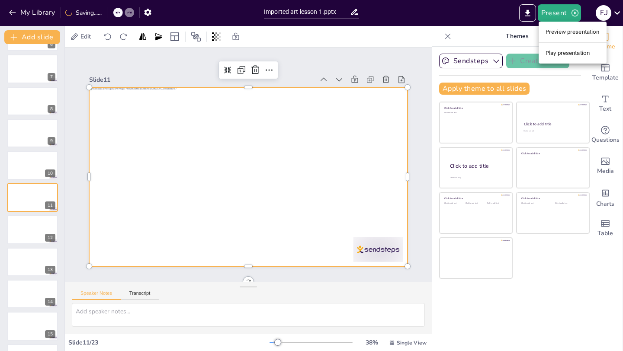
click at [569, 33] on li "Preview presentation" at bounding box center [573, 32] width 68 height 14
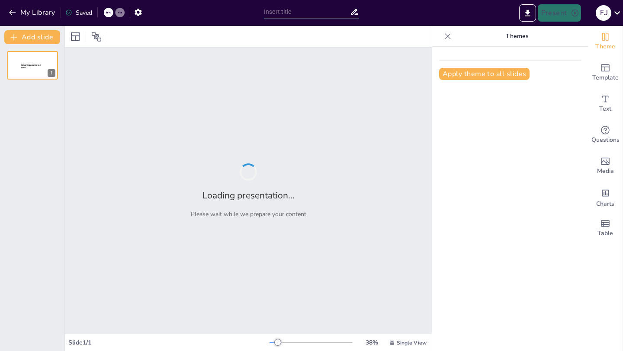
type input "Imported art lesson 1.pptx"
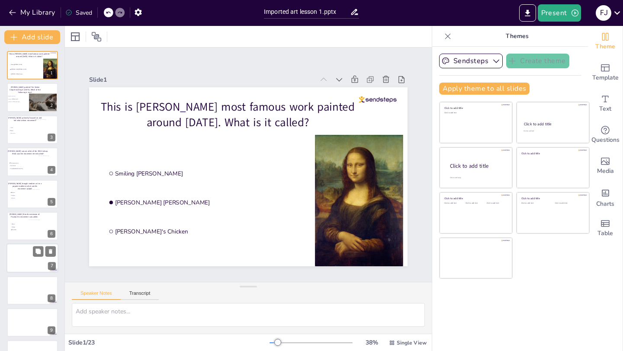
click at [28, 254] on div at bounding box center [32, 258] width 52 height 29
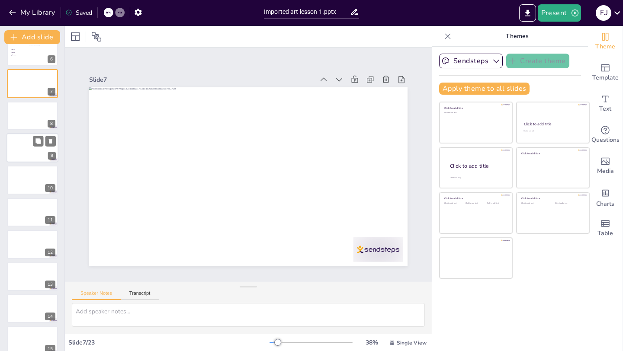
scroll to position [177, 0]
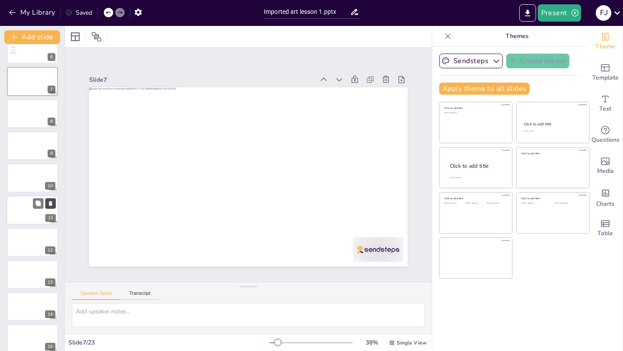
click at [49, 203] on icon at bounding box center [50, 203] width 3 height 5
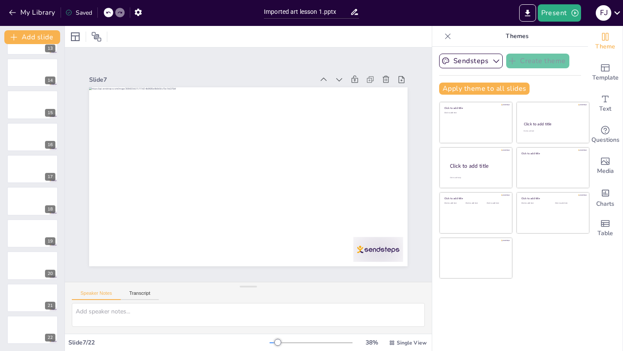
scroll to position [0, 0]
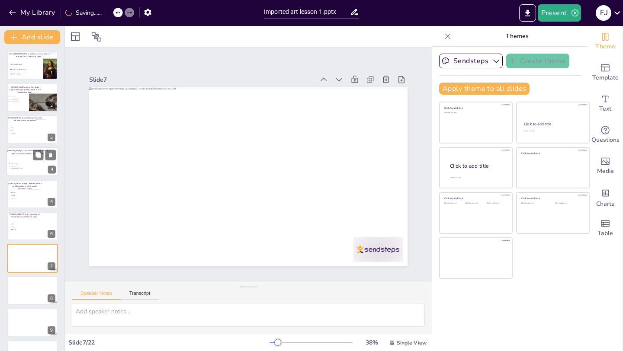
click at [23, 174] on div at bounding box center [32, 161] width 52 height 29
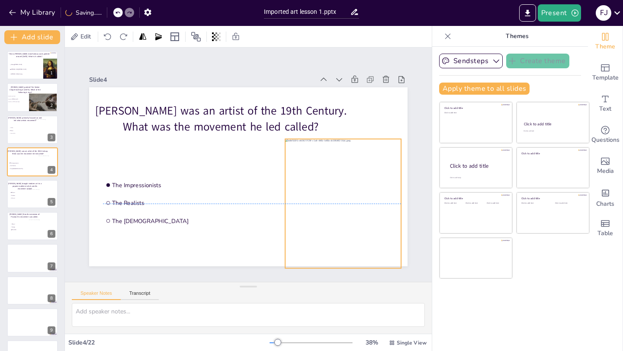
click at [301, 193] on div at bounding box center [338, 220] width 131 height 155
click at [557, 14] on button "Present" at bounding box center [559, 12] width 43 height 17
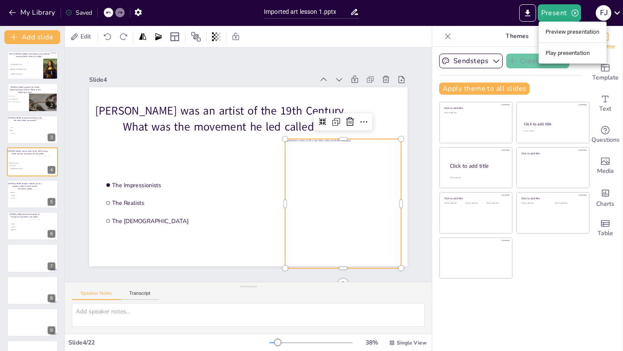
click at [569, 51] on li "Play presentation" at bounding box center [573, 53] width 68 height 14
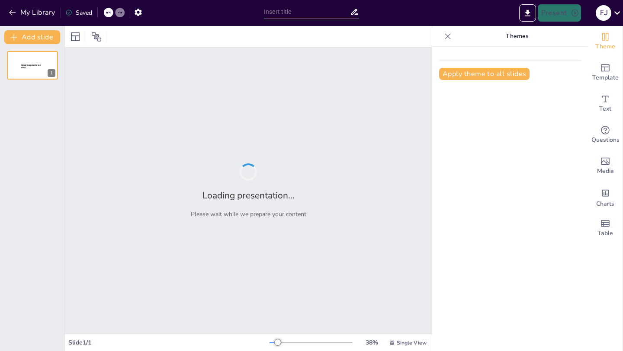
type input "Imported art lesson 1.pptx"
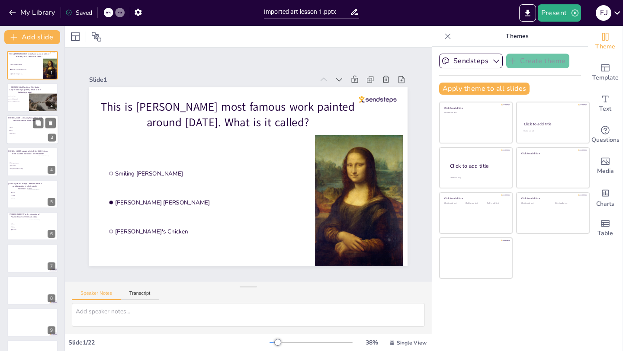
scroll to position [411, 0]
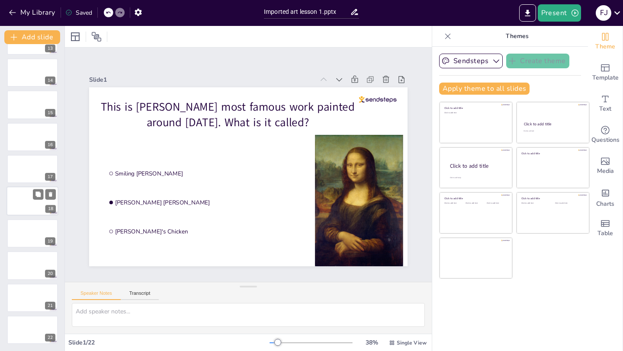
click at [17, 208] on div at bounding box center [32, 201] width 52 height 29
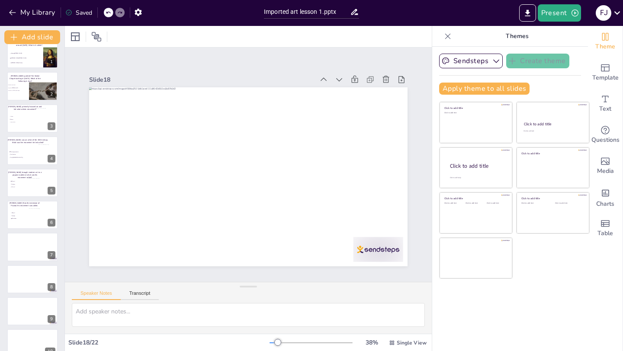
scroll to position [0, 0]
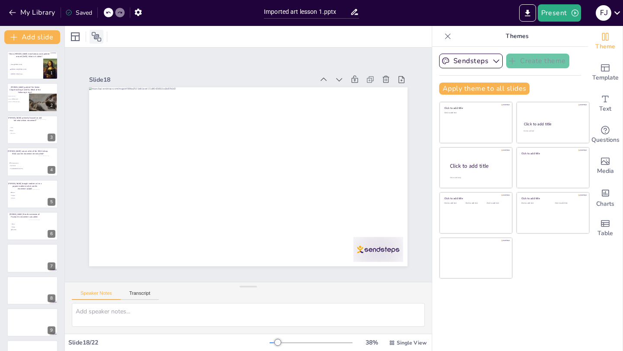
click at [98, 37] on icon at bounding box center [97, 37] width 10 height 10
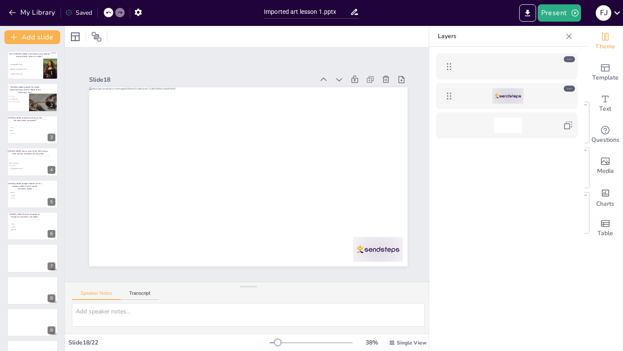
click at [617, 11] on icon at bounding box center [617, 13] width 12 height 12
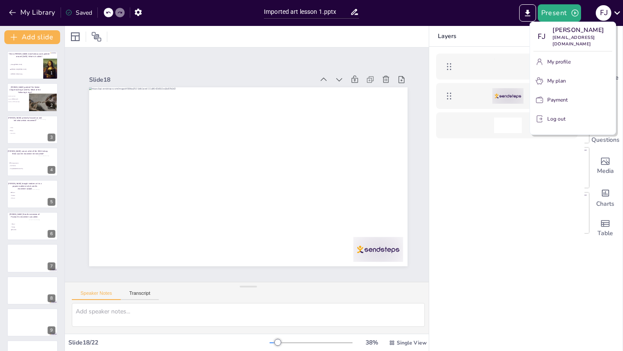
click at [540, 221] on div at bounding box center [311, 175] width 623 height 351
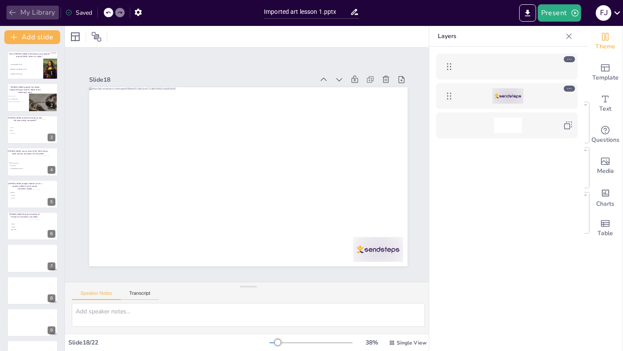
click at [36, 6] on button "My Library" at bounding box center [32, 13] width 52 height 14
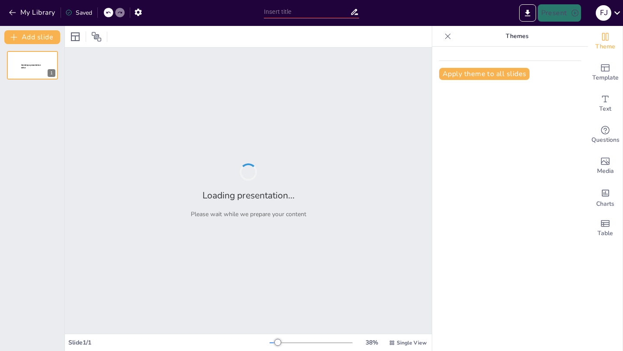
type input "Imported art lesson 1.pptx"
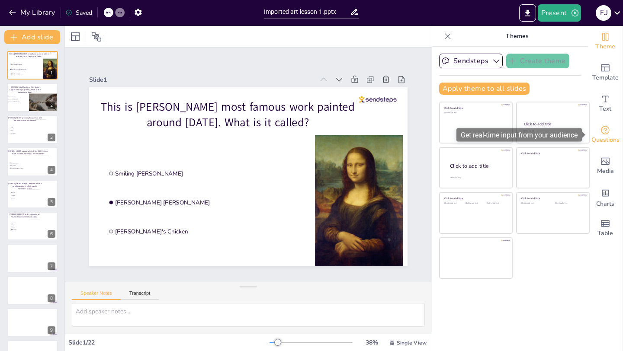
click at [612, 136] on span "Questions" at bounding box center [606, 140] width 28 height 10
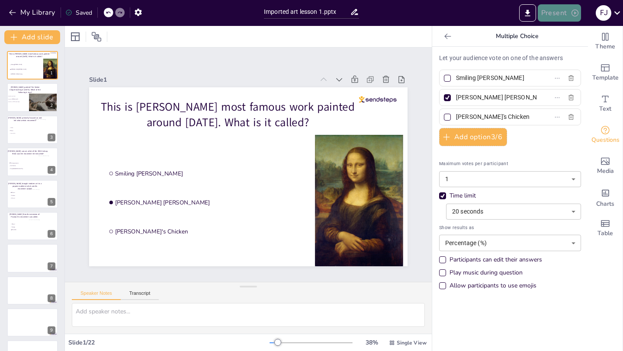
click at [563, 12] on button "Present" at bounding box center [559, 12] width 43 height 17
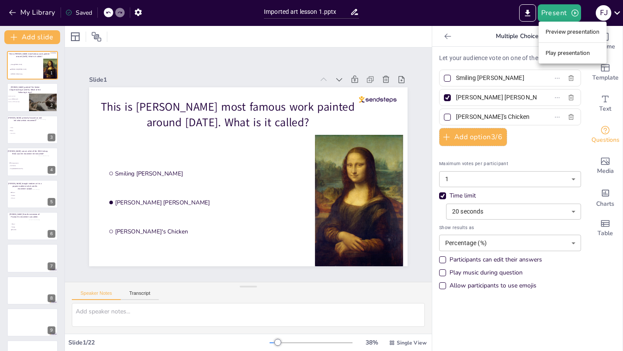
click at [14, 263] on div at bounding box center [311, 175] width 623 height 351
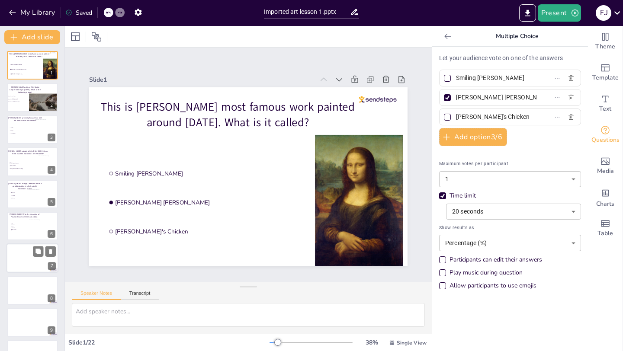
click at [18, 259] on div at bounding box center [32, 258] width 52 height 29
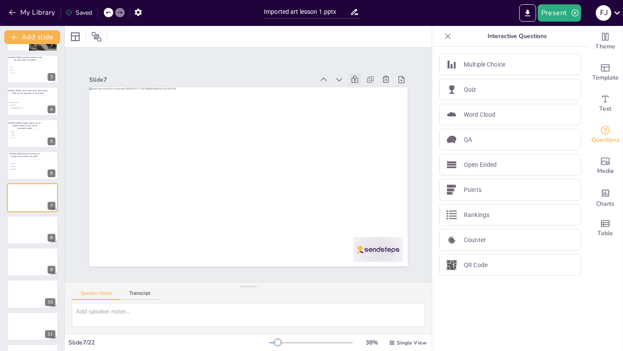
click at [370, 111] on icon at bounding box center [375, 116] width 11 height 11
click at [567, 10] on button "Present" at bounding box center [559, 12] width 43 height 17
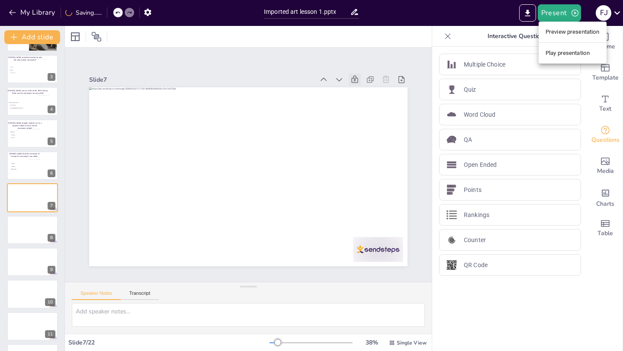
click at [562, 35] on li "Preview presentation" at bounding box center [573, 32] width 68 height 14
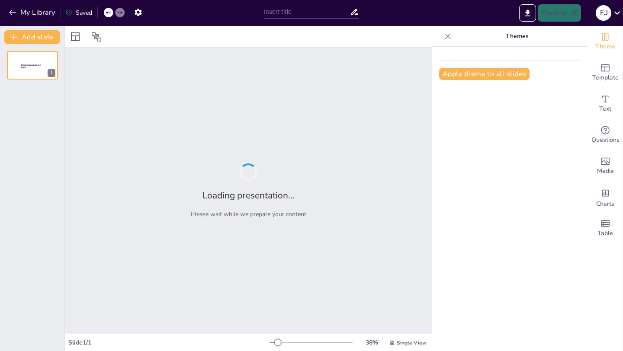
type input "Imported art lesson 1.pptx"
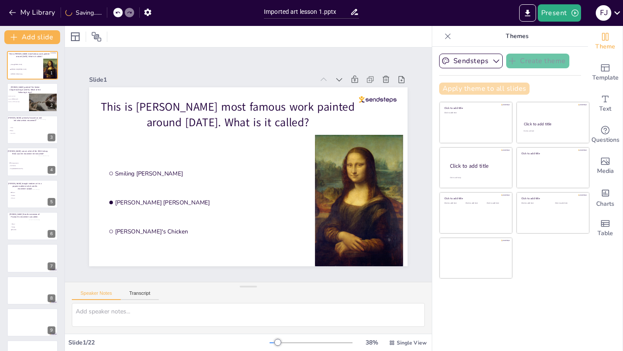
click at [506, 87] on button "Apply theme to all slides" at bounding box center [484, 89] width 90 height 12
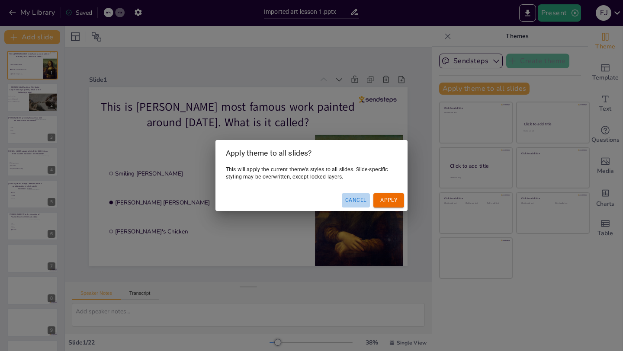
click at [363, 200] on button "Cancel" at bounding box center [356, 200] width 28 height 14
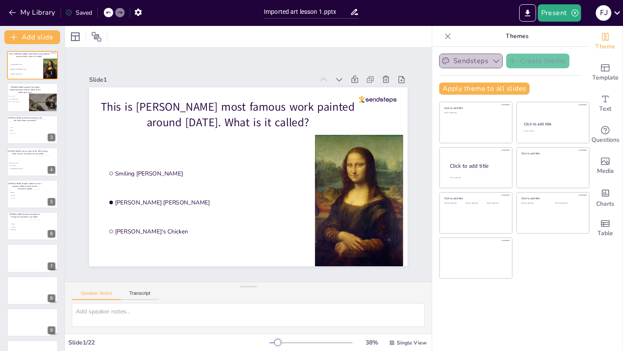
click at [492, 60] on icon "button" at bounding box center [496, 61] width 9 height 9
click at [485, 92] on span "Sendsteps" at bounding box center [477, 91] width 39 height 8
click at [450, 35] on icon at bounding box center [448, 36] width 9 height 9
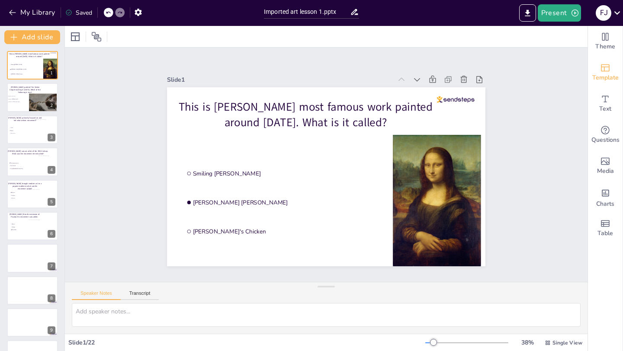
click at [614, 72] on div "Template" at bounding box center [605, 72] width 35 height 31
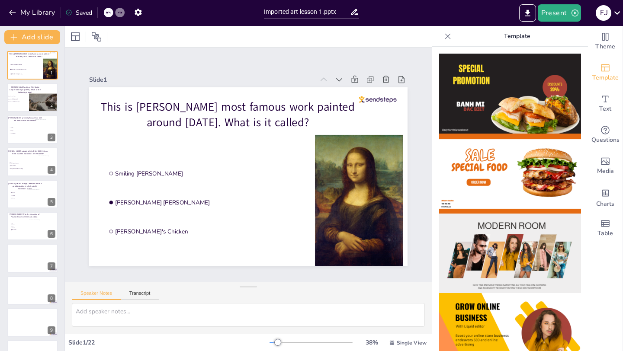
click at [448, 38] on icon at bounding box center [448, 36] width 9 height 9
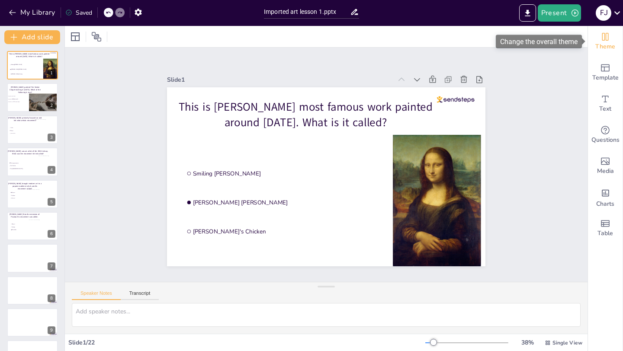
click at [599, 40] on div "Theme" at bounding box center [605, 41] width 35 height 31
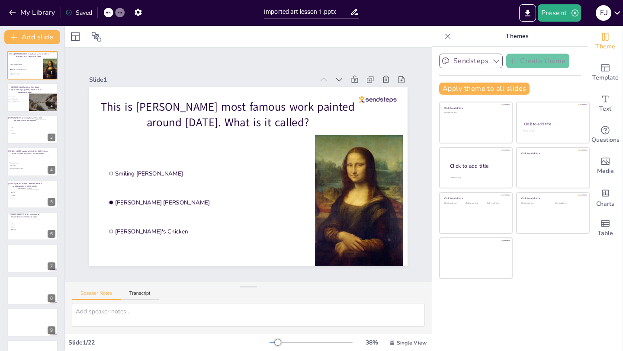
click at [484, 63] on button "Sendsteps" at bounding box center [471, 61] width 64 height 15
click at [485, 91] on span "Sendsteps" at bounding box center [477, 91] width 39 height 8
click at [486, 62] on button "Sendsteps" at bounding box center [471, 61] width 64 height 15
click at [446, 34] on icon at bounding box center [448, 36] width 9 height 9
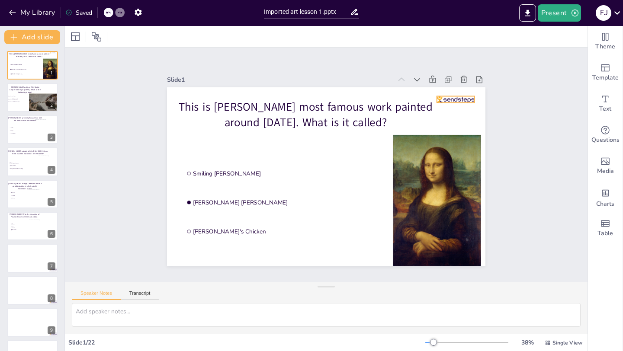
click at [456, 108] on div at bounding box center [462, 113] width 38 height 10
click at [465, 88] on icon at bounding box center [470, 93] width 11 height 11
click at [28, 130] on li "Barogue" at bounding box center [22, 130] width 26 height 3
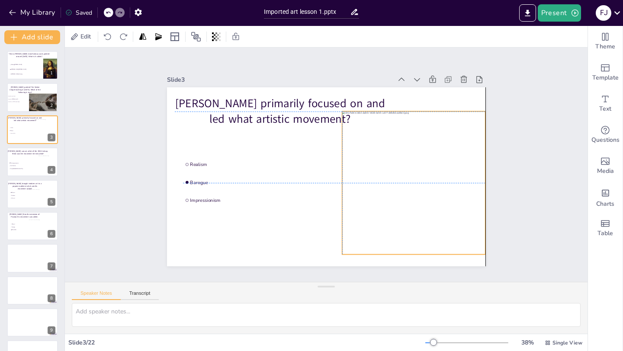
click at [421, 158] on div at bounding box center [413, 183] width 143 height 143
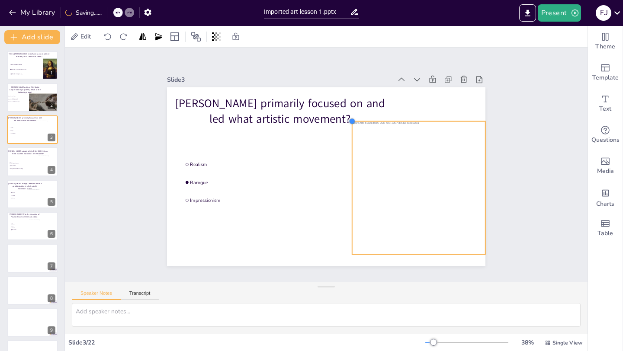
drag, startPoint x: 343, startPoint y: 112, endPoint x: 359, endPoint y: 122, distance: 18.5
click at [359, 122] on div "Rembrandt primarily focused on and led what artistic movement? Realism Barogue …" at bounding box center [326, 176] width 318 height 179
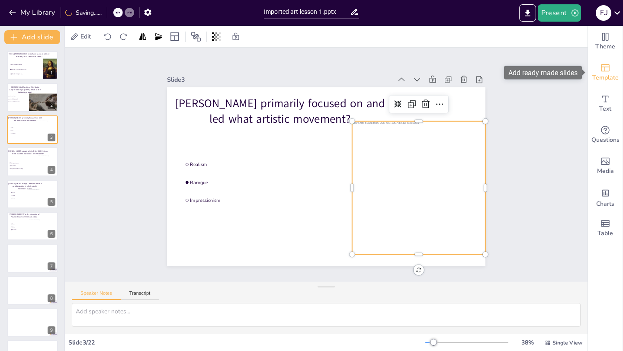
click at [612, 77] on span "Template" at bounding box center [605, 78] width 26 height 10
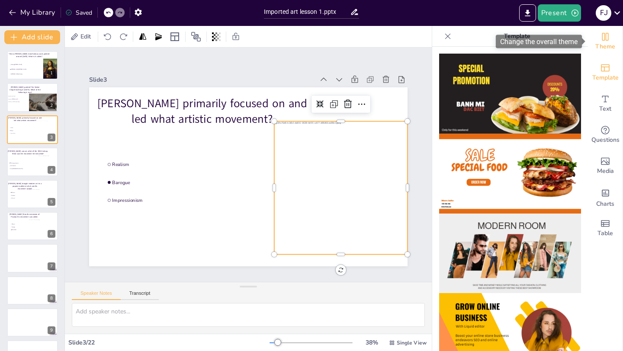
click at [608, 39] on icon "Change the overall theme" at bounding box center [605, 37] width 10 height 10
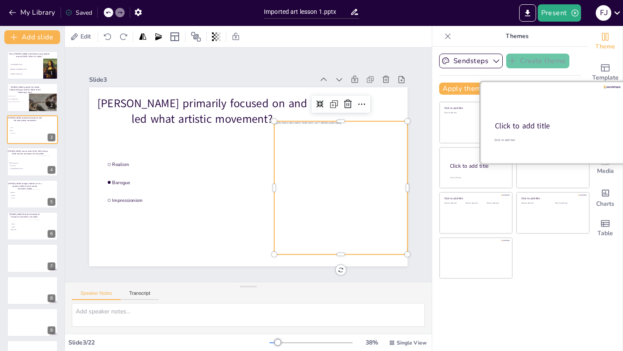
click at [568, 113] on div at bounding box center [552, 123] width 145 height 82
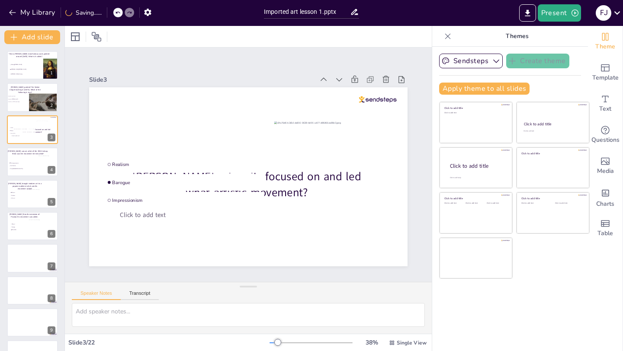
click at [117, 15] on icon at bounding box center [117, 12] width 5 height 5
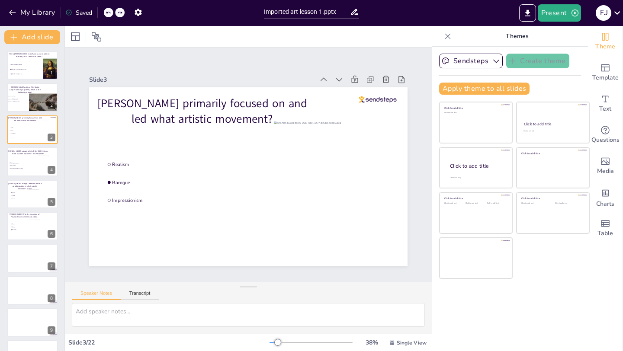
click at [87, 11] on div "Saved" at bounding box center [78, 13] width 27 height 8
click at [83, 16] on div "Saved" at bounding box center [78, 13] width 27 height 8
click at [389, 100] on div at bounding box center [378, 99] width 38 height 6
click at [450, 38] on icon at bounding box center [448, 36] width 6 height 6
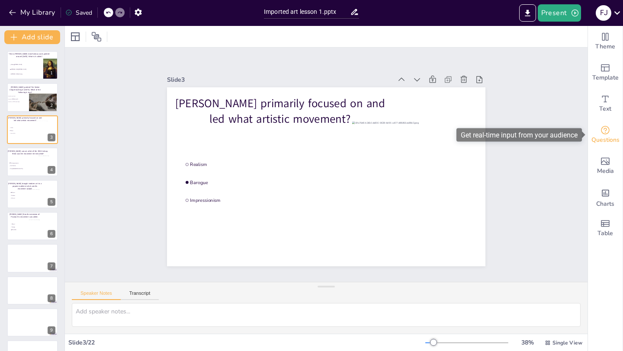
click at [614, 138] on span "Questions" at bounding box center [606, 140] width 28 height 10
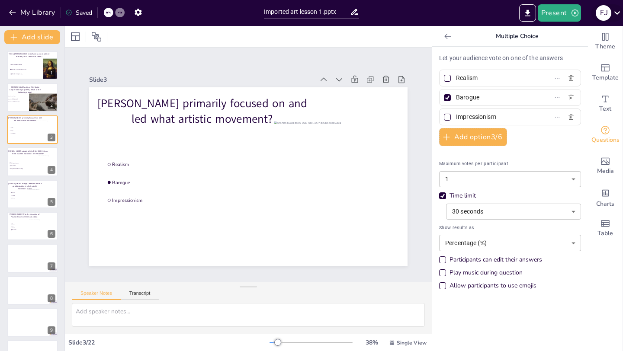
click at [617, 8] on icon at bounding box center [617, 13] width 12 height 12
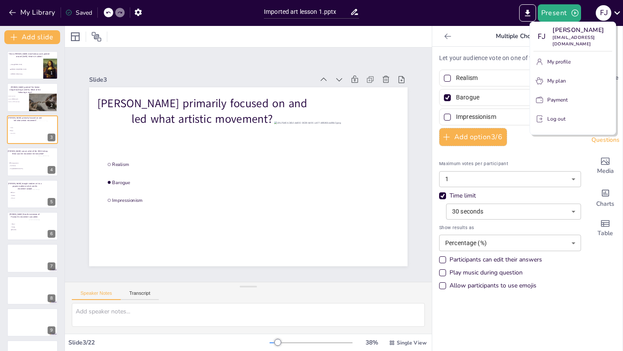
click at [372, 38] on div at bounding box center [311, 175] width 623 height 351
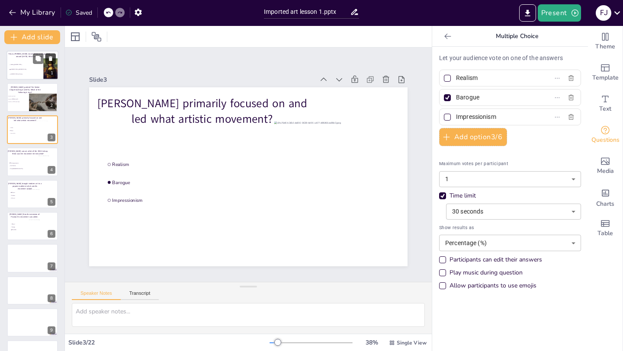
click at [50, 60] on icon at bounding box center [50, 58] width 3 height 5
type input "The Impressionists"
type input "The Realists"
type input "The [DEMOGRAPHIC_DATA]"
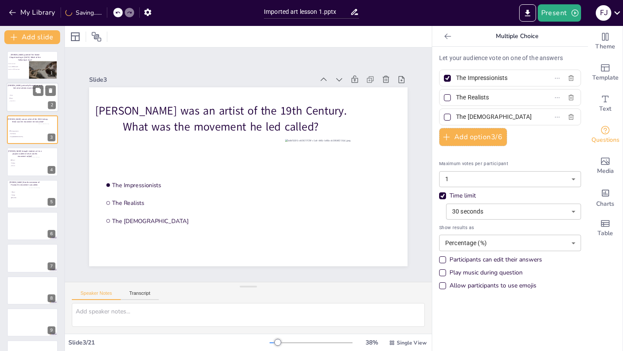
click at [40, 111] on div at bounding box center [32, 97] width 52 height 29
type input "Realism"
type input "Barogue"
type input "Impressionism"
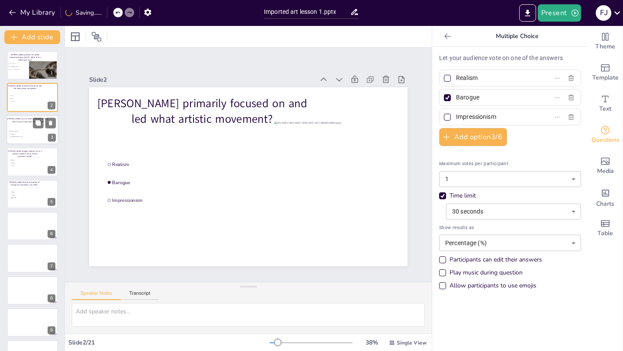
click at [39, 135] on div at bounding box center [48, 135] width 19 height 23
type input "The Impressionists"
type input "The Realists"
type input "The [DEMOGRAPHIC_DATA]"
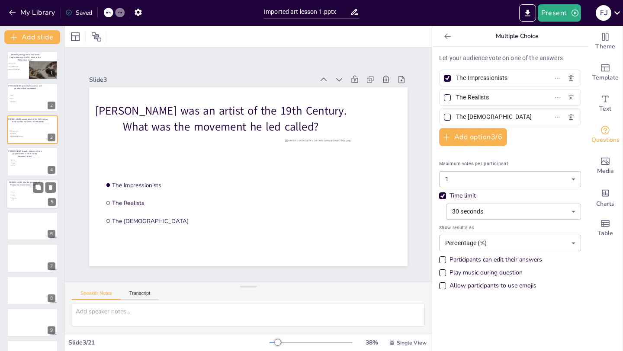
click at [24, 198] on span "Surrealism" at bounding box center [24, 197] width 24 height 1
type input "Pop art"
type input "Cubism"
type input "Surrealism"
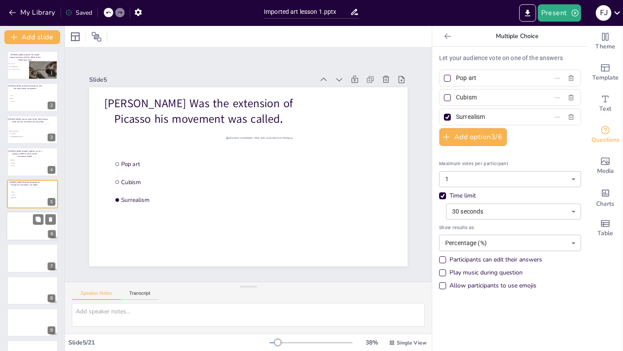
click at [23, 230] on div at bounding box center [32, 226] width 52 height 29
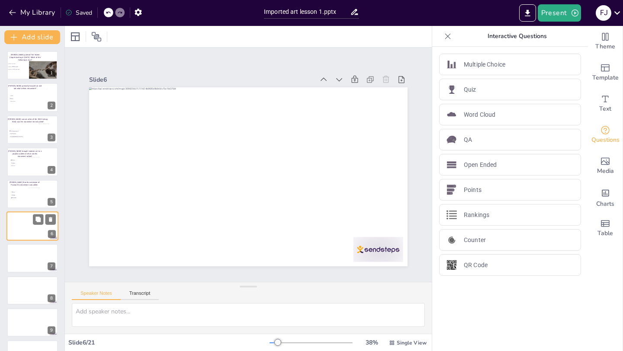
scroll to position [29, 0]
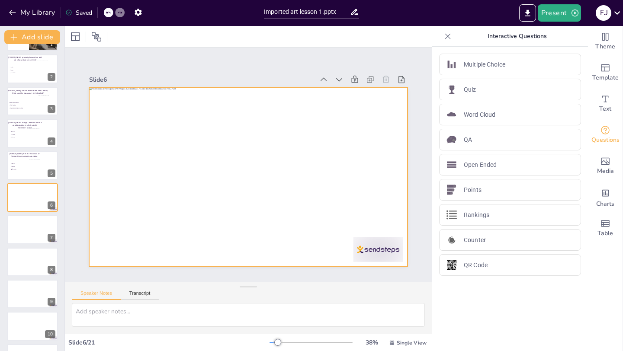
click at [230, 141] on div at bounding box center [246, 177] width 335 height 212
click at [353, 81] on icon at bounding box center [354, 79] width 9 height 9
click at [248, 155] on div at bounding box center [244, 176] width 358 height 269
click at [177, 39] on icon at bounding box center [175, 37] width 10 height 10
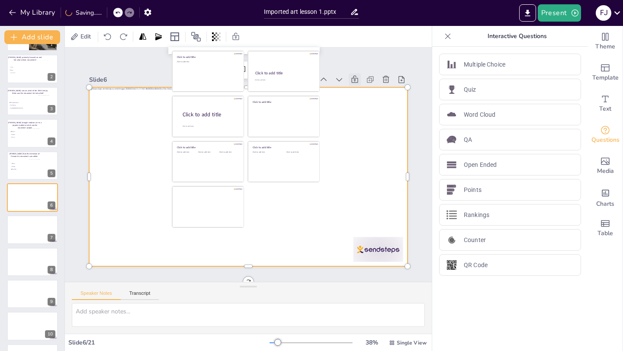
click at [154, 64] on div "Slide 1 [PERSON_NAME] painted The [GEOGRAPHIC_DATA] starting in [DATE]. Which o…" at bounding box center [248, 164] width 354 height 265
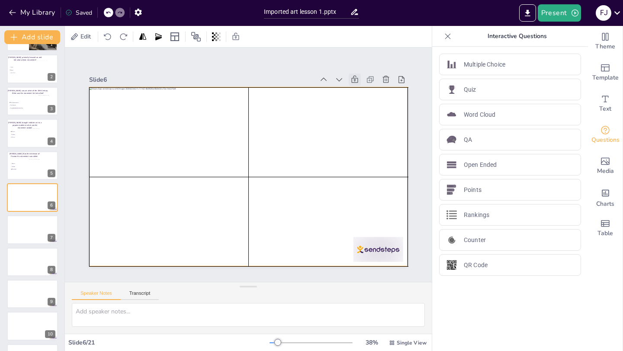
click at [245, 180] on div at bounding box center [248, 176] width 318 height 179
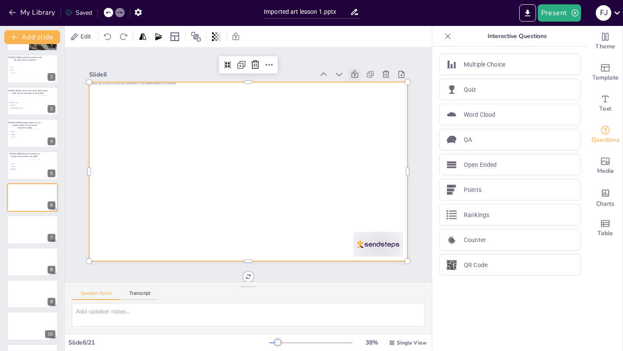
scroll to position [0, 0]
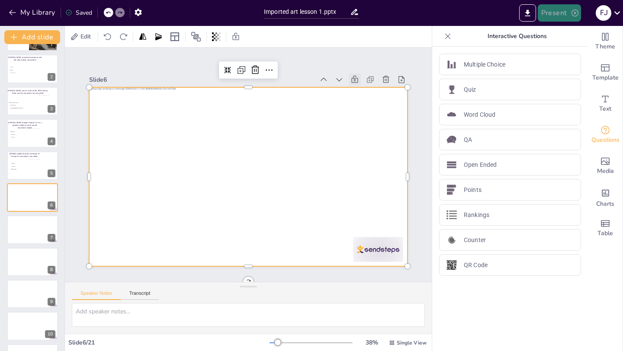
click at [567, 11] on button "Present" at bounding box center [559, 12] width 43 height 17
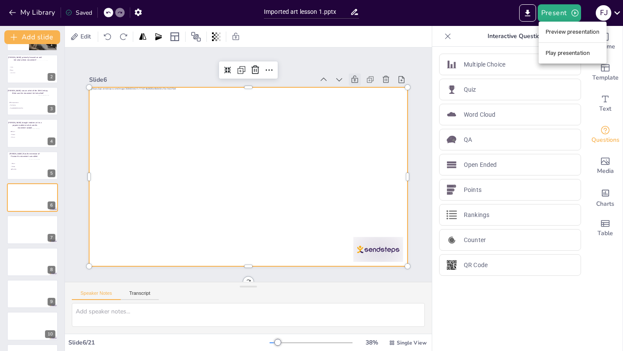
click at [554, 29] on li "Preview presentation" at bounding box center [573, 32] width 68 height 14
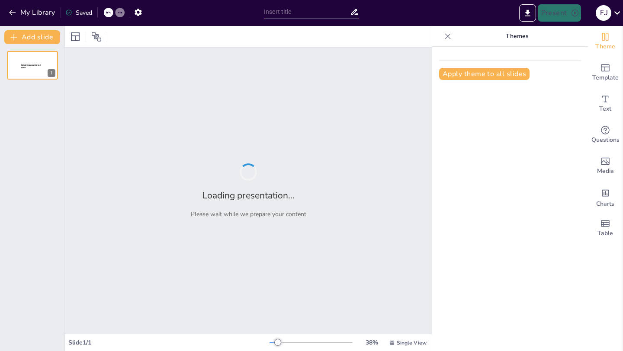
type input "Imported art lesson 1.pptx"
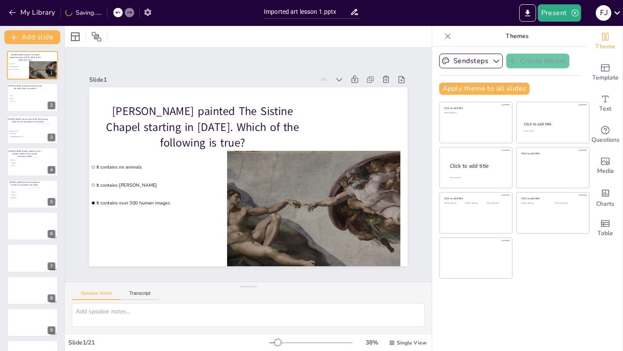
click at [147, 13] on icon "button" at bounding box center [147, 12] width 7 height 7
click at [139, 13] on icon "button" at bounding box center [138, 12] width 7 height 7
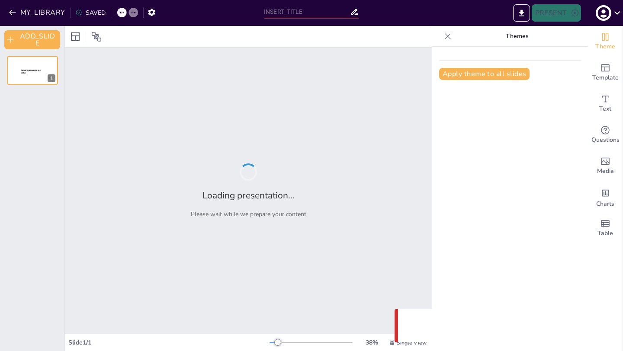
type input "Imported art lesson 1.pptx"
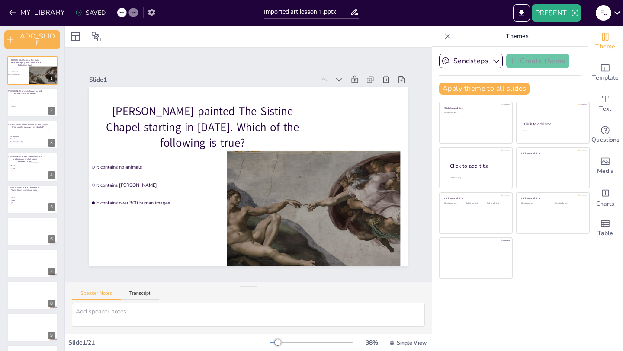
click at [151, 13] on icon "button" at bounding box center [151, 12] width 9 height 9
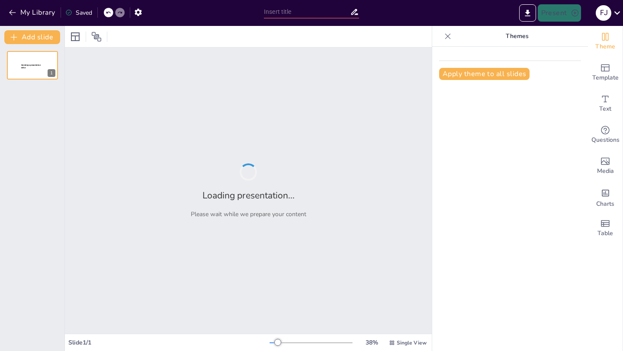
type input "Imported art lesson 1.pptx"
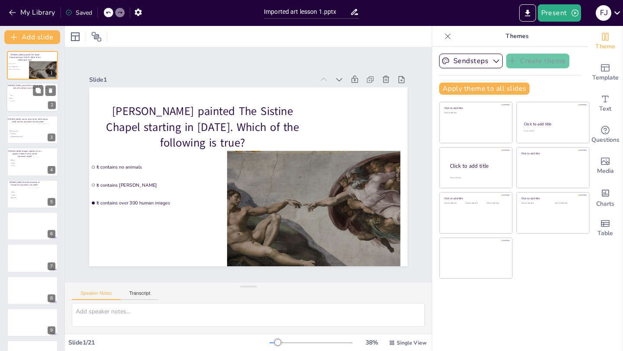
click at [26, 102] on span "Impressionism" at bounding box center [22, 101] width 25 height 1
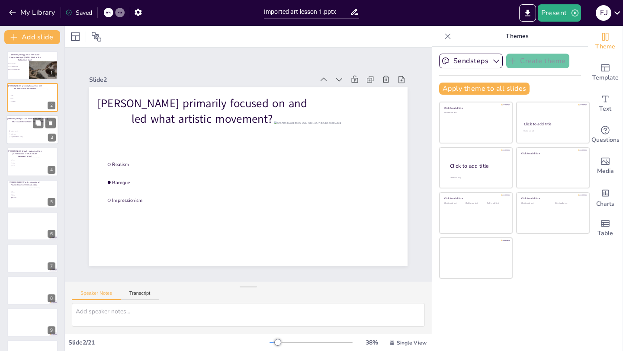
click at [28, 129] on div at bounding box center [32, 129] width 52 height 29
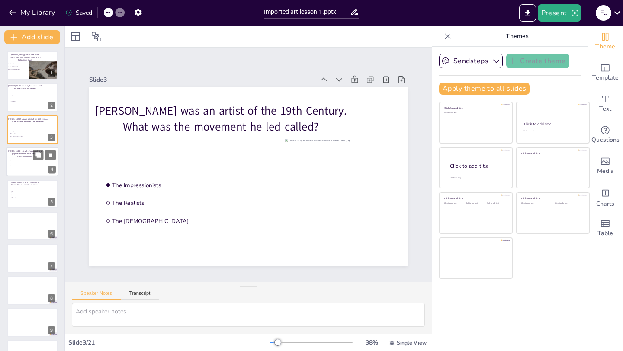
click at [25, 170] on div at bounding box center [32, 161] width 52 height 29
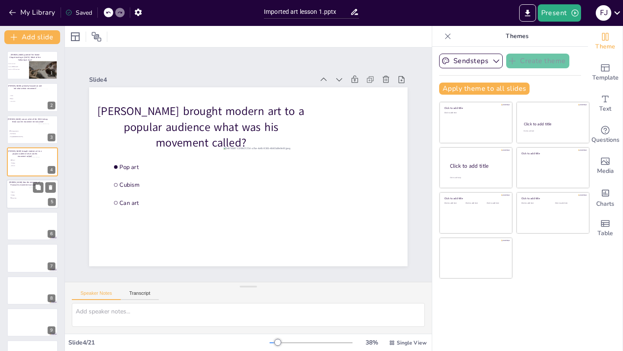
click at [20, 202] on div at bounding box center [32, 194] width 52 height 29
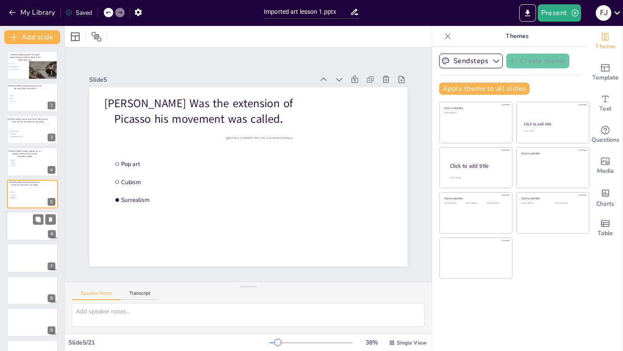
click at [23, 231] on div at bounding box center [32, 226] width 52 height 29
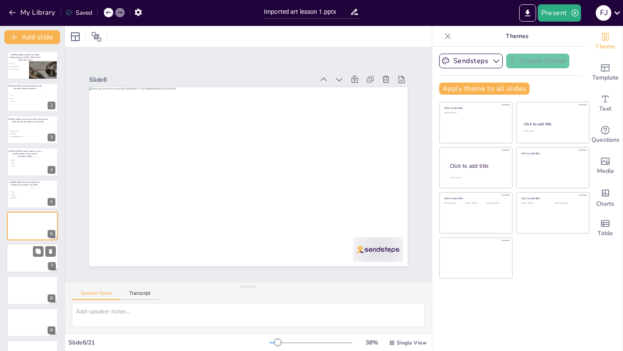
click at [23, 255] on div at bounding box center [32, 258] width 52 height 29
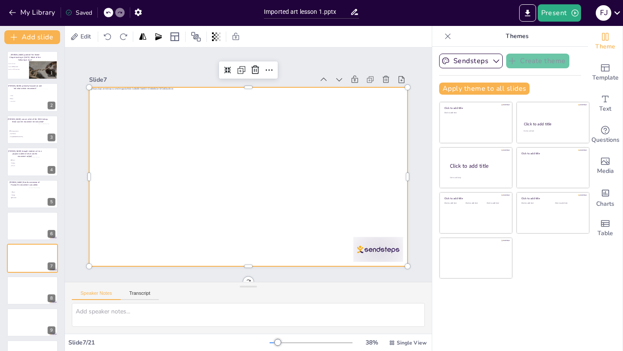
click at [231, 164] on div at bounding box center [247, 176] width 335 height 211
click at [576, 13] on icon "button" at bounding box center [575, 13] width 9 height 9
click at [615, 13] on div at bounding box center [311, 175] width 623 height 351
click at [618, 13] on icon at bounding box center [617, 12] width 6 height 3
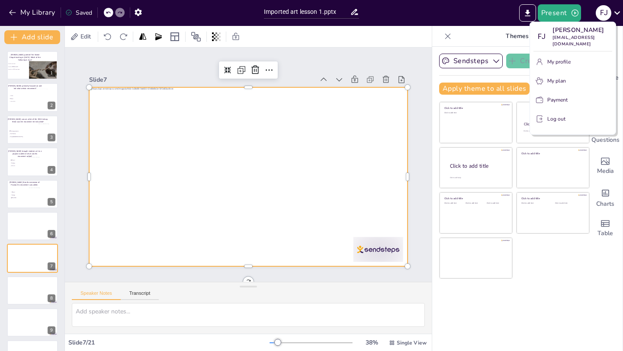
click at [489, 27] on div at bounding box center [311, 175] width 623 height 351
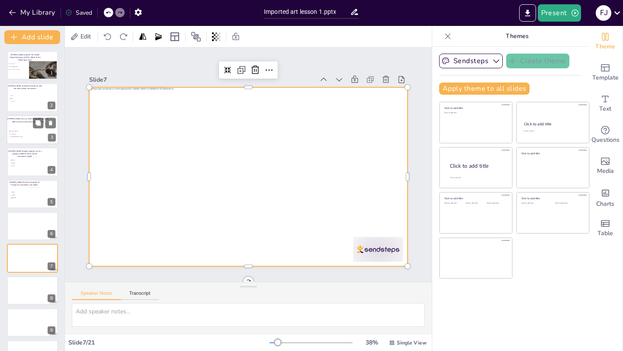
click at [44, 126] on div at bounding box center [44, 123] width 23 height 10
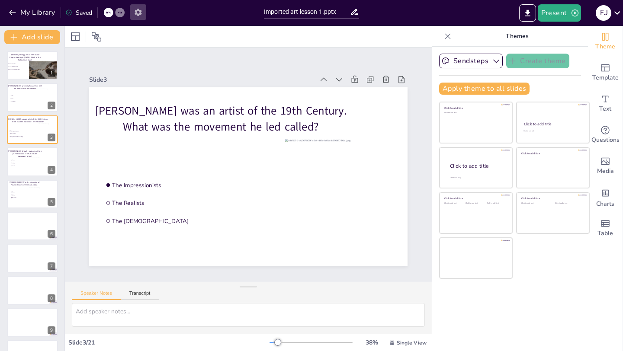
click at [139, 15] on icon "button" at bounding box center [138, 12] width 9 height 9
click at [139, 12] on icon "button" at bounding box center [138, 12] width 9 height 9
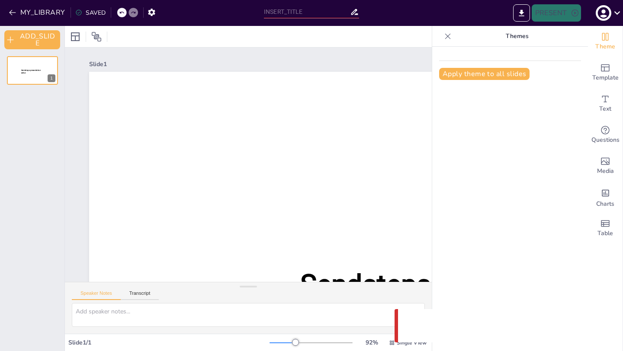
type input "Imported art lesson 1.pptx"
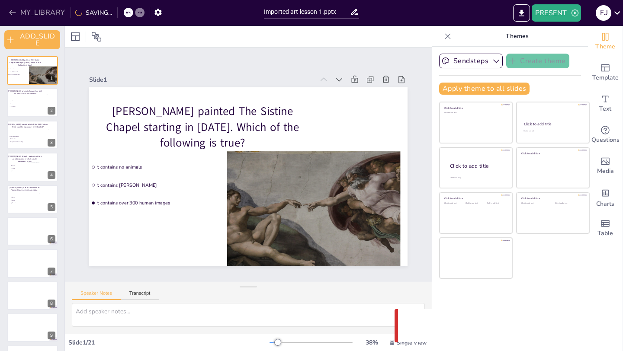
click at [47, 12] on button "MY_LIBRARY" at bounding box center [37, 13] width 62 height 14
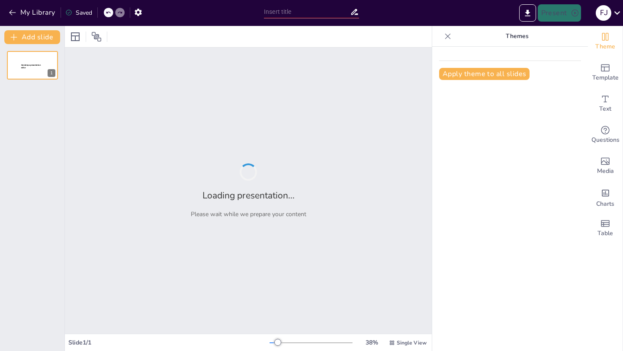
type input "Imported art lesson 1.pptx"
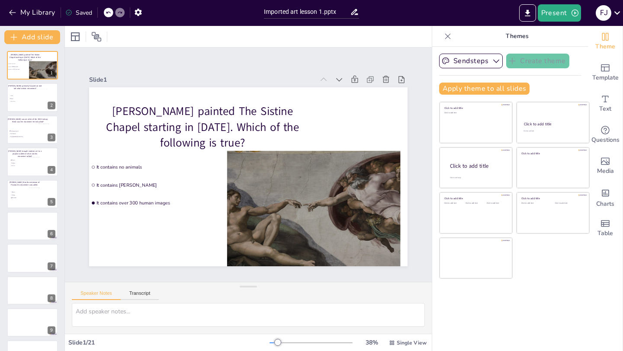
click at [448, 35] on icon at bounding box center [448, 36] width 9 height 9
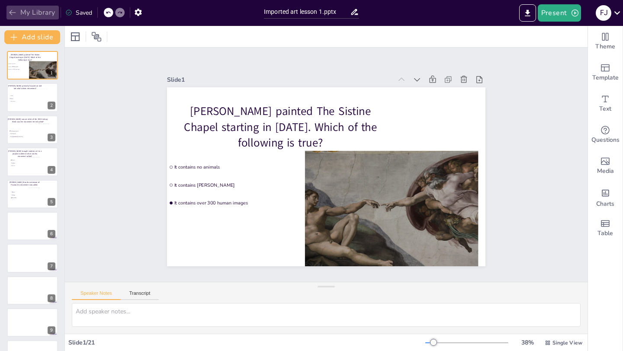
click at [36, 10] on button "My Library" at bounding box center [32, 13] width 52 height 14
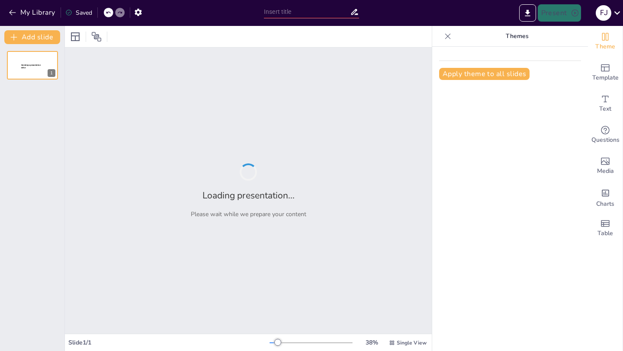
type input "Imported art lesson 1.pptx"
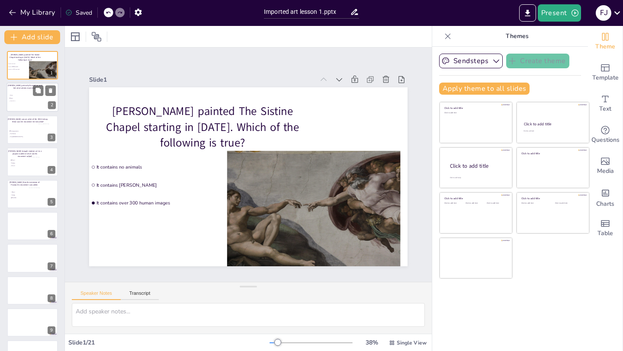
click at [29, 93] on div at bounding box center [32, 97] width 52 height 29
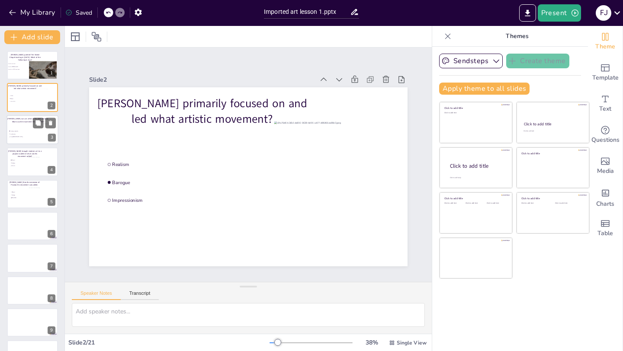
click at [27, 136] on span "The [DEMOGRAPHIC_DATA]" at bounding box center [22, 136] width 24 height 1
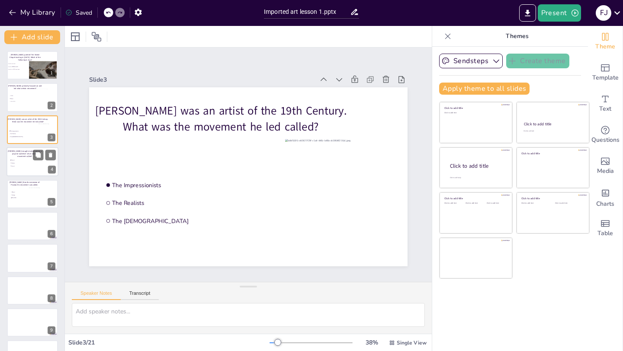
click at [29, 172] on div at bounding box center [43, 166] width 29 height 19
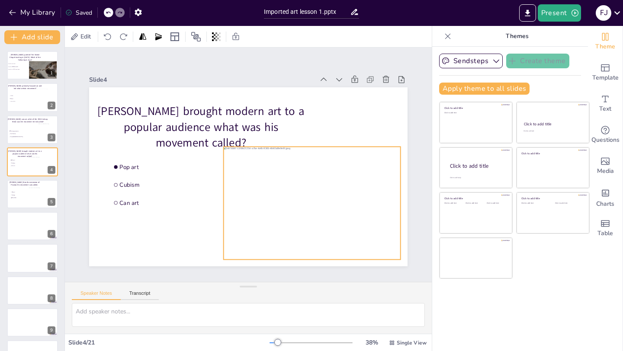
click at [283, 180] on div at bounding box center [308, 210] width 188 height 131
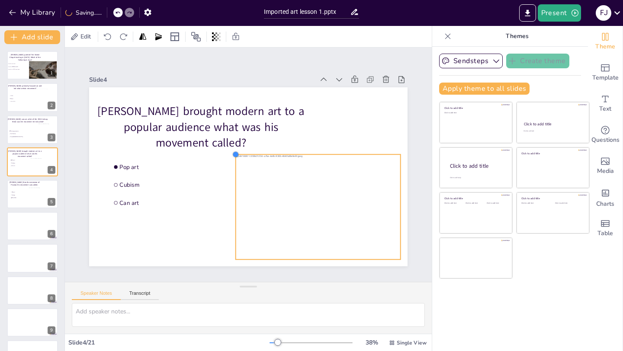
drag, startPoint x: 224, startPoint y: 147, endPoint x: 235, endPoint y: 155, distance: 14.0
click at [236, 155] on div at bounding box center [237, 154] width 8 height 8
click at [334, 173] on div at bounding box center [318, 206] width 165 height 105
click at [44, 12] on button "My Library" at bounding box center [32, 13] width 52 height 14
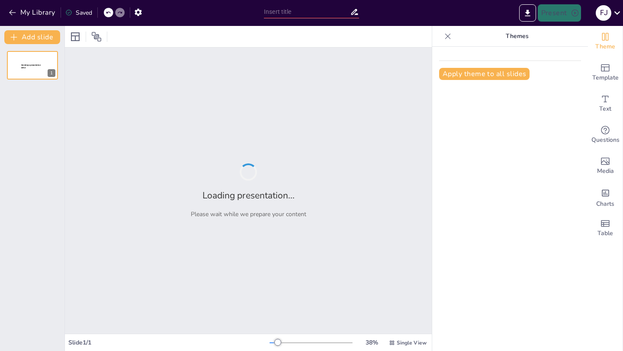
type input "Imported art lesson 1.pptx"
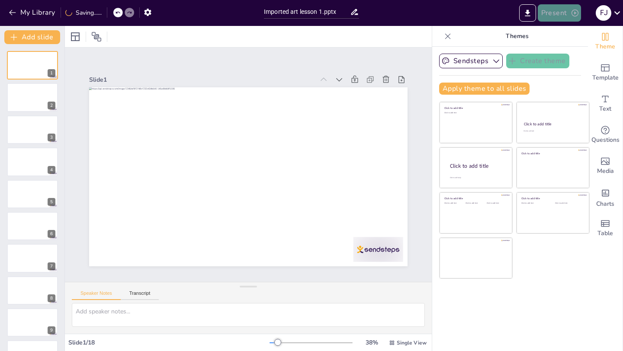
click at [562, 10] on button "Present" at bounding box center [559, 12] width 43 height 17
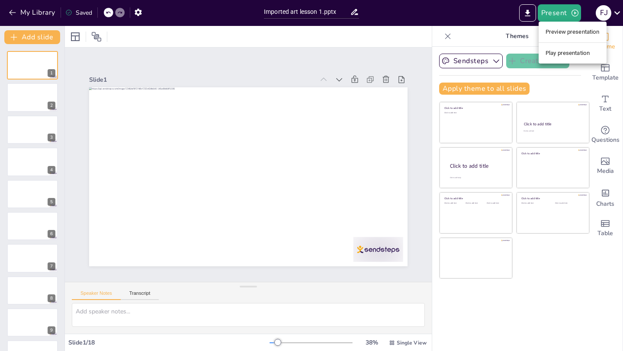
click at [556, 54] on li "Play presentation" at bounding box center [573, 53] width 68 height 14
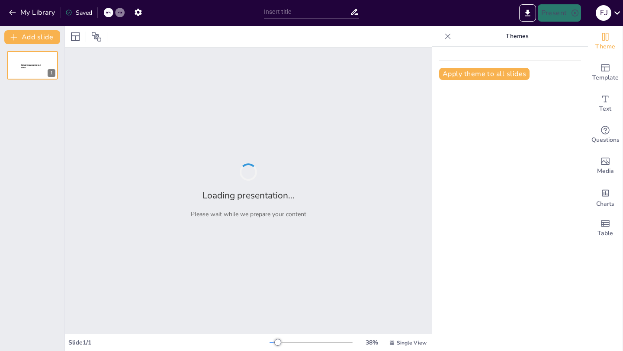
type input "Imported art lesson 1.pptx"
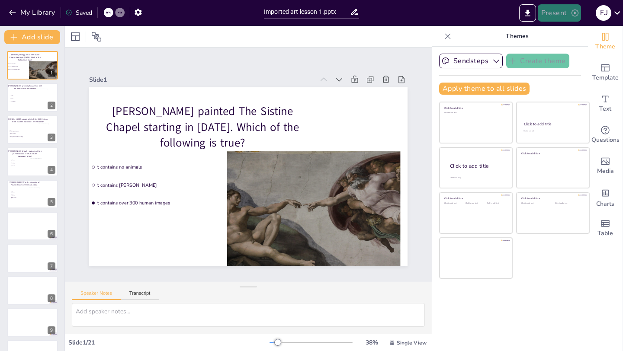
click at [572, 13] on icon "button" at bounding box center [575, 13] width 9 height 9
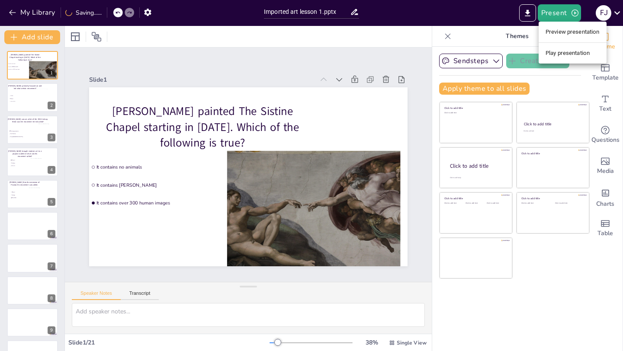
click at [569, 32] on li "Preview presentation" at bounding box center [573, 32] width 68 height 14
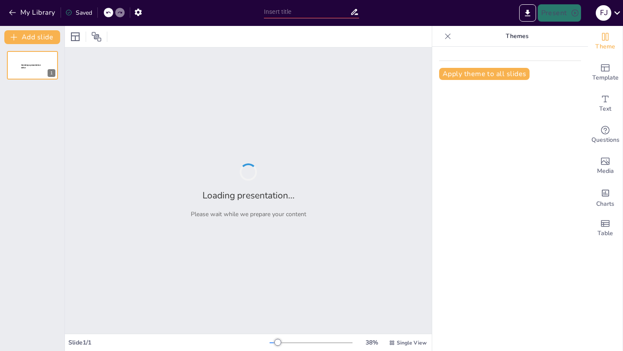
type input "Imported art lesson 1.pptx"
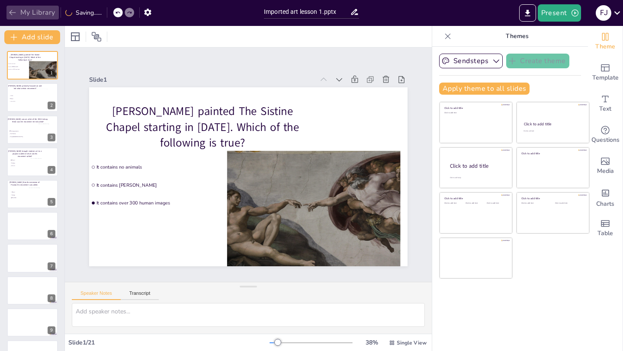
click at [35, 12] on button "My Library" at bounding box center [32, 13] width 52 height 14
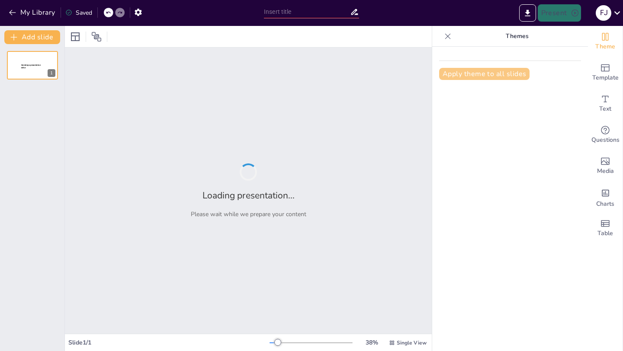
type input "Imported art lesson 1.pptx"
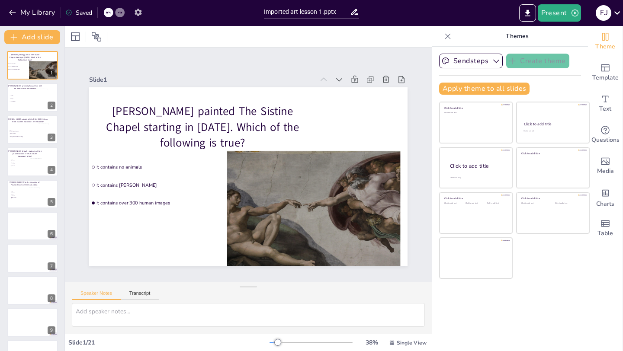
click at [139, 13] on icon "button" at bounding box center [138, 12] width 7 height 7
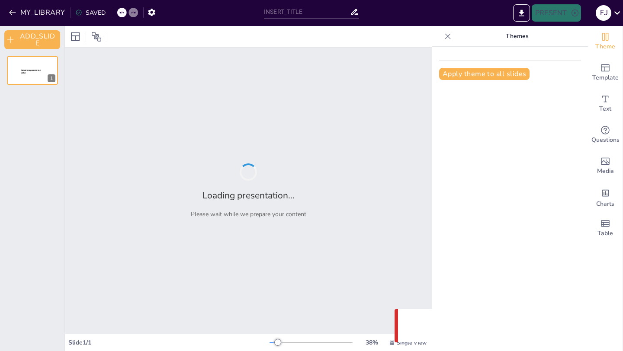
type input "Imported art lesson 1.pptx"
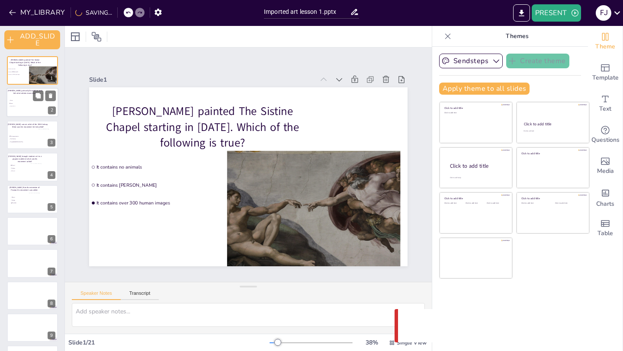
click at [32, 113] on div at bounding box center [32, 102] width 52 height 29
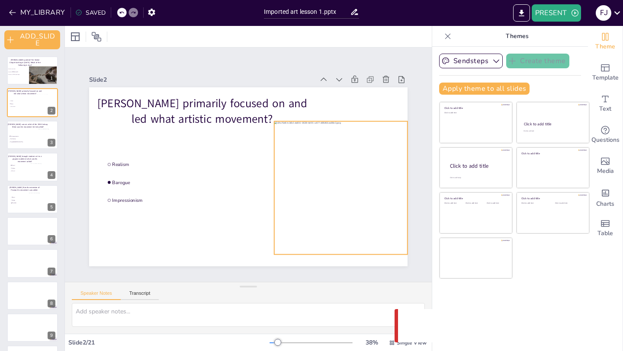
click at [339, 181] on div at bounding box center [340, 188] width 133 height 133
click at [367, 162] on div at bounding box center [338, 197] width 147 height 147
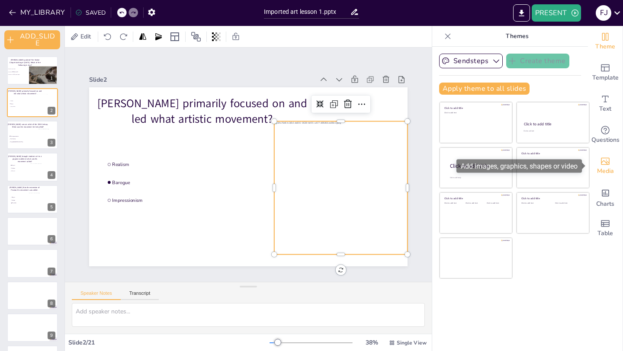
click at [605, 166] on icon "Add images, graphics, shapes or video" at bounding box center [605, 161] width 10 height 10
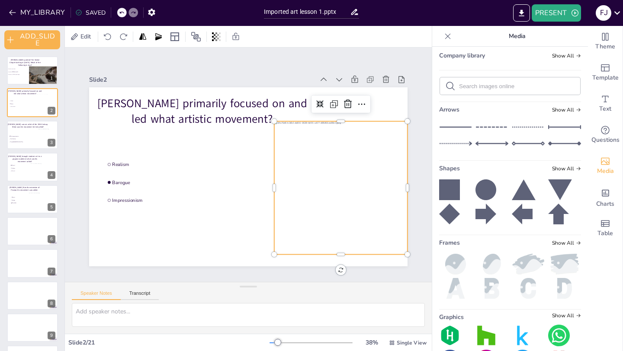
scroll to position [110, 0]
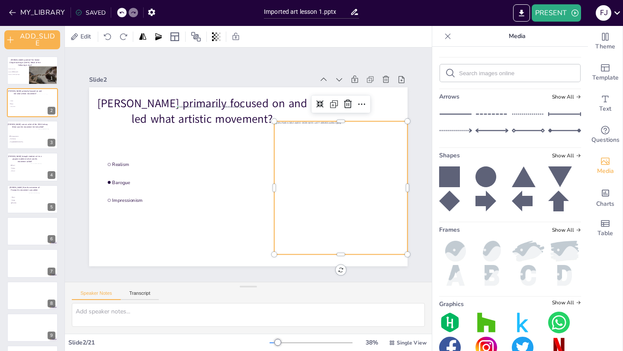
click at [368, 155] on div at bounding box center [338, 197] width 147 height 147
click at [347, 106] on icon at bounding box center [348, 104] width 10 height 10
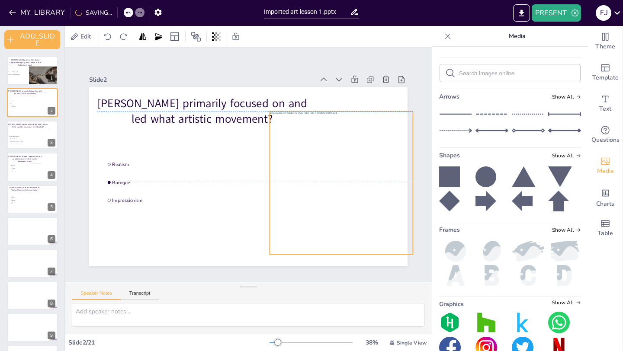
drag, startPoint x: 264, startPoint y: 158, endPoint x: 357, endPoint y: 167, distance: 93.5
click at [357, 167] on div at bounding box center [339, 193] width 158 height 158
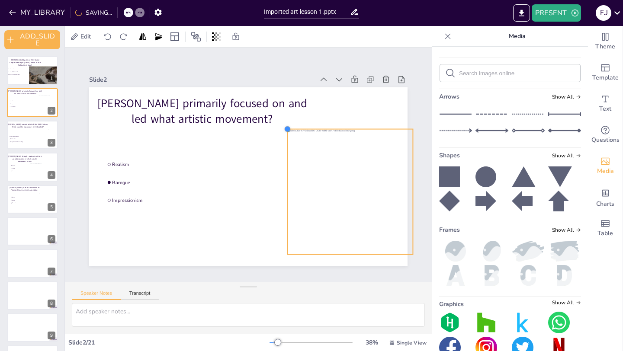
drag, startPoint x: 270, startPoint y: 111, endPoint x: 288, endPoint y: 128, distance: 24.5
click at [288, 128] on div at bounding box center [287, 129] width 7 height 7
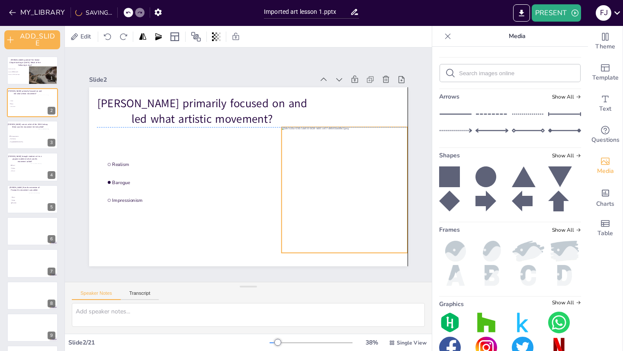
drag, startPoint x: 344, startPoint y: 166, endPoint x: 337, endPoint y: 166, distance: 6.9
click at [337, 166] on div at bounding box center [345, 190] width 126 height 126
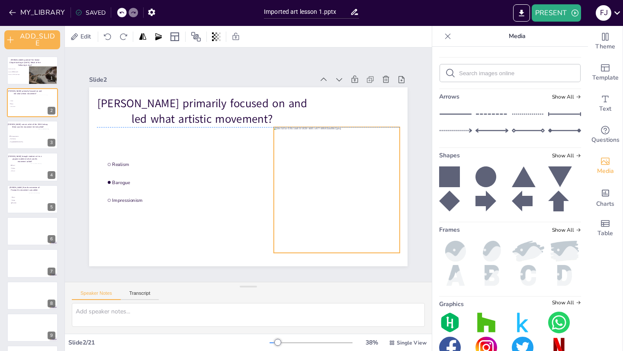
drag, startPoint x: 321, startPoint y: 175, endPoint x: 313, endPoint y: 175, distance: 7.8
click at [313, 175] on div at bounding box center [337, 190] width 126 height 126
click at [356, 108] on icon at bounding box center [357, 110] width 10 height 10
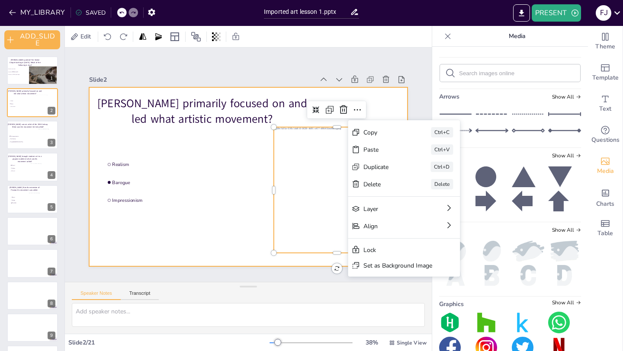
click at [220, 238] on div at bounding box center [246, 177] width 335 height 212
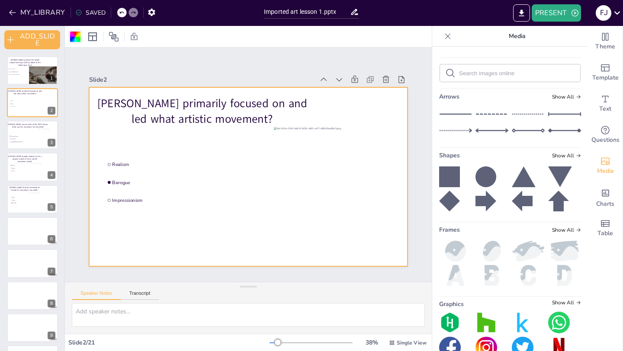
click at [72, 39] on div at bounding box center [75, 37] width 10 height 10
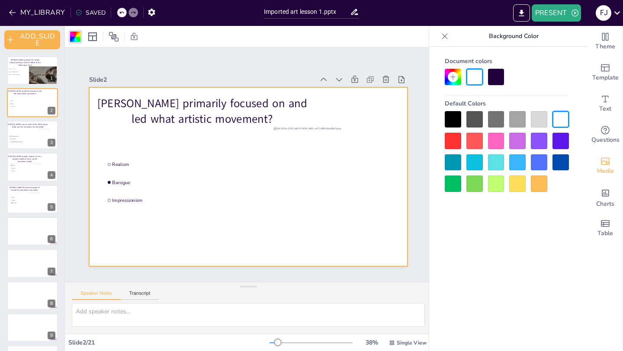
click at [452, 120] on div at bounding box center [453, 119] width 16 height 16
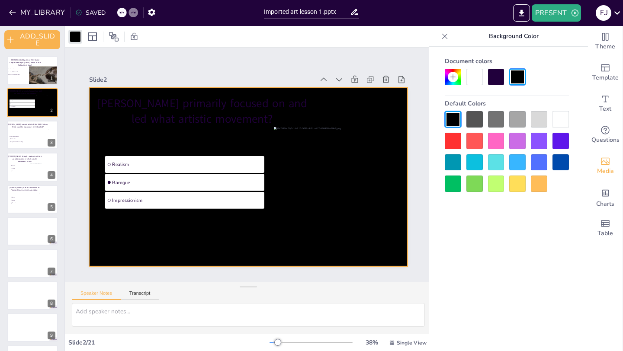
click at [482, 116] on div at bounding box center [507, 151] width 124 height 81
click at [478, 116] on div at bounding box center [474, 119] width 16 height 16
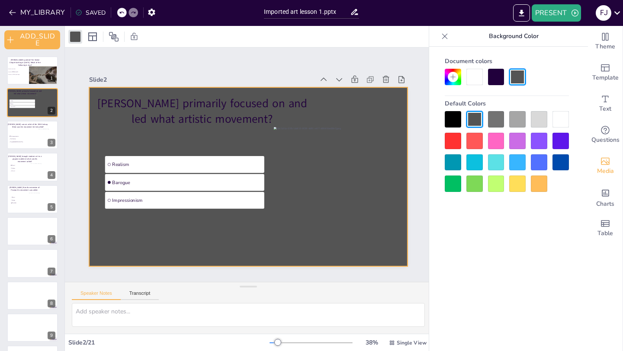
click at [479, 75] on div at bounding box center [474, 77] width 16 height 16
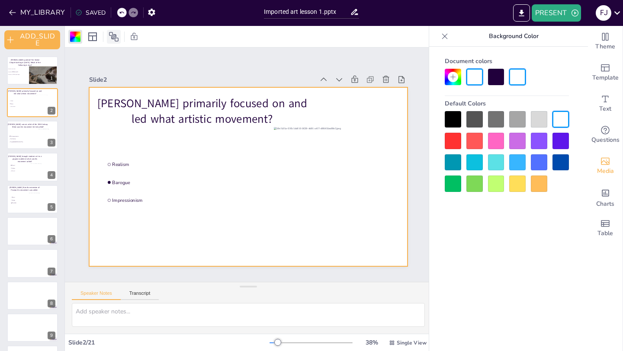
click at [112, 38] on icon at bounding box center [114, 37] width 10 height 10
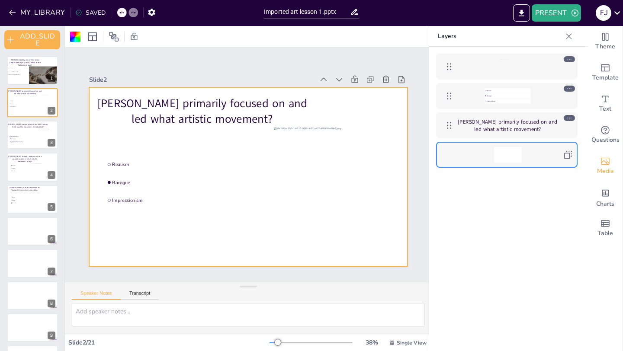
click at [537, 64] on div at bounding box center [508, 67] width 100 height 16
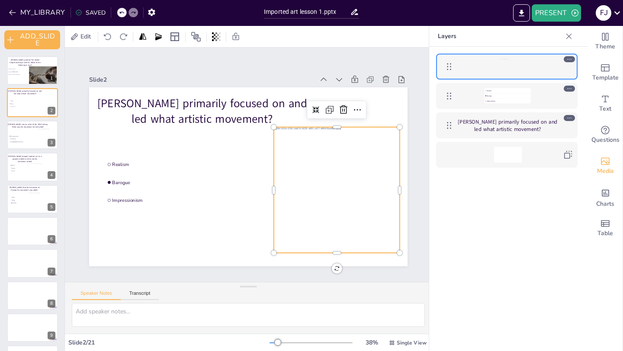
click at [570, 154] on icon at bounding box center [568, 155] width 10 height 10
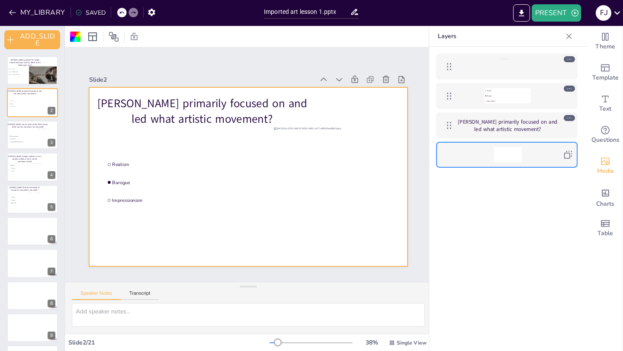
click at [568, 157] on icon at bounding box center [568, 155] width 10 height 10
click at [525, 66] on div at bounding box center [508, 67] width 100 height 16
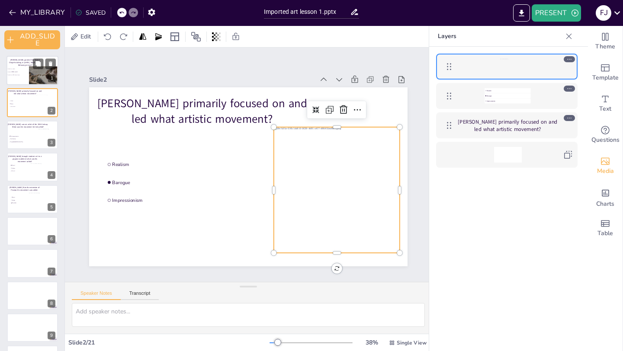
click at [18, 73] on li "It contains Zeus" at bounding box center [19, 72] width 26 height 3
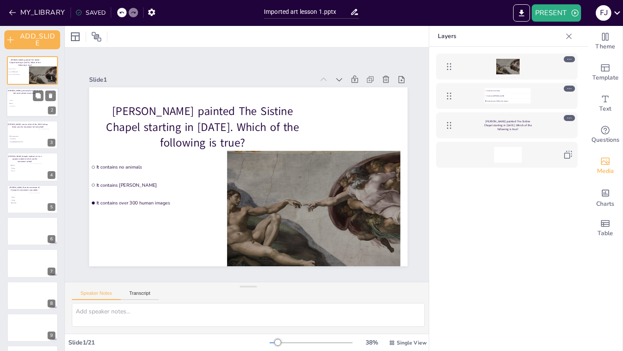
click at [20, 96] on div at bounding box center [32, 102] width 52 height 29
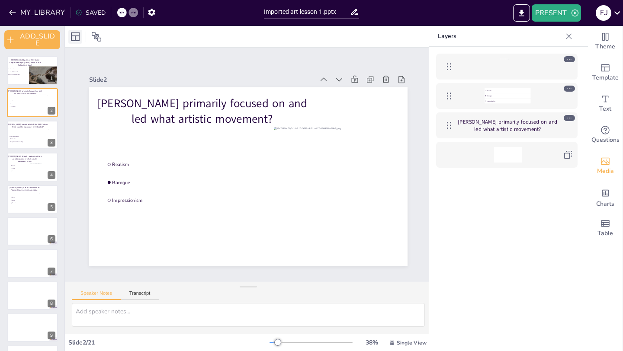
click at [74, 37] on icon at bounding box center [75, 37] width 10 height 10
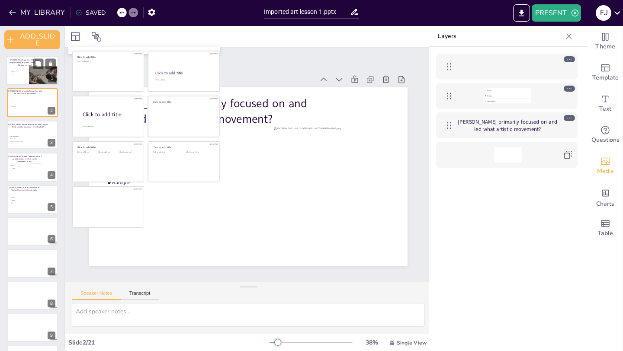
click at [26, 71] on ul "It contains no animals It contains Zeus It contains over 300 human images" at bounding box center [19, 72] width 26 height 9
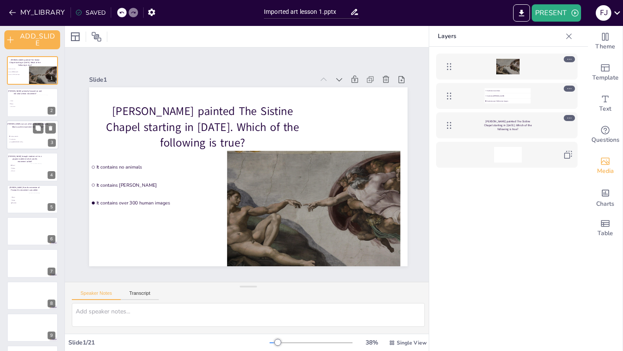
click at [23, 136] on span "The Impressionists" at bounding box center [22, 136] width 24 height 1
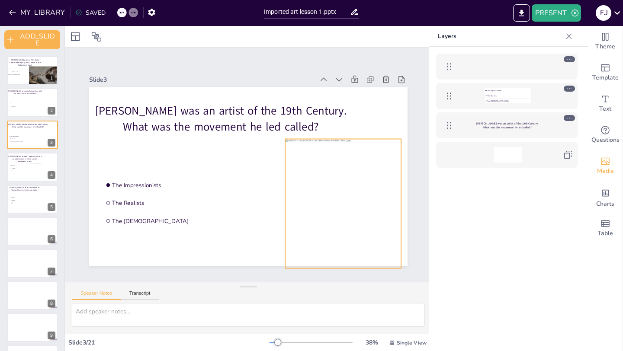
click at [374, 184] on div at bounding box center [343, 210] width 116 height 143
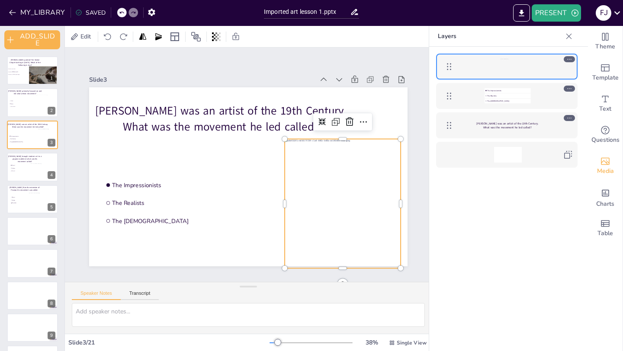
click at [569, 35] on icon at bounding box center [569, 36] width 9 height 9
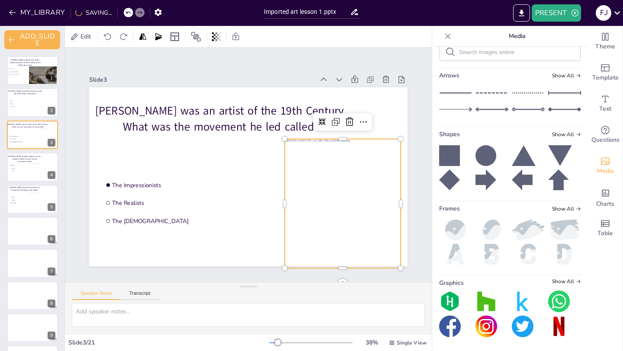
scroll to position [164, 0]
click at [362, 129] on icon at bounding box center [367, 134] width 11 height 11
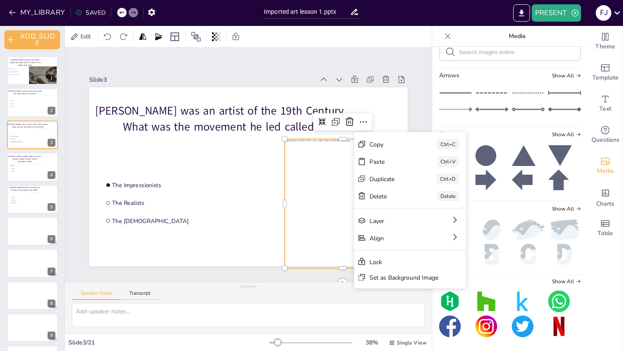
click at [337, 239] on div at bounding box center [343, 210] width 116 height 143
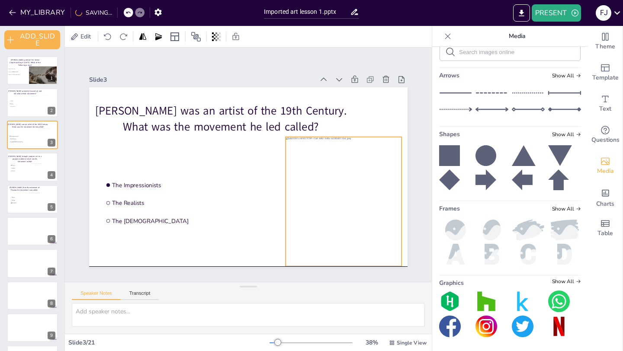
drag, startPoint x: 370, startPoint y: 202, endPoint x: 371, endPoint y: 196, distance: 5.3
click at [371, 196] on div at bounding box center [338, 218] width 131 height 154
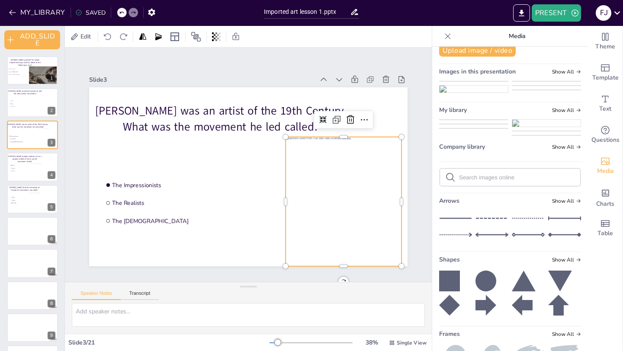
scroll to position [0, 0]
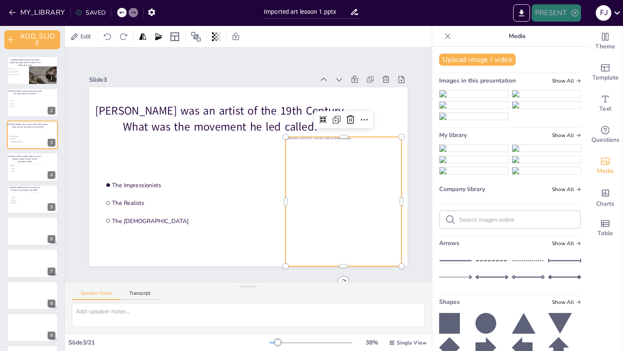
click at [559, 17] on button "PRESENT" at bounding box center [556, 12] width 49 height 17
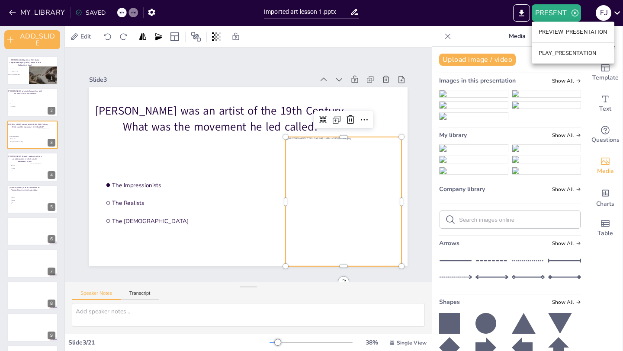
click at [562, 32] on li "PREVIEW_PRESENTATION" at bounding box center [573, 32] width 83 height 14
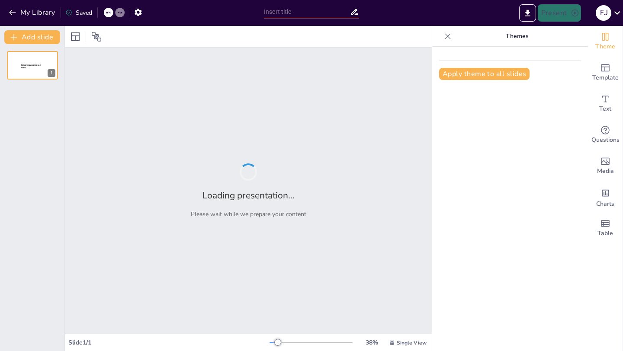
type input "Imported art lesson 1.pptx"
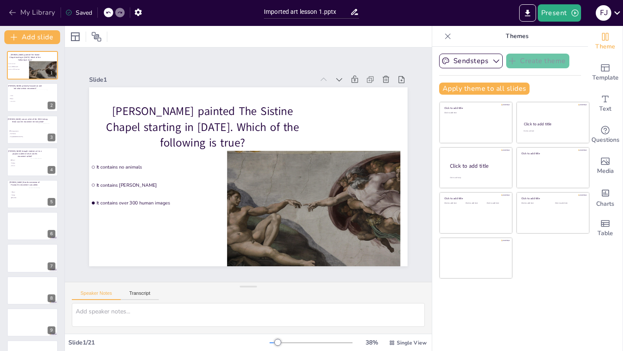
click at [38, 13] on button "My Library" at bounding box center [32, 13] width 52 height 14
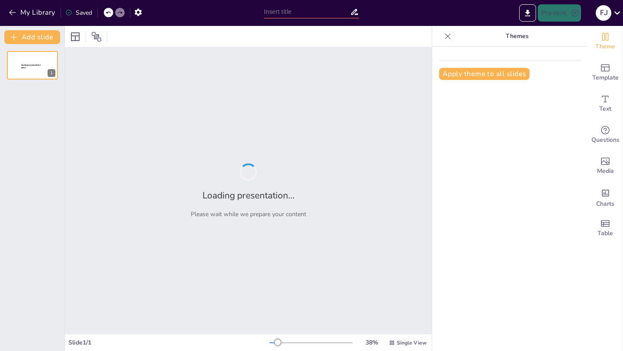
type input "Imported art lesson 1.pptx"
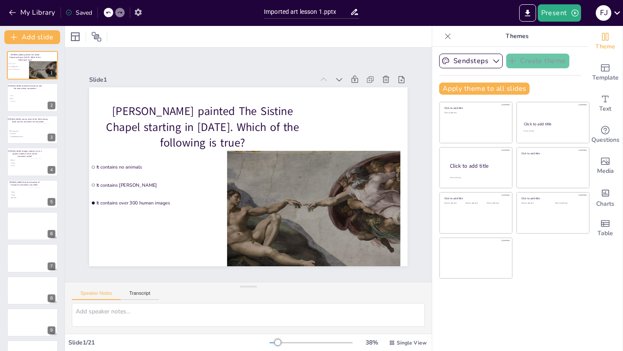
click at [138, 11] on icon "button" at bounding box center [138, 12] width 9 height 9
click at [139, 13] on icon "button" at bounding box center [138, 12] width 9 height 9
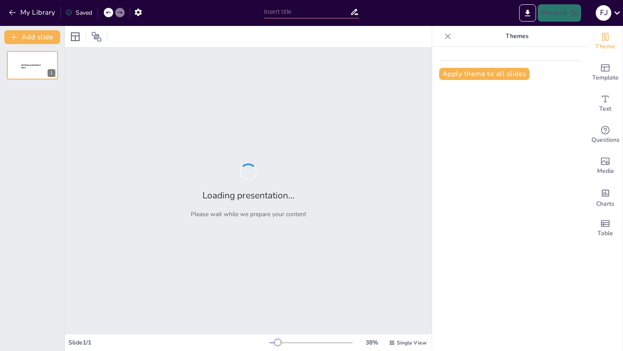
type input "Imported art lesson 1.pptx"
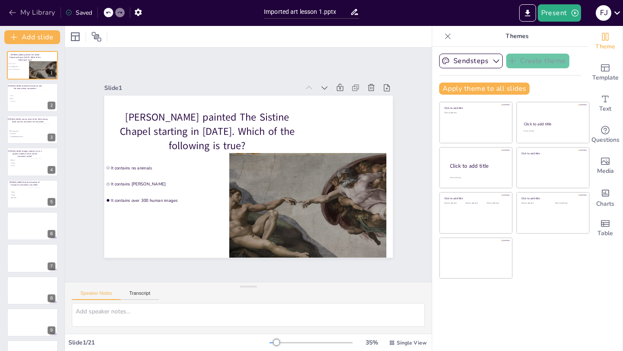
click at [31, 13] on button "My Library" at bounding box center [32, 13] width 52 height 14
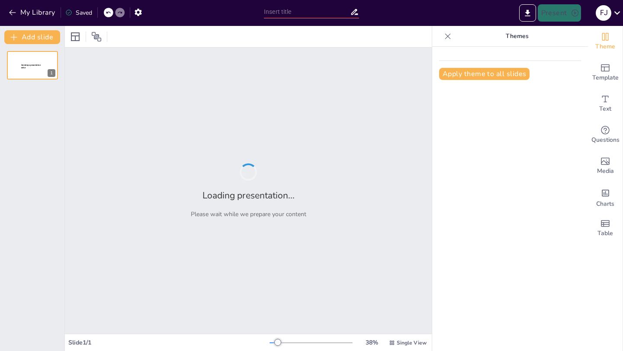
type input "Imported art lesson 1.pptx"
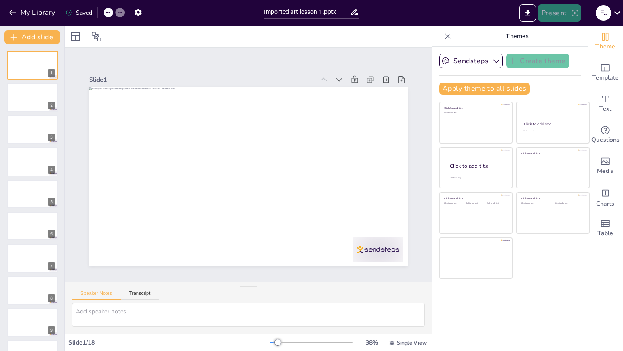
click at [556, 11] on button "Present" at bounding box center [559, 12] width 43 height 17
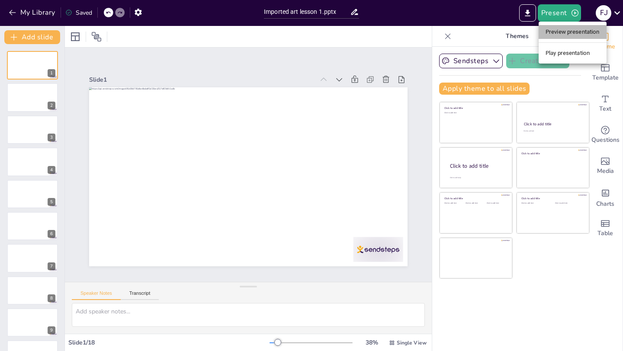
click at [562, 34] on li "Preview presentation" at bounding box center [573, 32] width 68 height 14
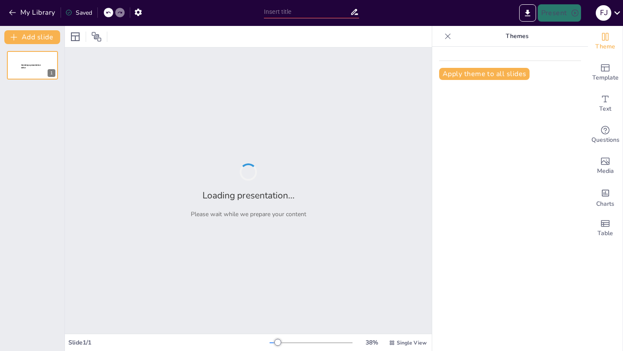
type input "Imported art lesson 1.pptx"
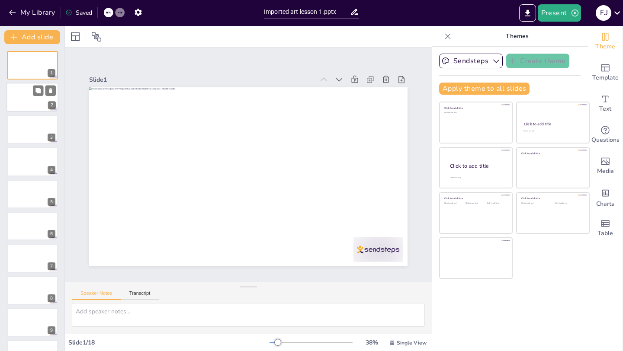
click at [20, 103] on div at bounding box center [32, 97] width 52 height 29
click at [23, 131] on div at bounding box center [32, 129] width 52 height 29
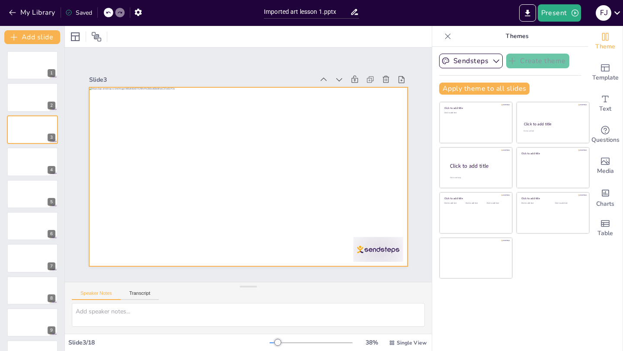
click at [275, 139] on div at bounding box center [243, 175] width 364 height 293
click at [32, 163] on div at bounding box center [32, 161] width 52 height 29
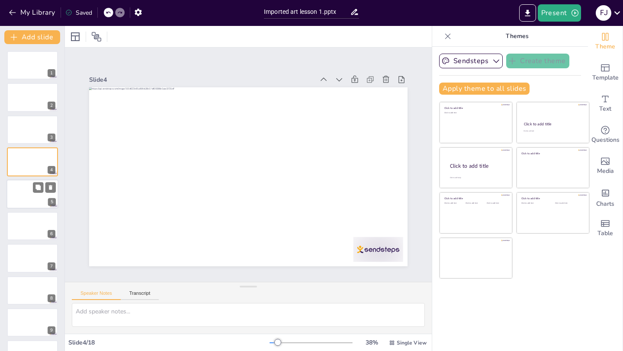
click at [27, 203] on div at bounding box center [32, 194] width 52 height 29
click at [24, 217] on div at bounding box center [32, 226] width 52 height 29
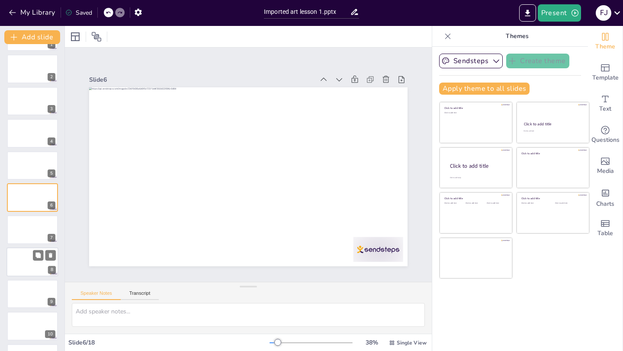
click at [24, 258] on div at bounding box center [32, 262] width 52 height 29
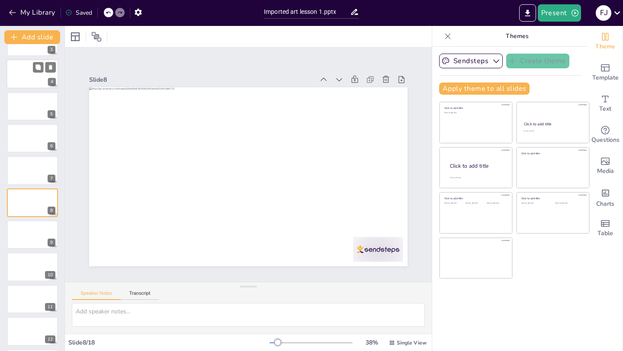
scroll to position [0, 0]
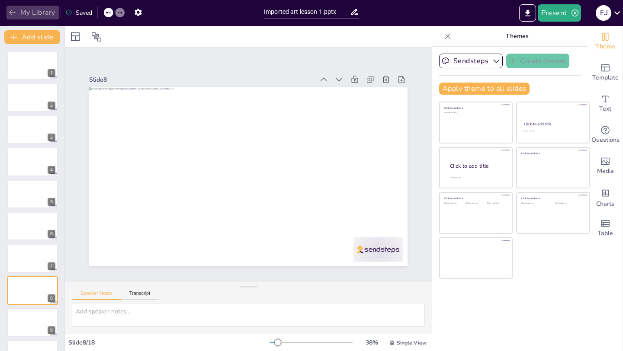
click at [30, 10] on button "My Library" at bounding box center [32, 13] width 52 height 14
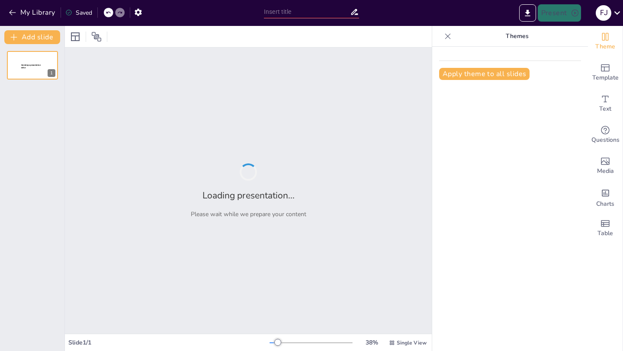
type input "Imported art lesson 1.pptx"
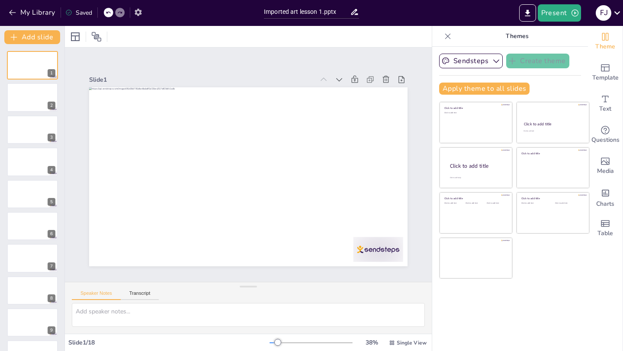
click at [141, 13] on icon "button" at bounding box center [138, 12] width 7 height 7
click at [140, 12] on icon "button" at bounding box center [138, 12] width 7 height 7
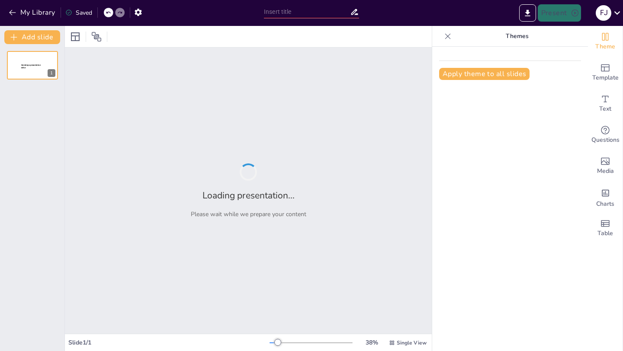
type input "Imported art lesson 1.pptx"
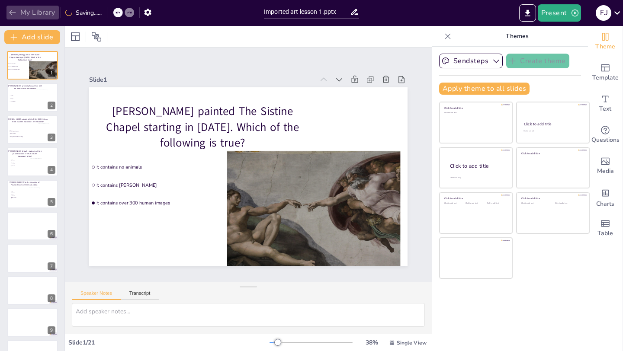
click at [32, 10] on button "My Library" at bounding box center [32, 13] width 52 height 14
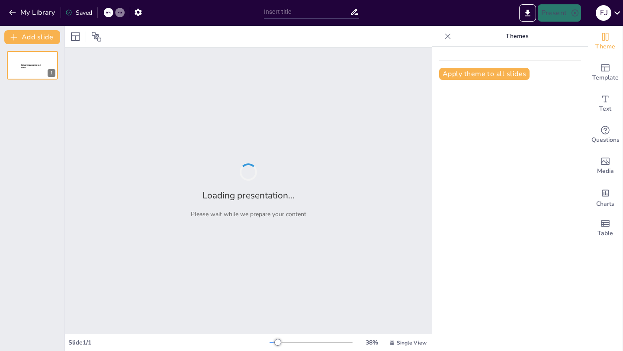
type input "Imported art lesson 1.pptx"
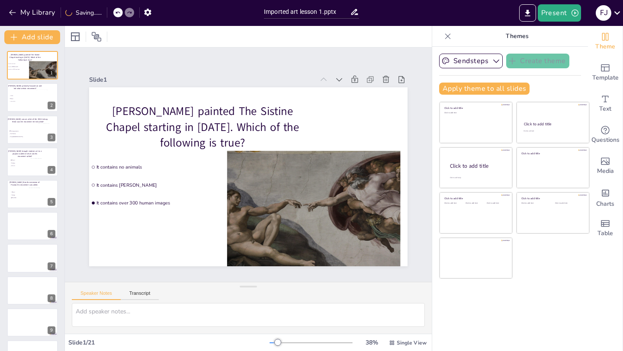
click at [443, 34] on div at bounding box center [448, 36] width 14 height 14
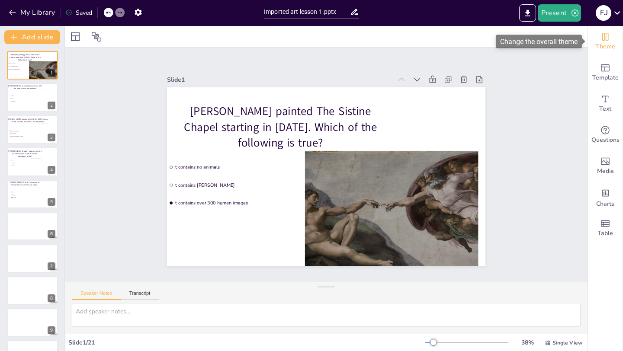
click at [605, 44] on span "Theme" at bounding box center [605, 47] width 20 height 10
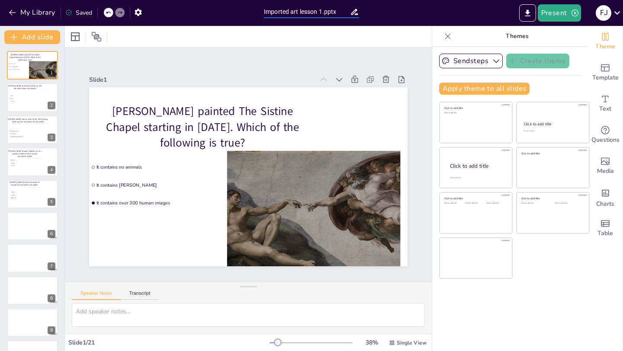
click at [342, 14] on input "Imported art lesson 1.pptx" at bounding box center [307, 12] width 86 height 13
click at [355, 14] on icon at bounding box center [354, 12] width 7 height 6
click at [331, 15] on input "Imported art lesson 1.pptx" at bounding box center [307, 12] width 86 height 13
click at [530, 16] on icon "Export to PowerPoint" at bounding box center [527, 13] width 5 height 6
click at [465, 59] on button "Sendsteps" at bounding box center [471, 61] width 64 height 15
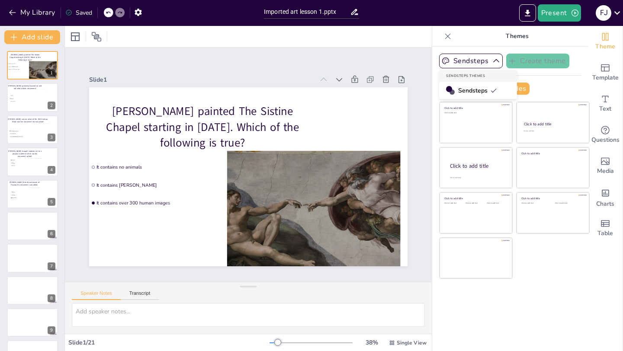
click at [467, 87] on span "Sendsteps" at bounding box center [477, 91] width 39 height 8
click at [492, 60] on icon "button" at bounding box center [496, 61] width 9 height 9
click at [580, 80] on div "Sendsteps Create theme Sendsteps Themes Sendsteps Apply theme to all slides Cli…" at bounding box center [510, 78] width 142 height 48
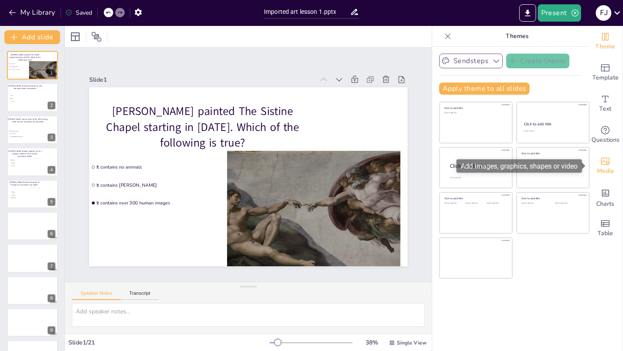
click at [601, 167] on span "Media" at bounding box center [605, 172] width 17 height 10
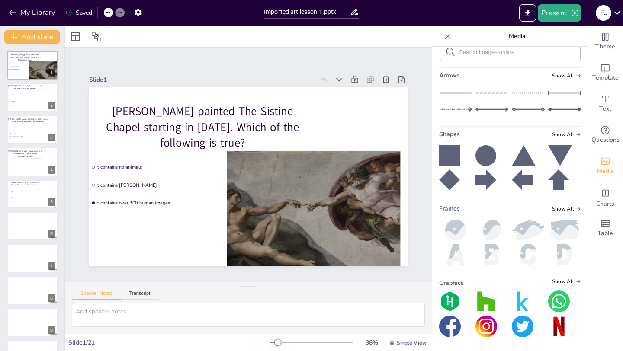
scroll to position [121, 0]
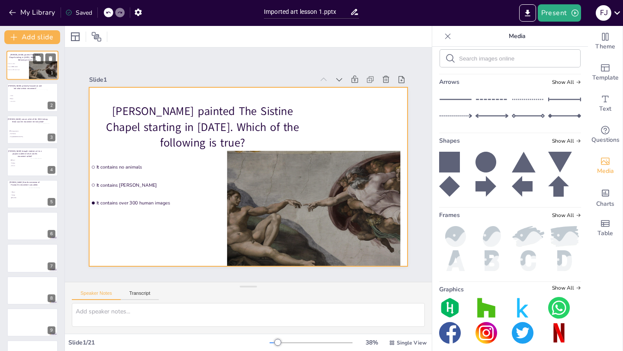
click at [18, 73] on div at bounding box center [32, 65] width 52 height 29
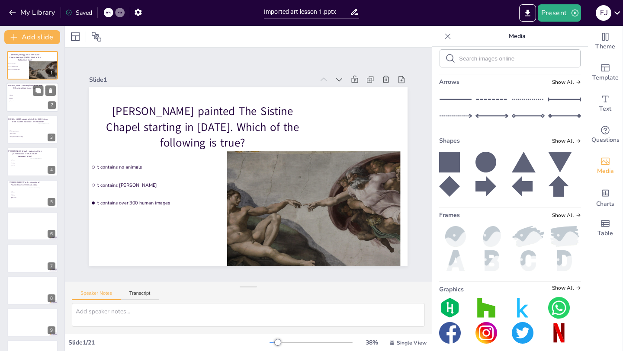
click at [20, 104] on div at bounding box center [32, 97] width 52 height 29
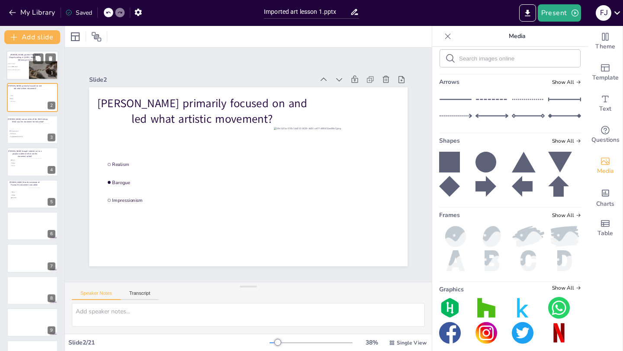
click at [16, 68] on li "It contains Zeus" at bounding box center [19, 66] width 26 height 3
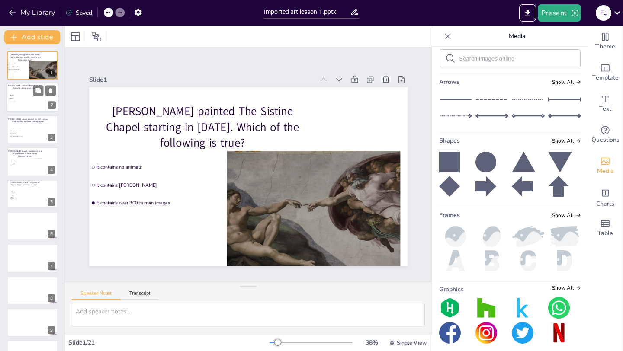
click at [23, 97] on li "Barogue" at bounding box center [22, 98] width 26 height 3
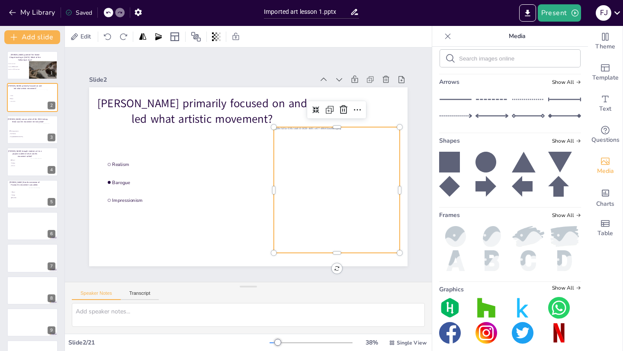
click at [341, 174] on div at bounding box center [333, 199] width 138 height 138
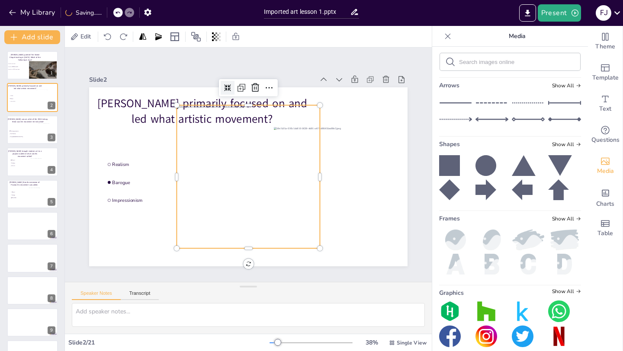
click at [240, 88] on icon at bounding box center [244, 85] width 8 height 8
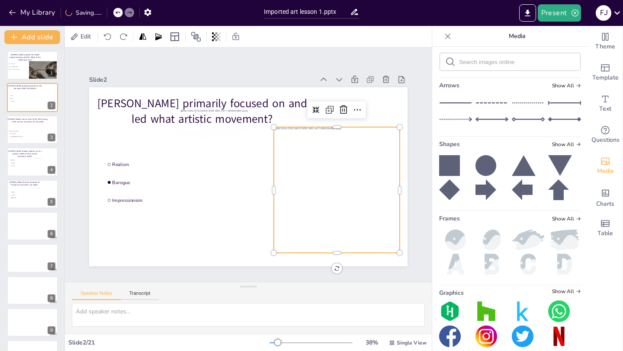
click at [390, 164] on div at bounding box center [333, 199] width 138 height 138
click at [347, 125] on icon at bounding box center [353, 131] width 12 height 12
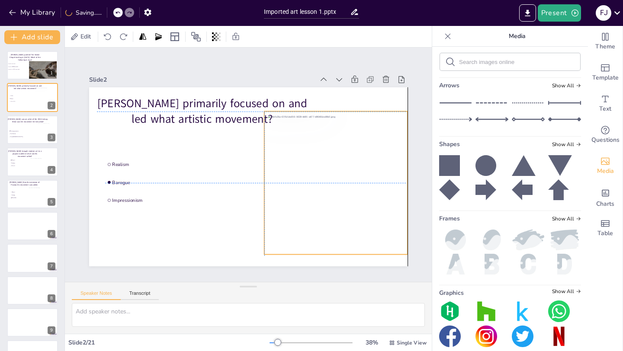
drag, startPoint x: 244, startPoint y: 159, endPoint x: 329, endPoint y: 167, distance: 86.0
click at [329, 167] on div at bounding box center [334, 192] width 158 height 158
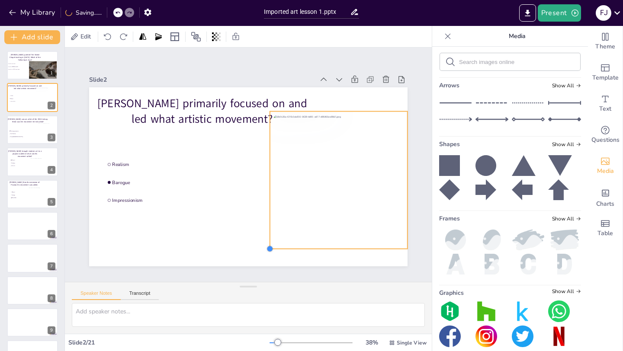
drag, startPoint x: 264, startPoint y: 254, endPoint x: 286, endPoint y: 237, distance: 28.0
click at [286, 237] on div "Rembrandt primarily focused on and led what artistic movement? Realism Barogue …" at bounding box center [245, 176] width 349 height 241
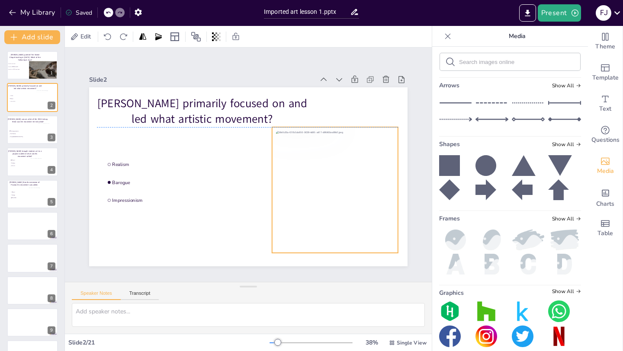
drag, startPoint x: 326, startPoint y: 192, endPoint x: 316, endPoint y: 206, distance: 16.8
click at [316, 206] on div at bounding box center [332, 199] width 138 height 138
click at [28, 131] on span "The Impressionists" at bounding box center [22, 131] width 24 height 1
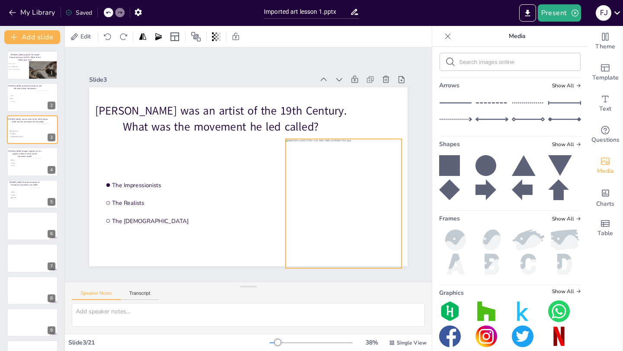
click at [364, 183] on div at bounding box center [325, 238] width 155 height 172
click at [93, 36] on span "Edit" at bounding box center [86, 36] width 14 height 8
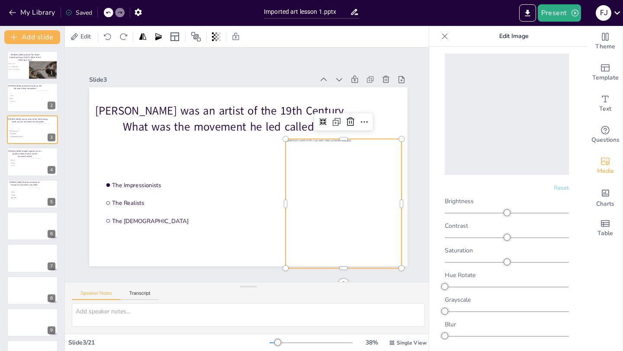
scroll to position [0, 0]
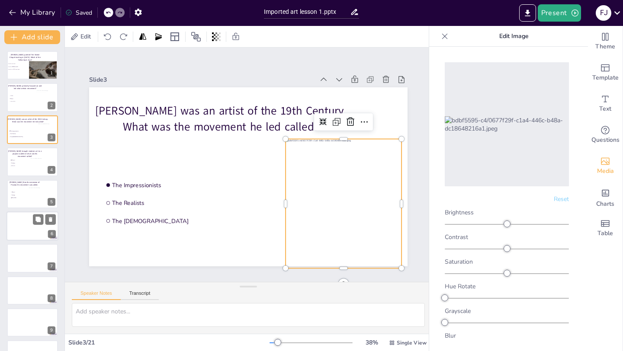
click at [34, 225] on div at bounding box center [32, 226] width 52 height 29
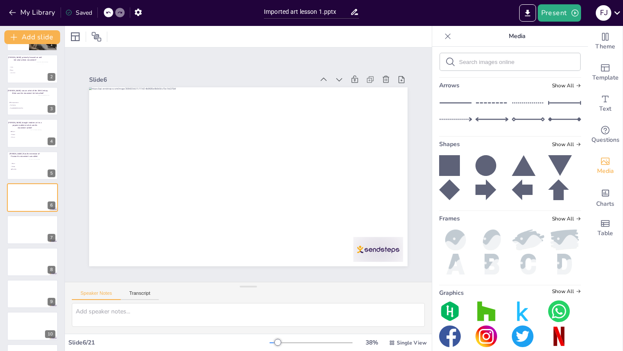
click at [106, 38] on div at bounding box center [87, 37] width 39 height 14
click at [93, 38] on icon at bounding box center [96, 37] width 10 height 10
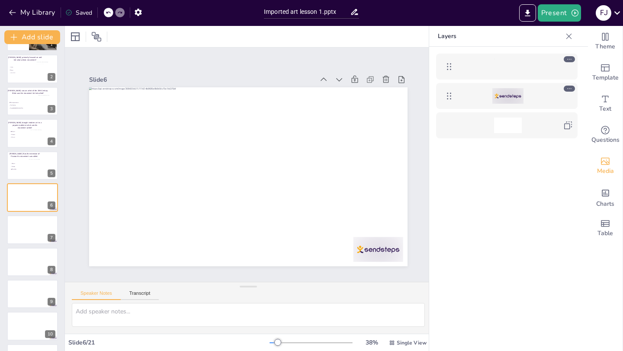
click at [450, 94] on icon at bounding box center [449, 96] width 10 height 10
click at [572, 89] on div at bounding box center [569, 89] width 11 height 6
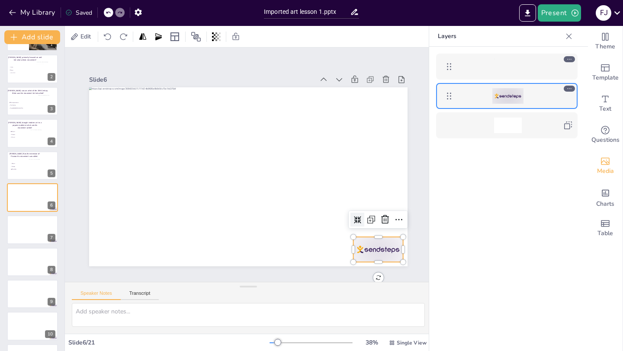
click at [572, 89] on div at bounding box center [569, 89] width 11 height 6
click at [383, 229] on icon at bounding box center [378, 233] width 9 height 9
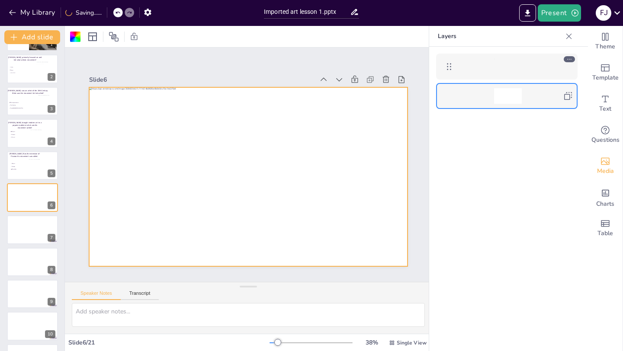
click at [572, 96] on icon at bounding box center [568, 96] width 10 height 10
click at [34, 253] on button at bounding box center [38, 255] width 10 height 10
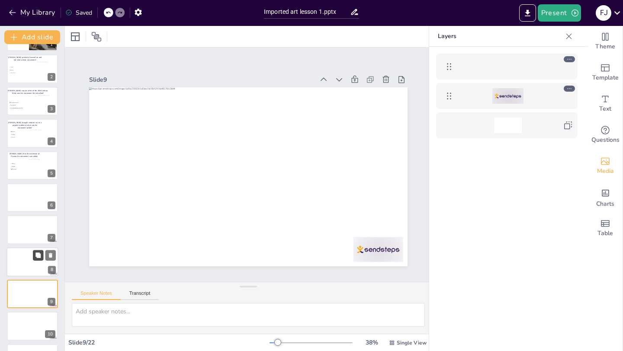
scroll to position [125, 0]
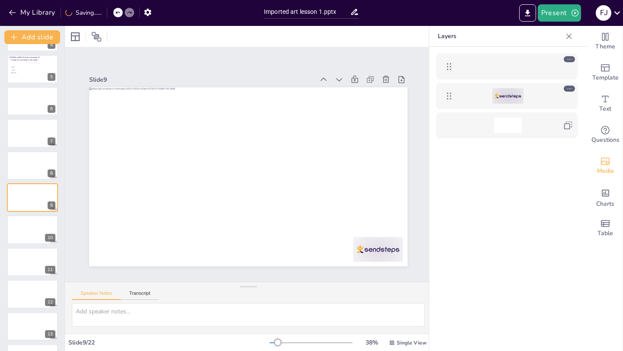
click at [571, 90] on icon at bounding box center [569, 89] width 6 height 6
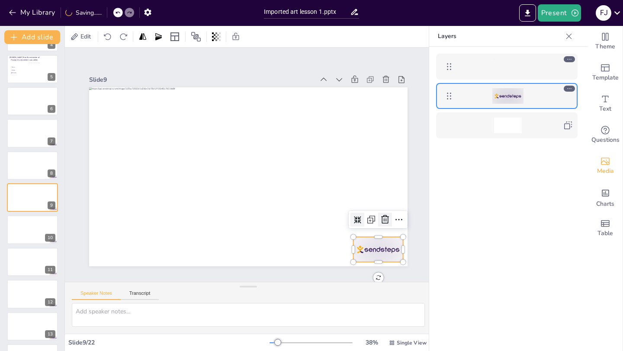
click at [382, 228] on icon at bounding box center [378, 233] width 11 height 11
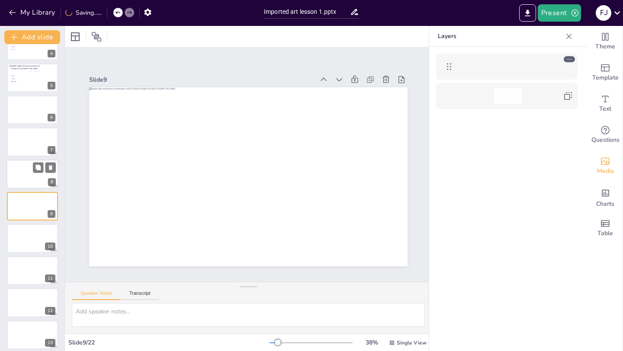
scroll to position [0, 0]
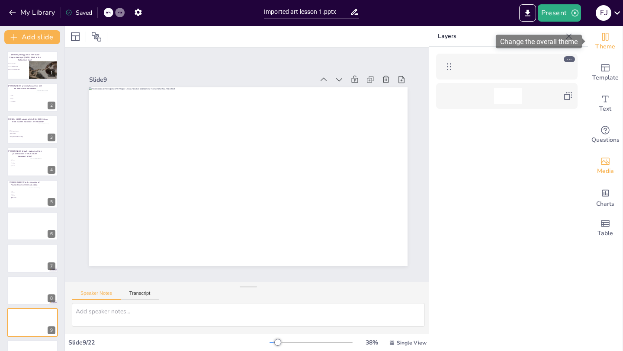
click at [602, 37] on icon "Change the overall theme" at bounding box center [605, 37] width 6 height 8
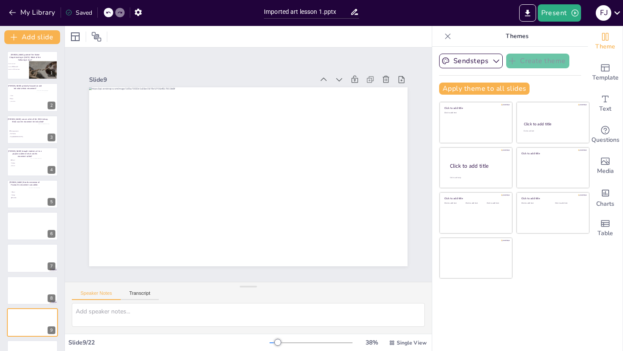
click at [446, 34] on icon at bounding box center [448, 36] width 6 height 6
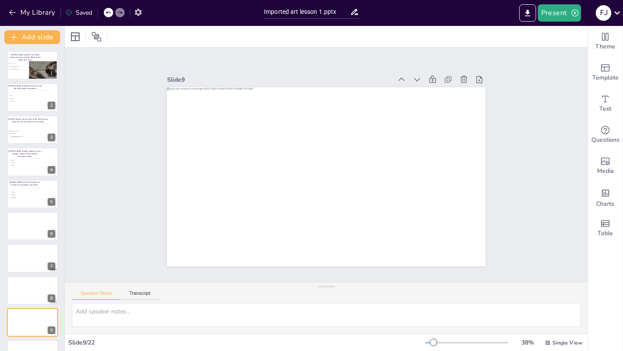
click at [139, 10] on icon "button" at bounding box center [138, 12] width 7 height 7
click at [137, 13] on icon "button" at bounding box center [138, 12] width 7 height 7
click at [31, 13] on button "My Library" at bounding box center [32, 13] width 52 height 14
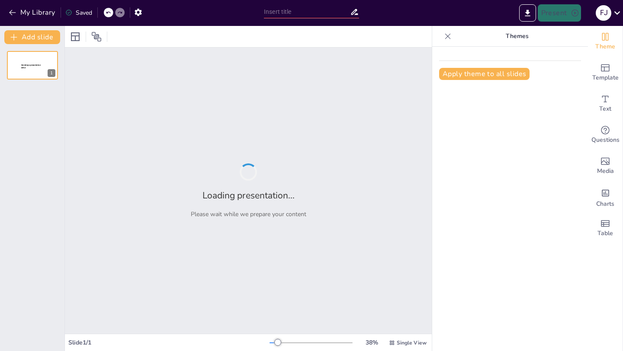
type input "Imported art lesson 1.pptx"
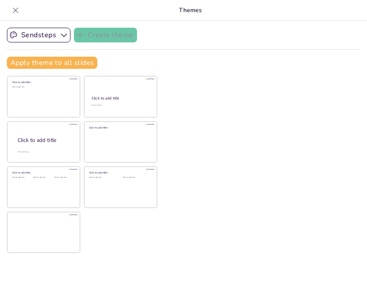
click at [15, 11] on icon at bounding box center [15, 10] width 9 height 9
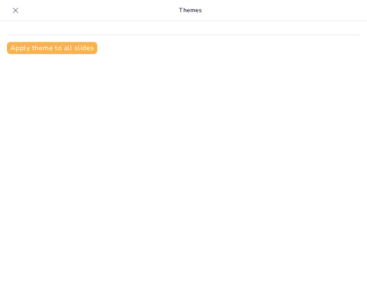
scroll to position [12, 0]
type input "Imported art lesson 1.pptx"
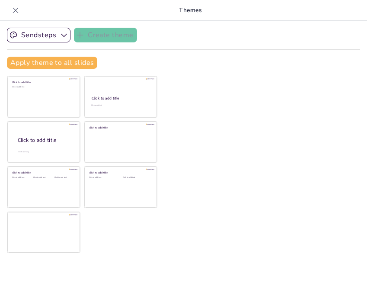
click at [14, 10] on icon at bounding box center [15, 10] width 9 height 9
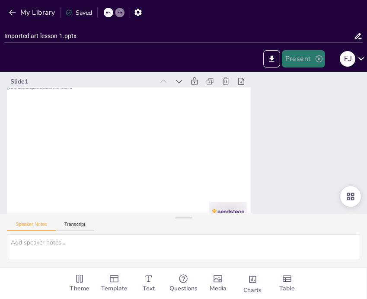
click at [302, 61] on button "Present" at bounding box center [303, 58] width 43 height 17
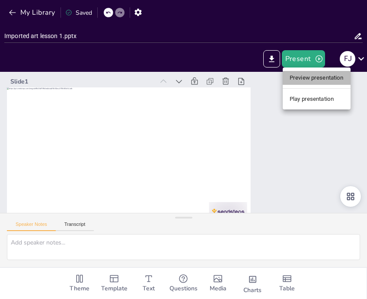
click at [309, 80] on li "Preview presentation" at bounding box center [317, 78] width 68 height 14
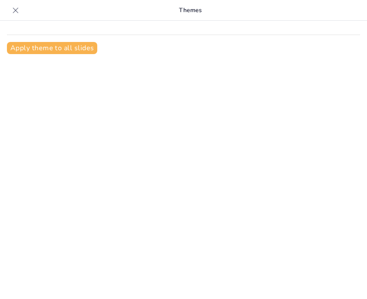
scroll to position [12, 0]
type input "Imported art lesson 1.pptx"
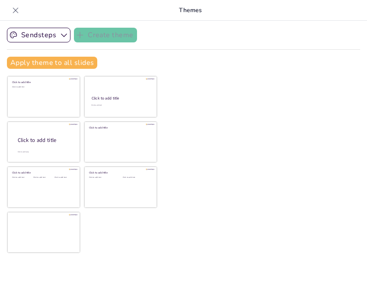
click at [13, 7] on icon at bounding box center [15, 10] width 9 height 9
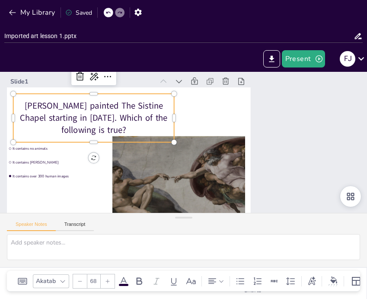
click at [112, 119] on p "[PERSON_NAME] painted The Sistine Chapel starting in [DATE]. Which of the follo…" at bounding box center [100, 99] width 165 height 69
click at [103, 127] on p "[PERSON_NAME] painted The Sistine Chapel starting in [DATE]. Which of the follo…" at bounding box center [112, 83] width 162 height 99
click at [103, 127] on p "[PERSON_NAME] painted The Sistine Chapel starting in [DATE]. Which of the follo…" at bounding box center [105, 91] width 164 height 84
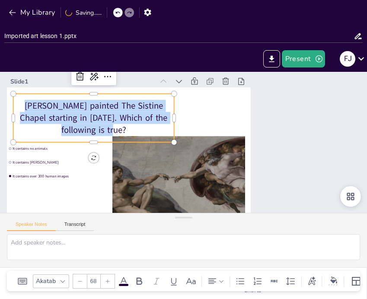
drag, startPoint x: 103, startPoint y: 128, endPoint x: 16, endPoint y: 106, distance: 90.3
click at [18, 106] on p "[PERSON_NAME] painted The Sistine Chapel starting in [DATE]. Which of the follo…" at bounding box center [100, 99] width 165 height 69
copy p "[PERSON_NAME] painted The Sistine Chapel starting in [DATE]. Which of the follo…"
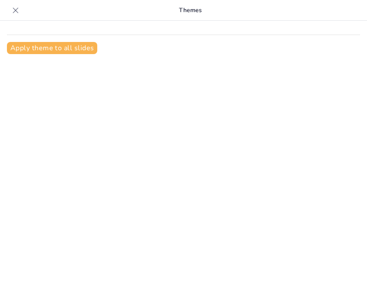
scroll to position [12, 0]
type input "Imported art lesson 1.pptx"
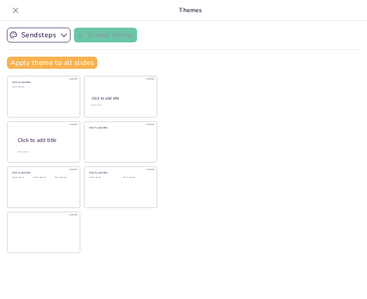
click at [15, 9] on icon at bounding box center [15, 10] width 9 height 9
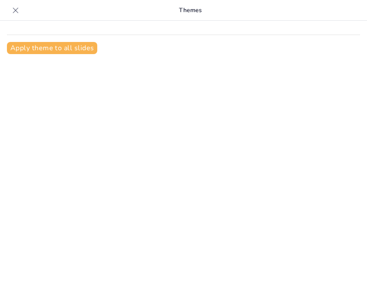
scroll to position [12, 0]
type input "Imported art lesson 1.pptx"
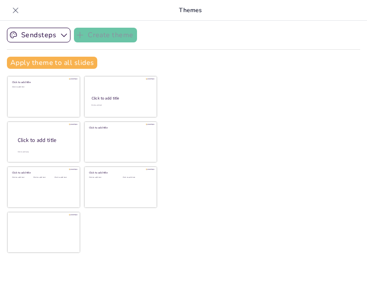
click at [13, 10] on icon at bounding box center [15, 10] width 9 height 9
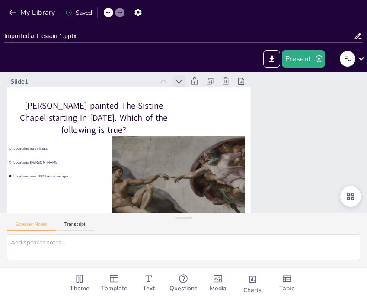
click at [179, 83] on icon at bounding box center [179, 81] width 6 height 3
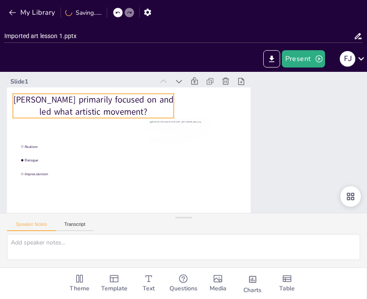
click at [135, 111] on p "[PERSON_NAME] primarily focused on and led what artistic movement?" at bounding box center [97, 96] width 163 height 41
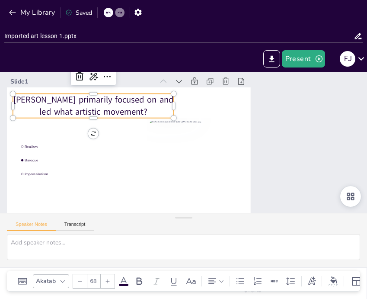
click at [145, 111] on p "[PERSON_NAME] primarily focused on and led what artistic movement?" at bounding box center [103, 87] width 163 height 57
click at [145, 111] on p "[PERSON_NAME] primarily focused on and led what artistic movement?" at bounding box center [132, 60] width 145 height 114
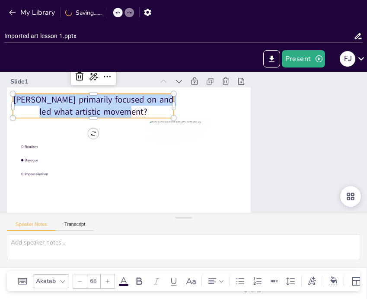
drag, startPoint x: 142, startPoint y: 110, endPoint x: 12, endPoint y: 92, distance: 131.5
click at [11, 92] on div "Realism Barogue Impressionism Rembrandt primarily focused on and led what artis…" at bounding box center [127, 150] width 257 height 162
copy p "[PERSON_NAME] primarily focused on and led what artistic movement?"
click at [215, 88] on icon at bounding box center [221, 94] width 12 height 12
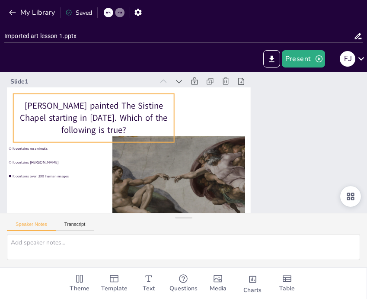
click at [116, 115] on p "[PERSON_NAME] painted The Sistine Chapel starting in [DATE]. Which of the follo…" at bounding box center [105, 91] width 164 height 84
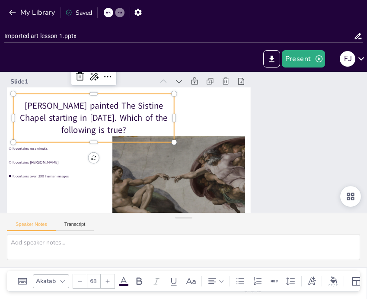
click at [106, 129] on p "[PERSON_NAME] painted The Sistine Chapel starting in [DATE]. Which of the follo…" at bounding box center [118, 76] width 158 height 112
click at [106, 129] on p "[PERSON_NAME] painted The Sistine Chapel starting in [DATE]. Which of the follo…" at bounding box center [105, 91] width 164 height 84
click at [199, 80] on icon at bounding box center [204, 84] width 11 height 11
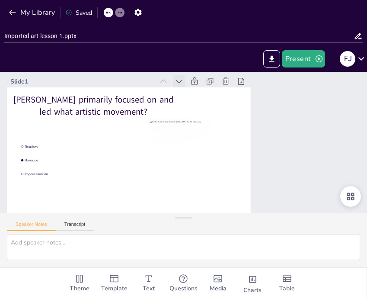
click at [180, 80] on icon at bounding box center [179, 81] width 9 height 9
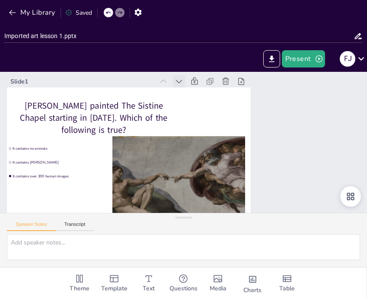
click at [193, 80] on icon at bounding box center [198, 82] width 11 height 11
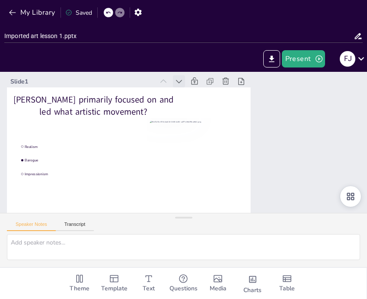
click at [215, 88] on icon at bounding box center [221, 94] width 12 height 12
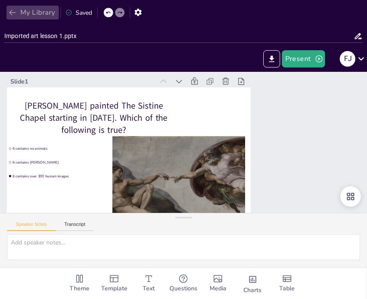
click at [12, 10] on icon "button" at bounding box center [12, 13] width 6 height 6
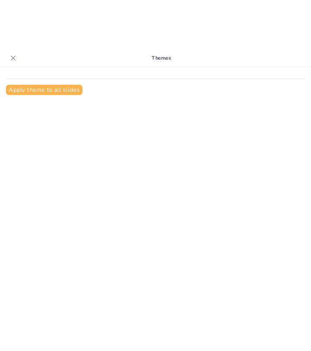
scroll to position [12, 0]
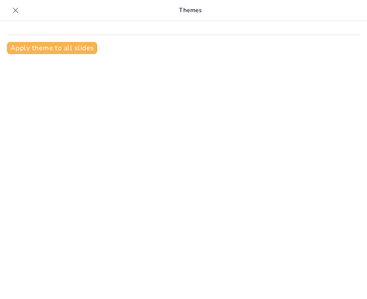
type input "Imported art lesson 1.pptx"
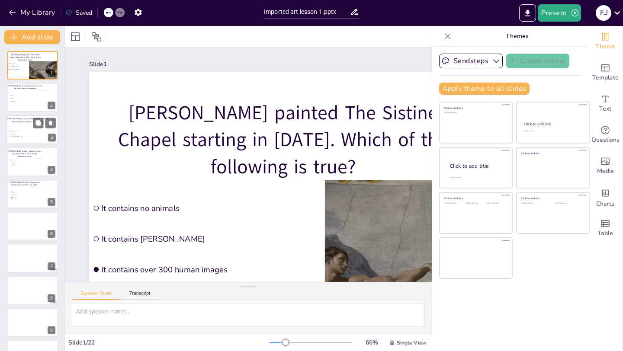
click at [33, 132] on li "The Impressionists" at bounding box center [22, 131] width 26 height 3
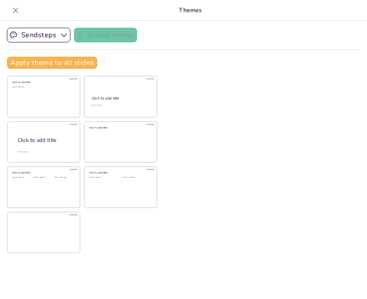
click at [17, 8] on icon at bounding box center [16, 10] width 6 height 6
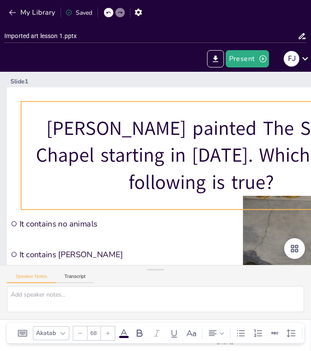
click at [212, 159] on p "[PERSON_NAME] painted The Sistine Chapel starting in [DATE]. Which of the follo…" at bounding box center [202, 160] width 366 height 118
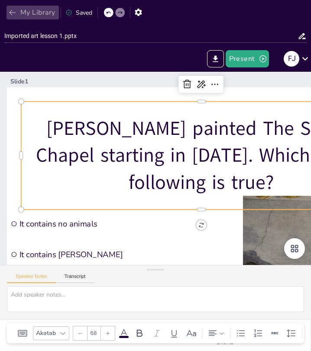
click at [11, 12] on icon "button" at bounding box center [12, 13] width 6 height 6
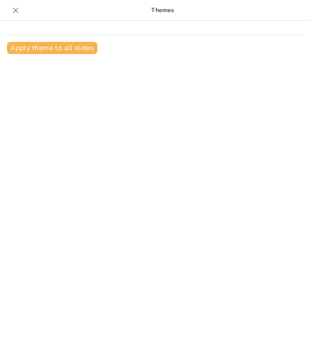
type input "Imported art lesson 1.pptx"
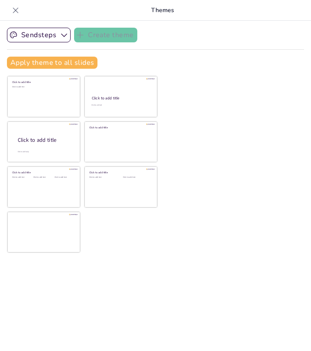
click at [16, 10] on icon at bounding box center [15, 10] width 9 height 9
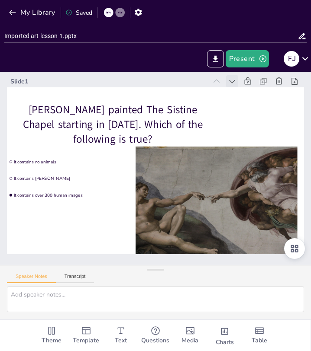
click at [236, 85] on icon at bounding box center [241, 90] width 10 height 10
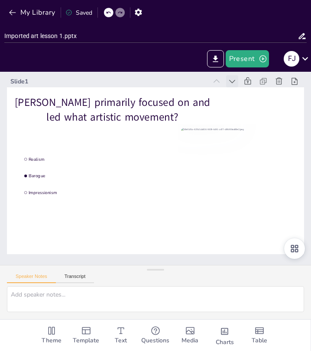
click at [236, 85] on icon at bounding box center [241, 90] width 10 height 10
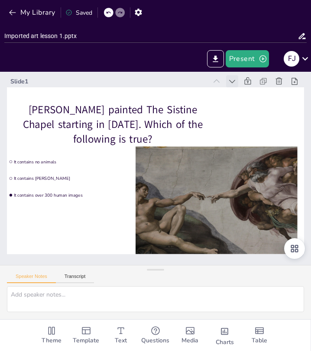
click at [231, 79] on icon at bounding box center [232, 81] width 9 height 9
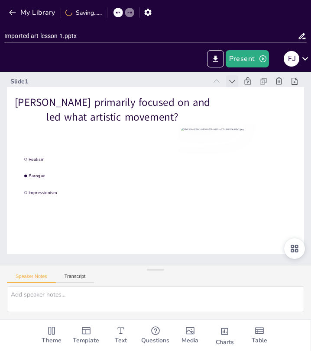
click at [231, 79] on icon at bounding box center [232, 81] width 9 height 9
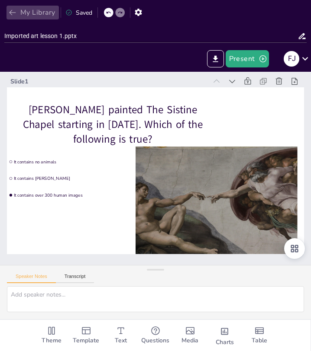
click at [11, 11] on icon "button" at bounding box center [12, 12] width 9 height 9
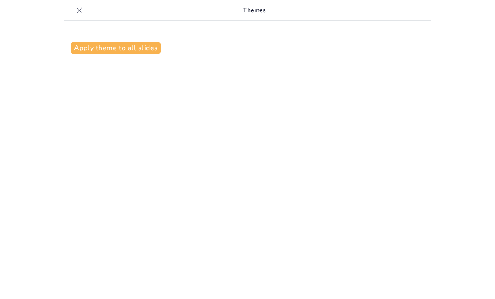
scroll to position [12, 0]
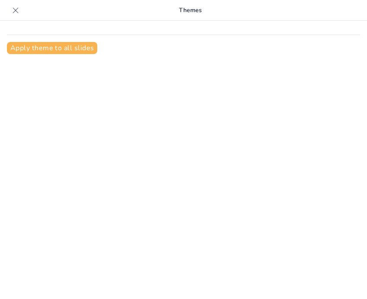
type input "Imported art lesson 1.pptx"
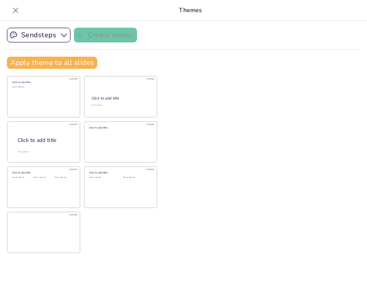
click at [16, 9] on icon at bounding box center [15, 10] width 9 height 9
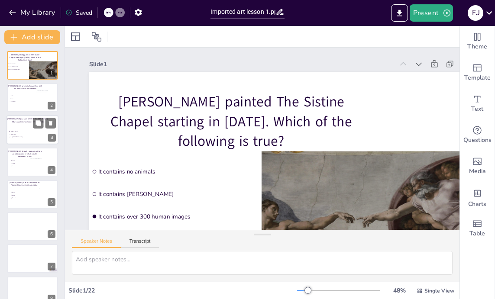
click at [27, 131] on span "The Impressionists" at bounding box center [22, 131] width 24 height 1
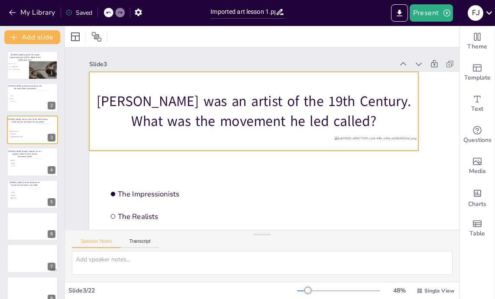
click at [202, 107] on p "[PERSON_NAME] was an artist of the 19th Century. What was the movement he led c…" at bounding box center [256, 111] width 331 height 74
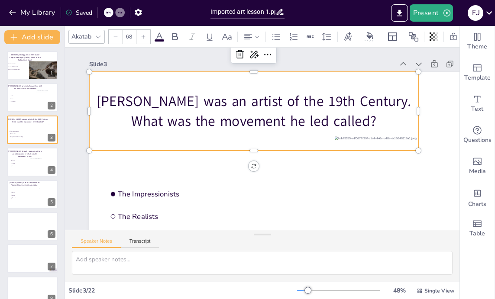
click at [353, 111] on p "[PERSON_NAME] was an artist of the 19th Century. What was the movement he led c…" at bounding box center [256, 111] width 331 height 74
click at [367, 121] on p "[PERSON_NAME] was an artist of the 19th Century. What was the movement he led c…" at bounding box center [256, 111] width 331 height 74
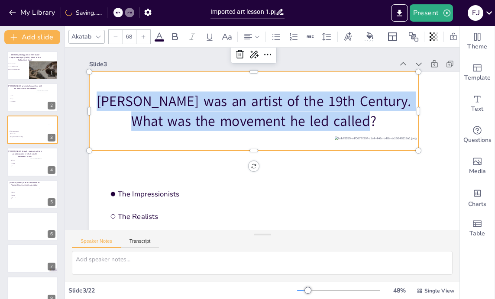
drag, startPoint x: 380, startPoint y: 124, endPoint x: 186, endPoint y: 91, distance: 197.5
click at [186, 90] on div "[PERSON_NAME] was an artist of the 19th Century. What was the movement he led c…" at bounding box center [256, 110] width 335 height 113
copy p "[PERSON_NAME] was an artist of the 19th Century. What was the movement he led c…"
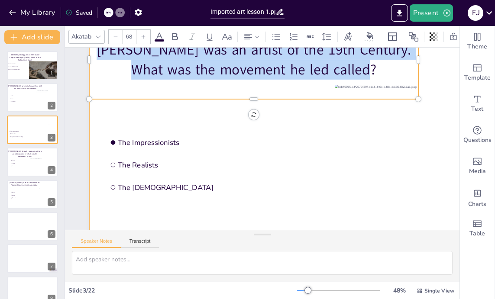
scroll to position [54, 0]
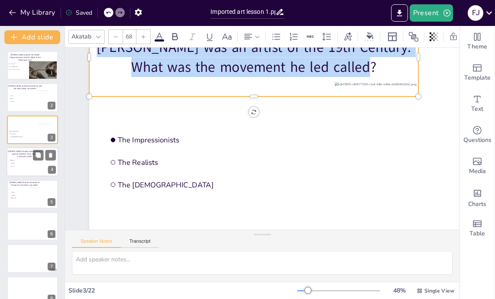
click at [28, 161] on li "Pop art" at bounding box center [23, 160] width 26 height 3
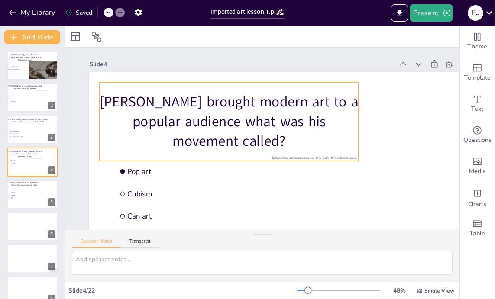
click at [182, 113] on p "[PERSON_NAME] brought modern art to a popular audience what was his movement ca…" at bounding box center [229, 121] width 259 height 59
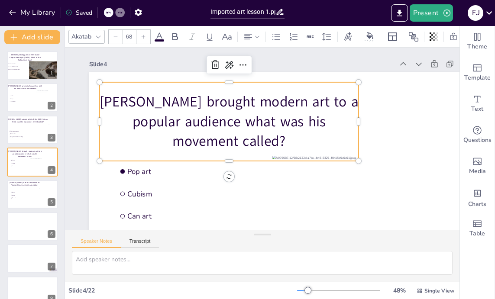
click at [114, 100] on p "[PERSON_NAME] brought modern art to a popular audience what was his movement ca…" at bounding box center [235, 112] width 264 height 136
click at [114, 100] on p "[PERSON_NAME] brought modern art to a popular audience what was his movement ca…" at bounding box center [231, 118] width 264 height 86
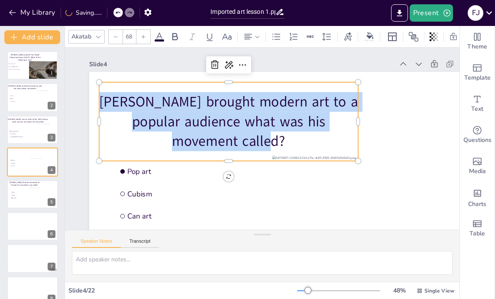
drag, startPoint x: 114, startPoint y: 100, endPoint x: 308, endPoint y: 144, distance: 198.8
click at [308, 145] on p "[PERSON_NAME] brought modern art to a popular audience what was his movement ca…" at bounding box center [231, 118] width 264 height 86
copy p "[PERSON_NAME] brought modern art to a popular audience what was his movement ca…"
click at [23, 102] on li "Impressionism" at bounding box center [22, 101] width 26 height 3
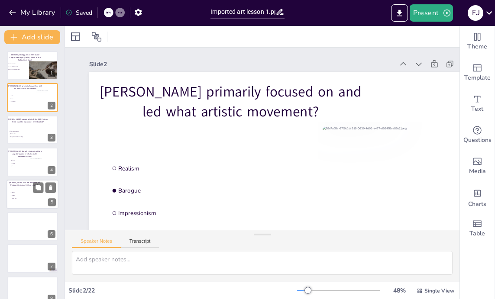
click at [25, 201] on div at bounding box center [32, 194] width 52 height 29
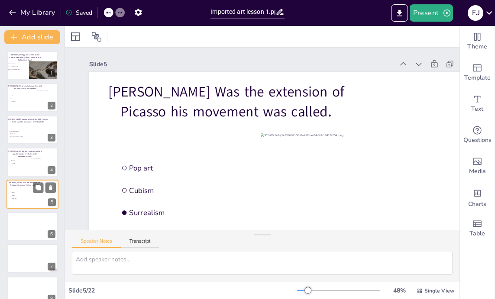
scroll to position [23, 0]
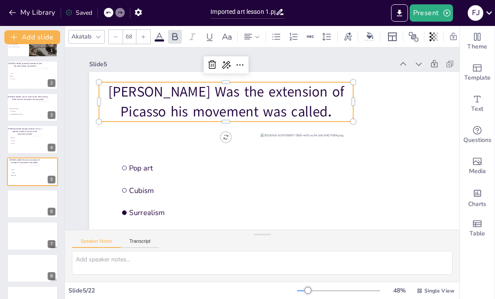
click at [206, 106] on p "[PERSON_NAME] Was the extension of Picasso his movement was called ." at bounding box center [230, 98] width 257 height 66
click at [334, 112] on p "[PERSON_NAME] Was the extension of Picasso his movement was called ." at bounding box center [234, 94] width 257 height 91
click at [334, 112] on p "[PERSON_NAME] Was the extension of Picasso his movement was called ." at bounding box center [230, 99] width 257 height 66
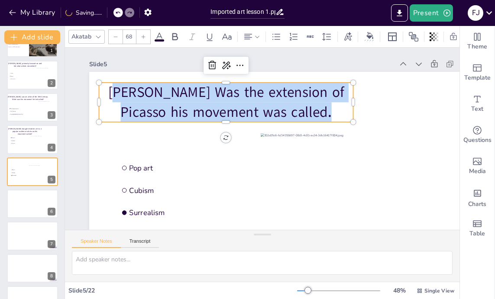
drag, startPoint x: 334, startPoint y: 112, endPoint x: 124, endPoint y: 87, distance: 211.8
click at [124, 87] on p "[PERSON_NAME] Was the extension of Picasso his movement was called ." at bounding box center [234, 95] width 257 height 91
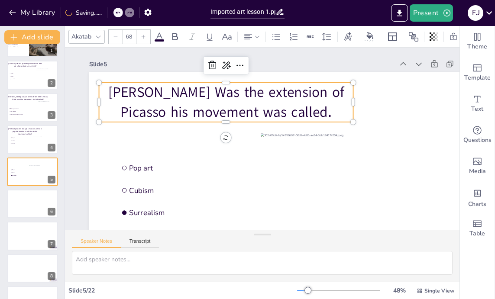
click at [120, 91] on p "[PERSON_NAME] Was the extension of Picasso his movement was called ." at bounding box center [234, 95] width 257 height 91
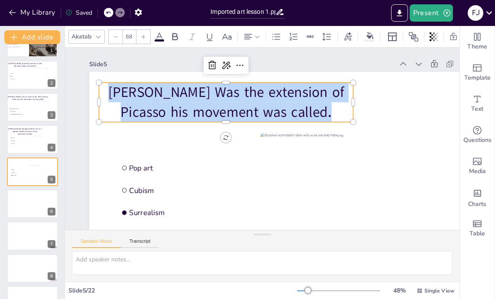
drag, startPoint x: 118, startPoint y: 91, endPoint x: 342, endPoint y: 114, distance: 225.4
click at [342, 114] on p "[PERSON_NAME] Was the extension of Picasso his movement was called ." at bounding box center [230, 99] width 257 height 66
copy p "[PERSON_NAME] Was the extension of Picasso his movement was called ."
